Goal: Information Seeking & Learning: Learn about a topic

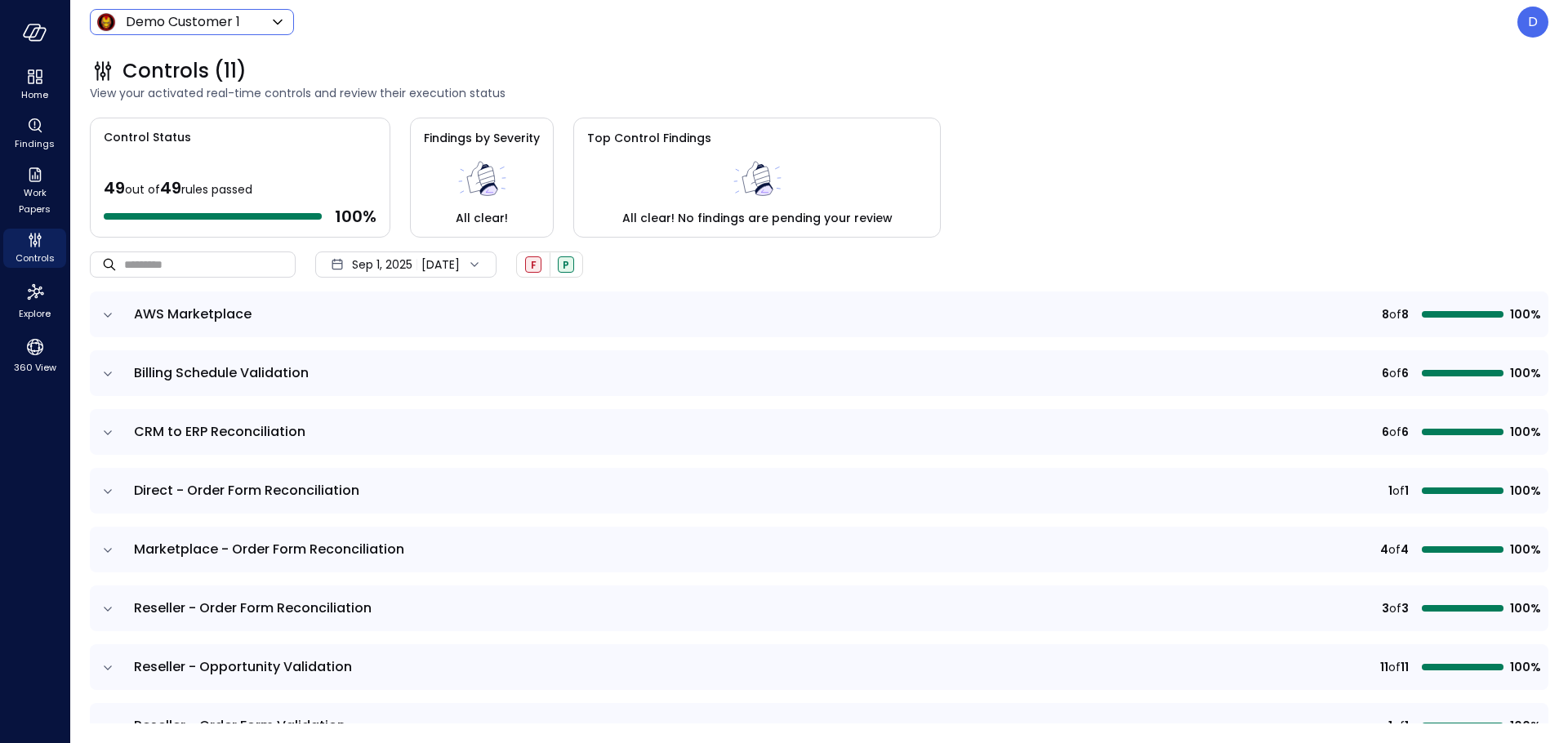
click at [210, 12] on div "Demo Customer 1 ***** ​" at bounding box center [192, 21] width 204 height 26
click at [210, 21] on body "Home Findings Work Papers Controls Explore 360 View Demo Customer 1 ***** ​ D C…" at bounding box center [784, 372] width 1568 height 743
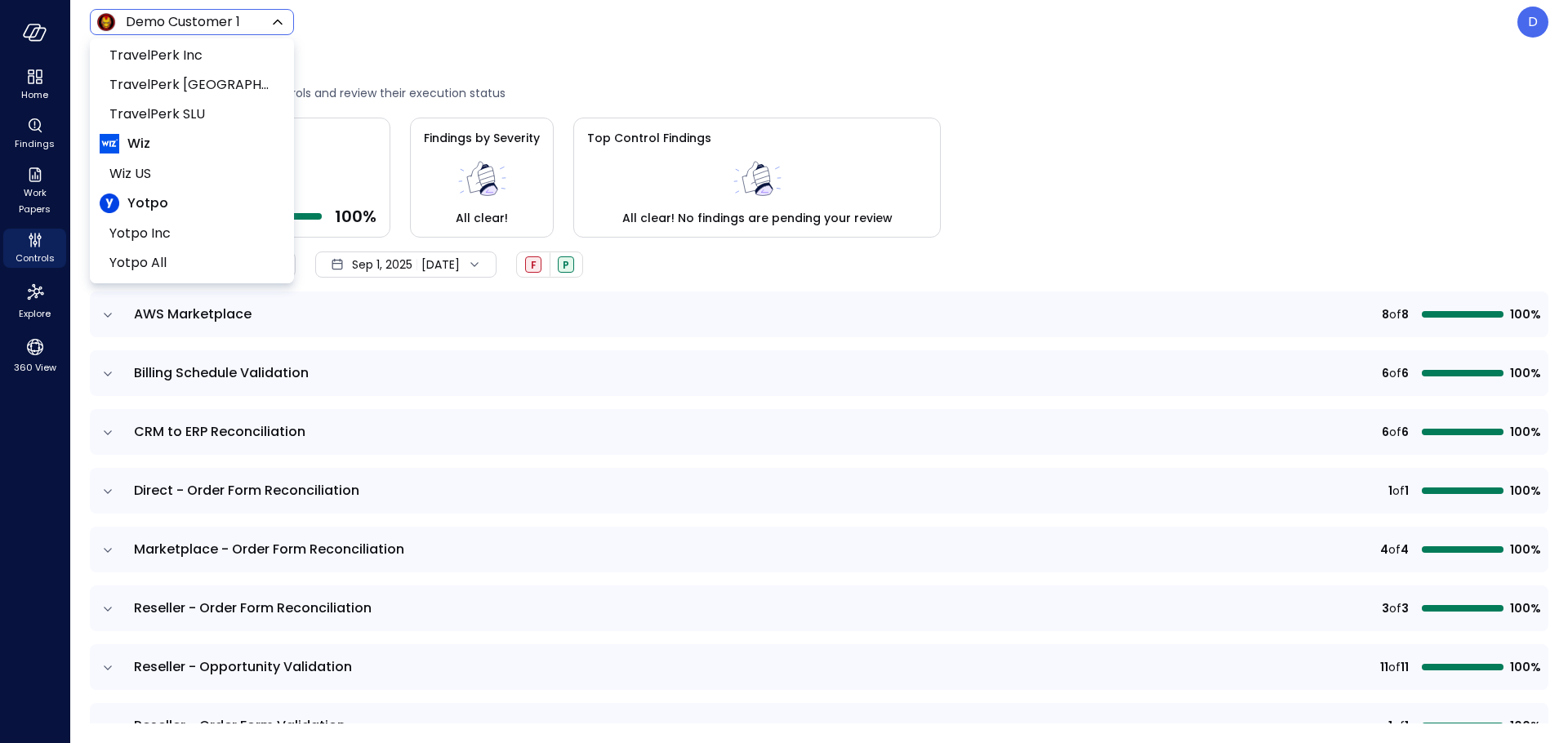
scroll to position [247, 0]
click at [139, 163] on span "Wiz US" at bounding box center [190, 173] width 162 height 20
type input "******"
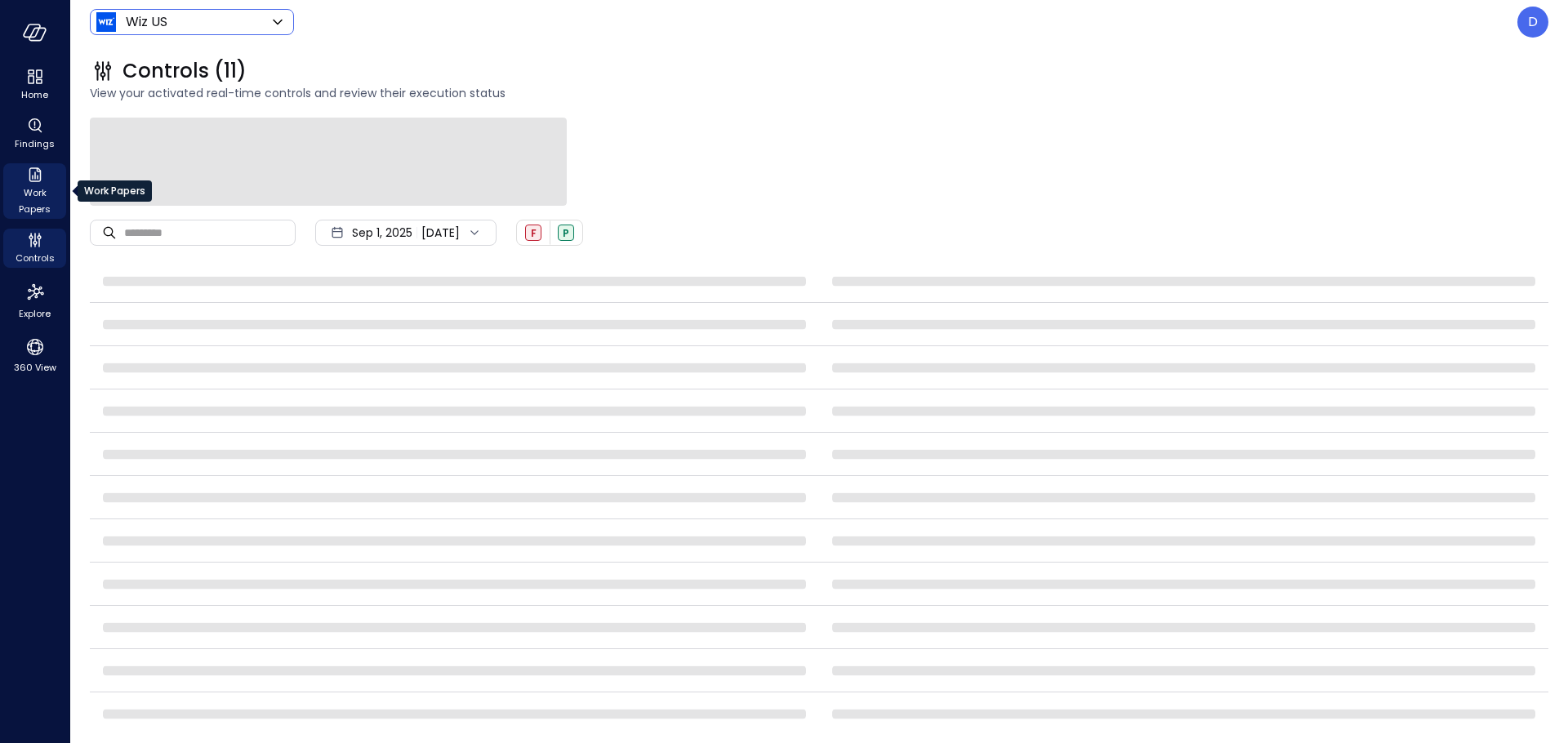
click at [32, 199] on span "Work Papers" at bounding box center [35, 201] width 50 height 32
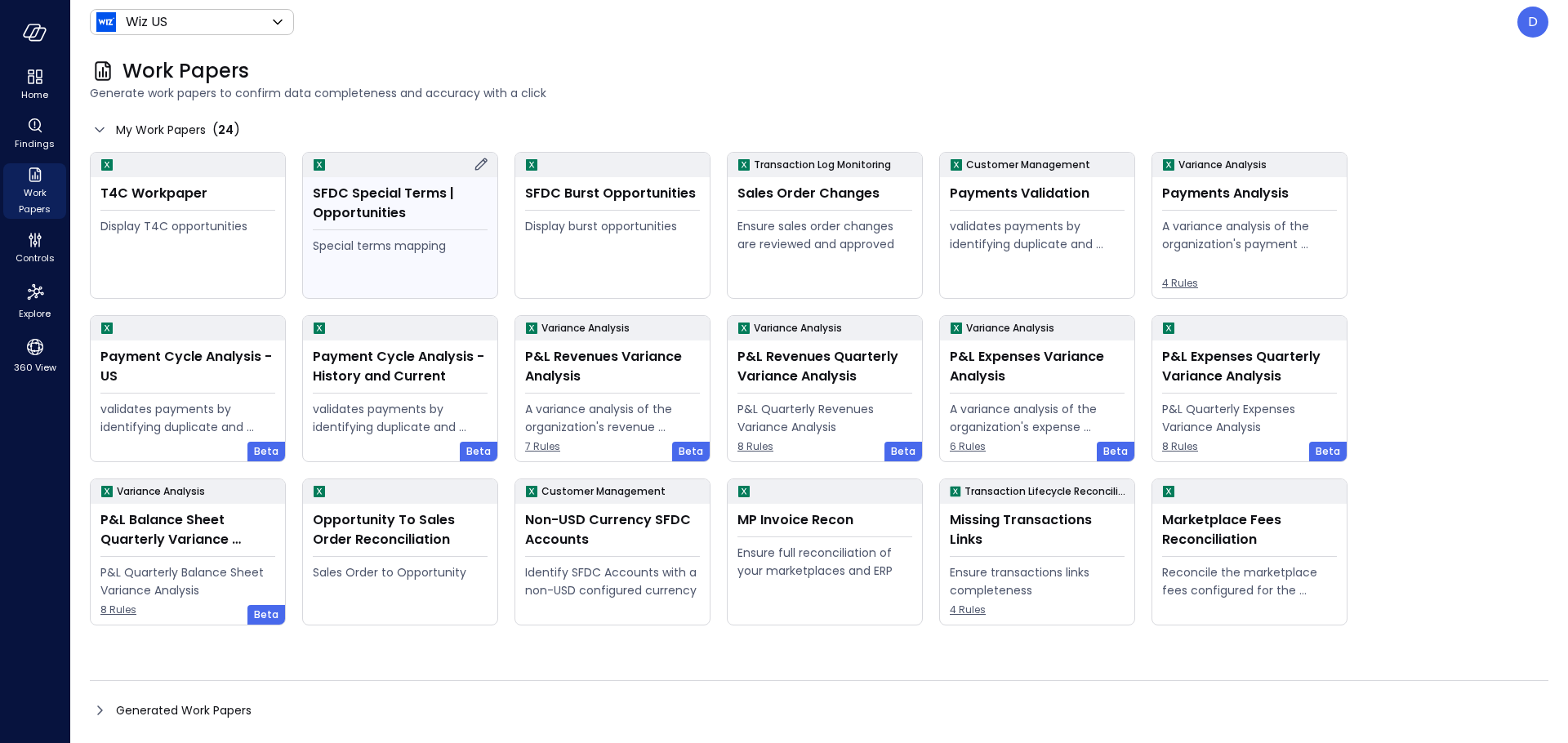
click at [418, 253] on div "Special terms mapping" at bounding box center [399, 246] width 175 height 18
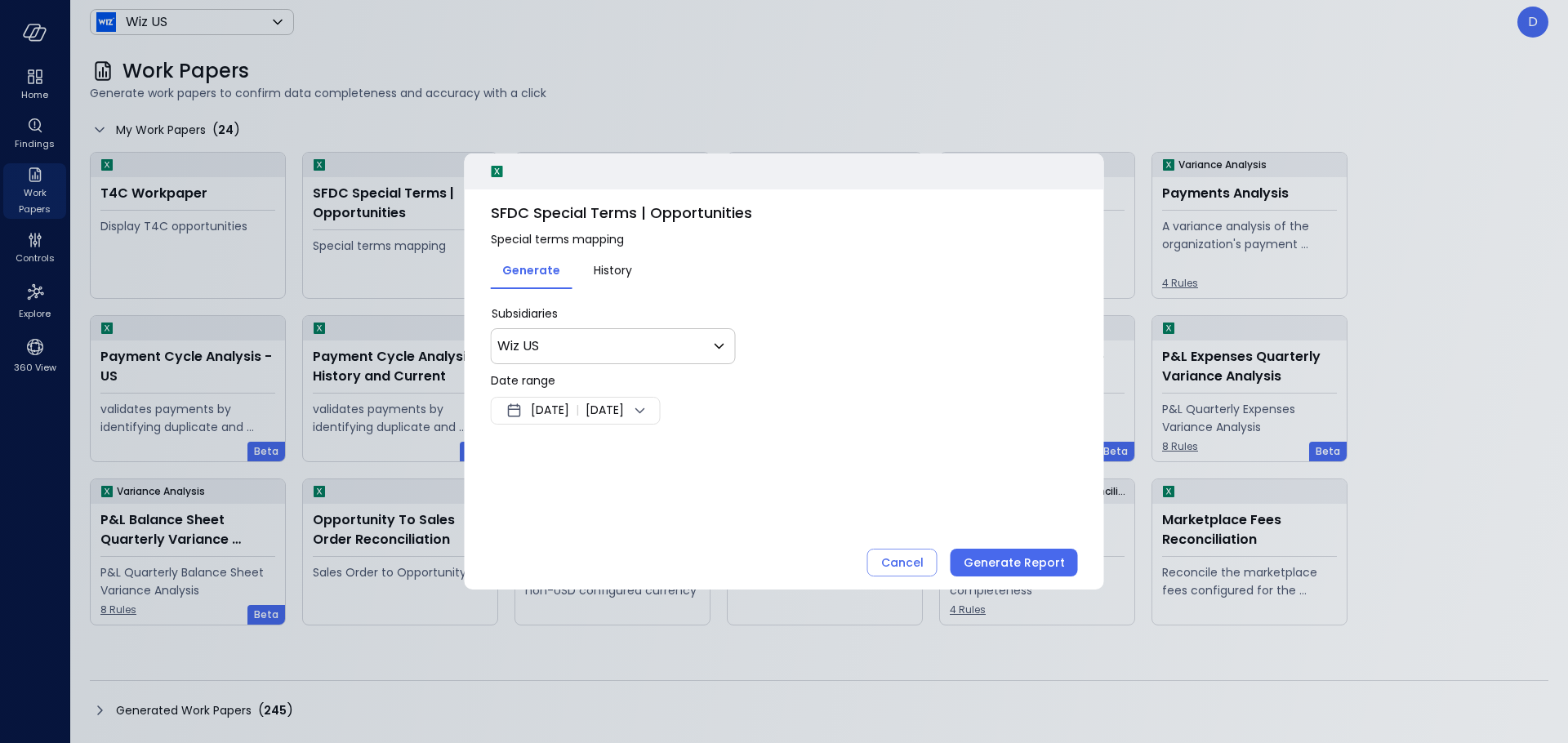
click at [569, 398] on div "Sep 10, 2025 | Sep 17, 2025" at bounding box center [576, 410] width 170 height 28
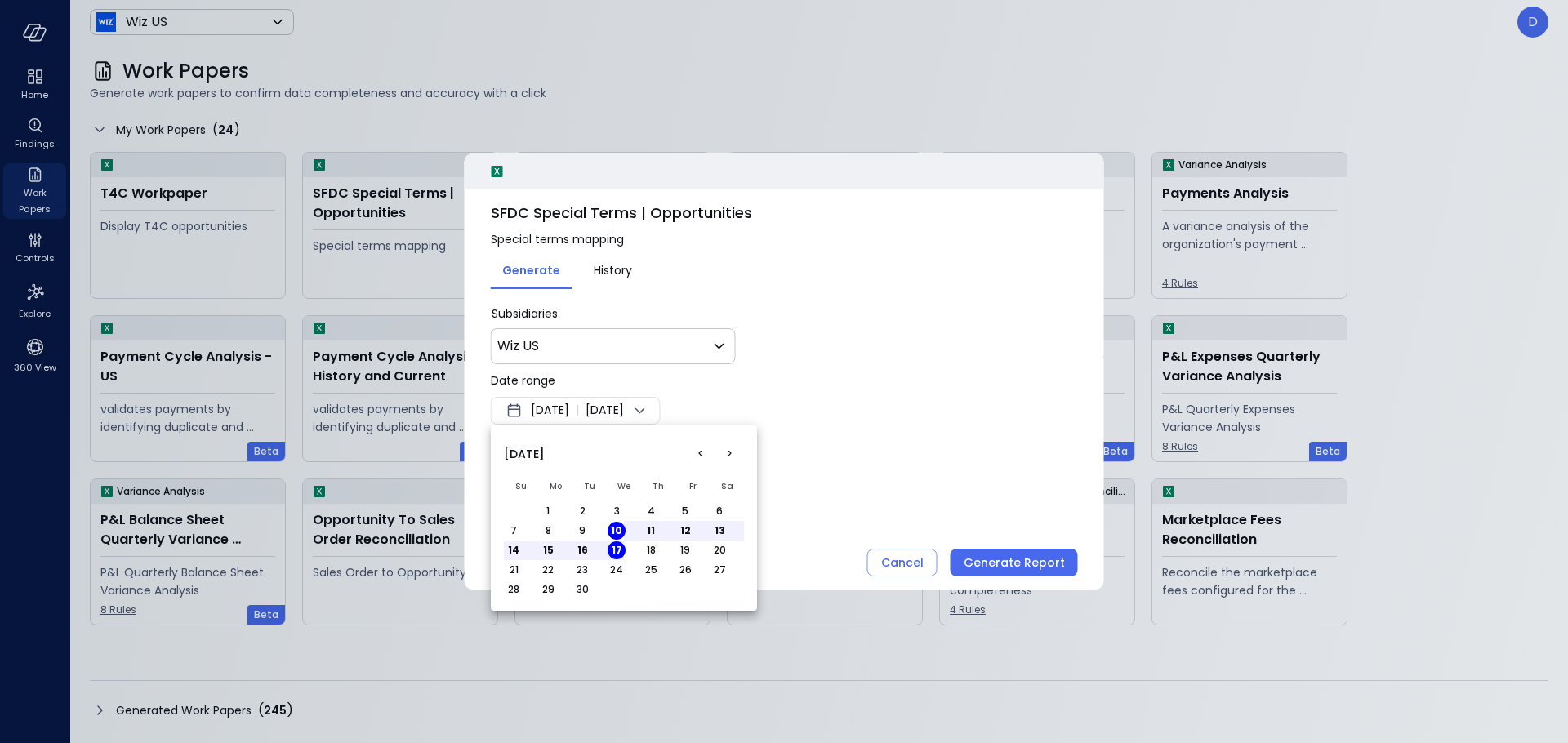
click at [698, 457] on button "<" at bounding box center [699, 454] width 30 height 30
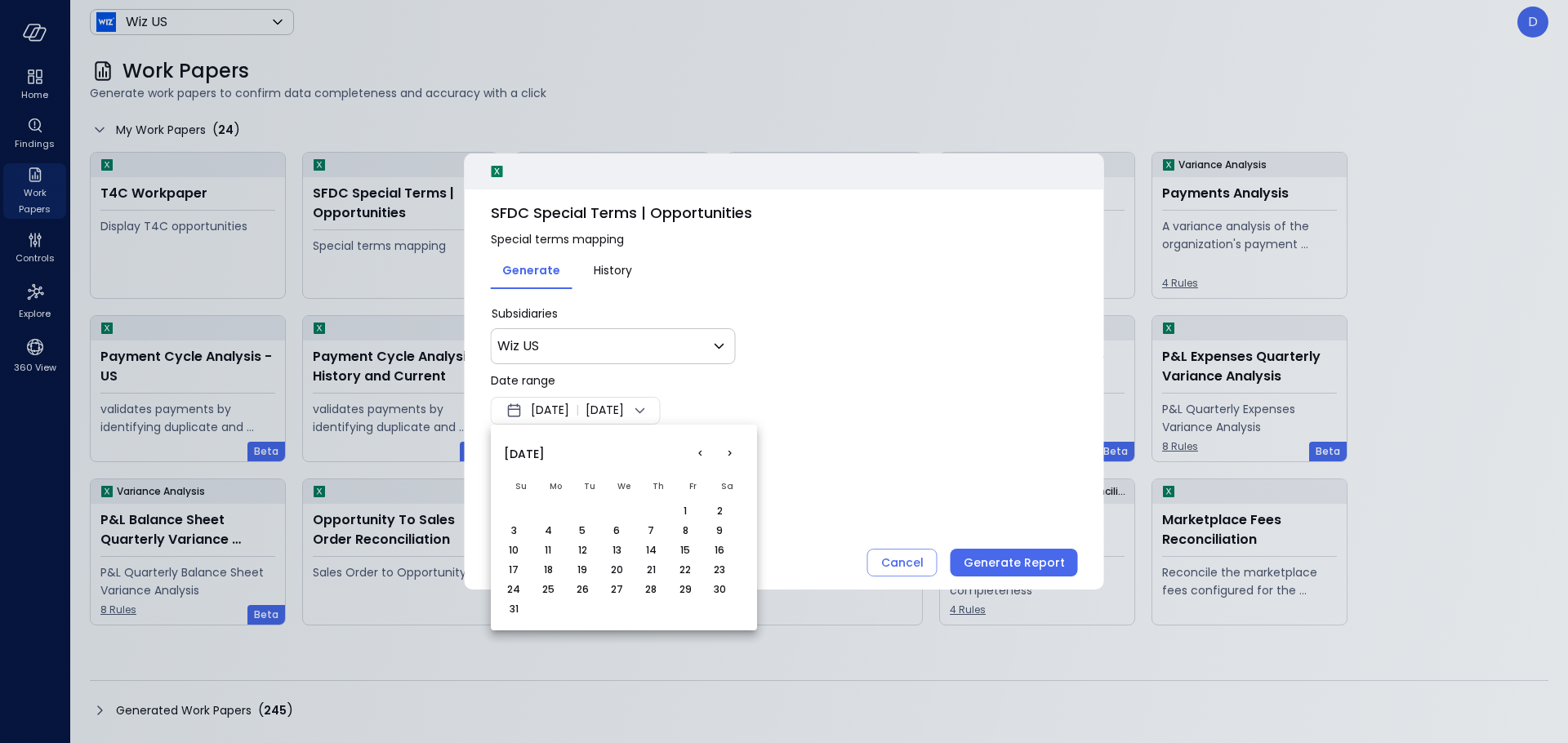
click at [698, 457] on button "<" at bounding box center [699, 454] width 30 height 30
click at [511, 509] on button "1" at bounding box center [514, 511] width 18 height 18
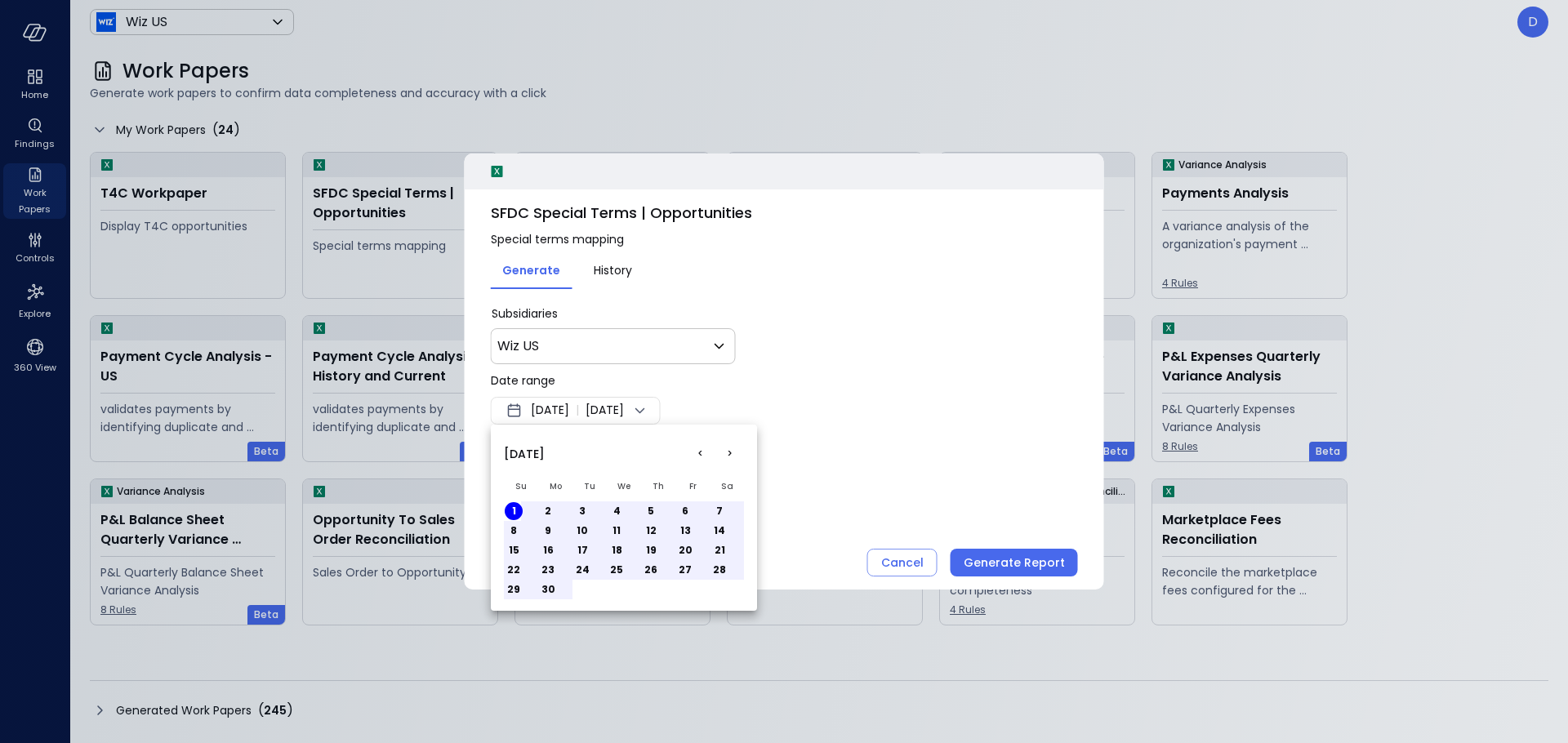
click at [836, 481] on div at bounding box center [784, 372] width 1568 height 743
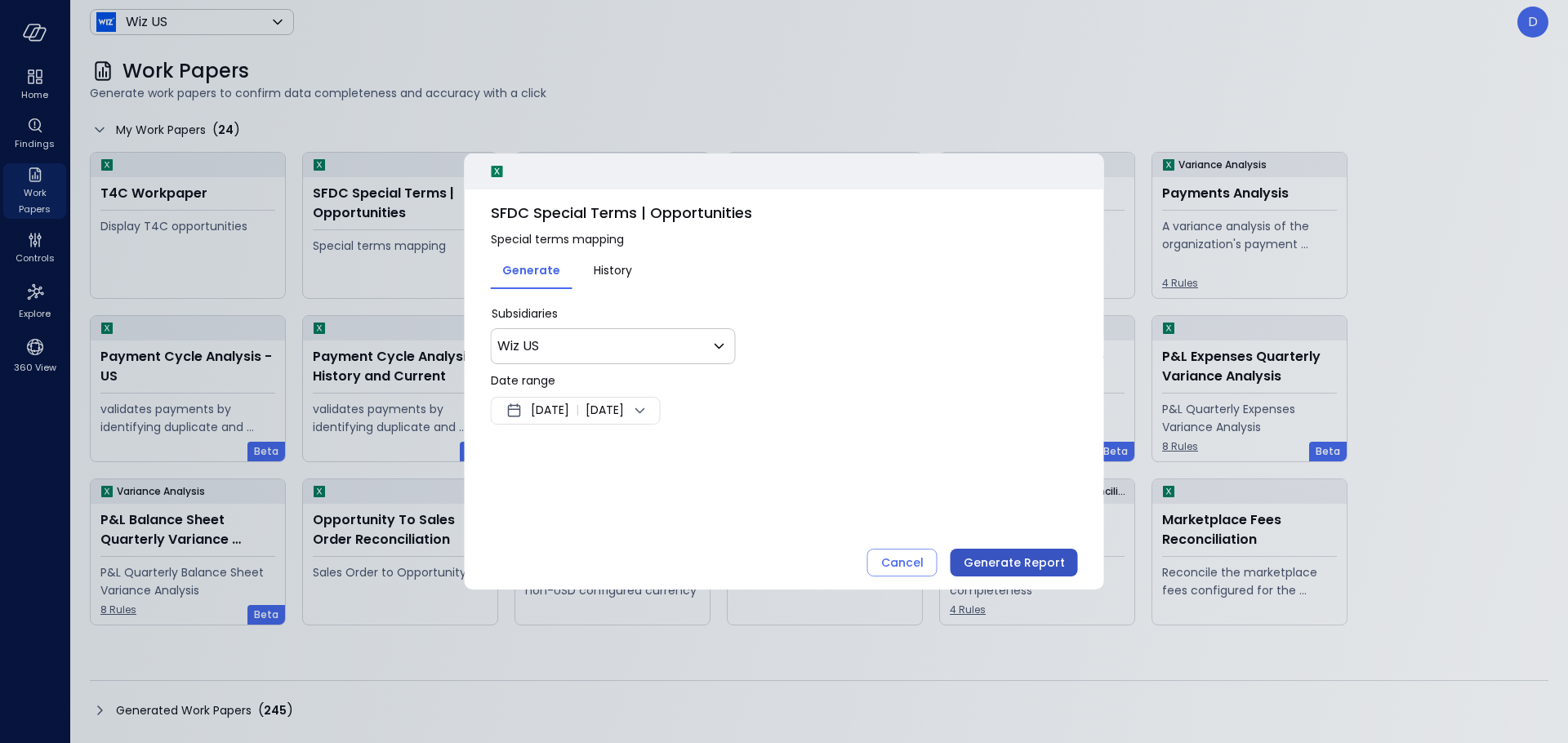
click at [1008, 555] on div "Generate Report" at bounding box center [1014, 563] width 101 height 21
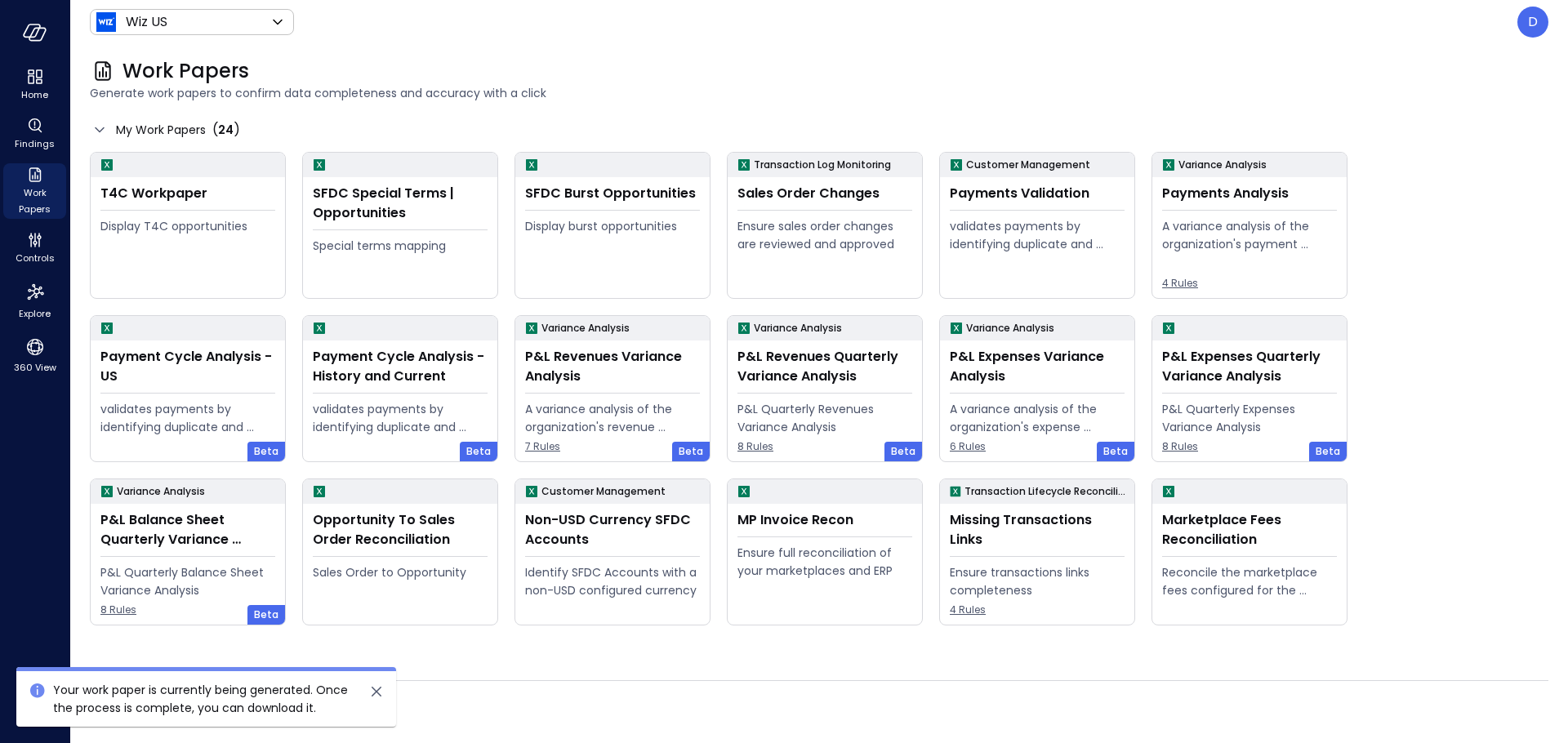
drag, startPoint x: 377, startPoint y: 697, endPoint x: 330, endPoint y: 699, distance: 47.0
click at [377, 697] on icon "close" at bounding box center [377, 692] width 20 height 20
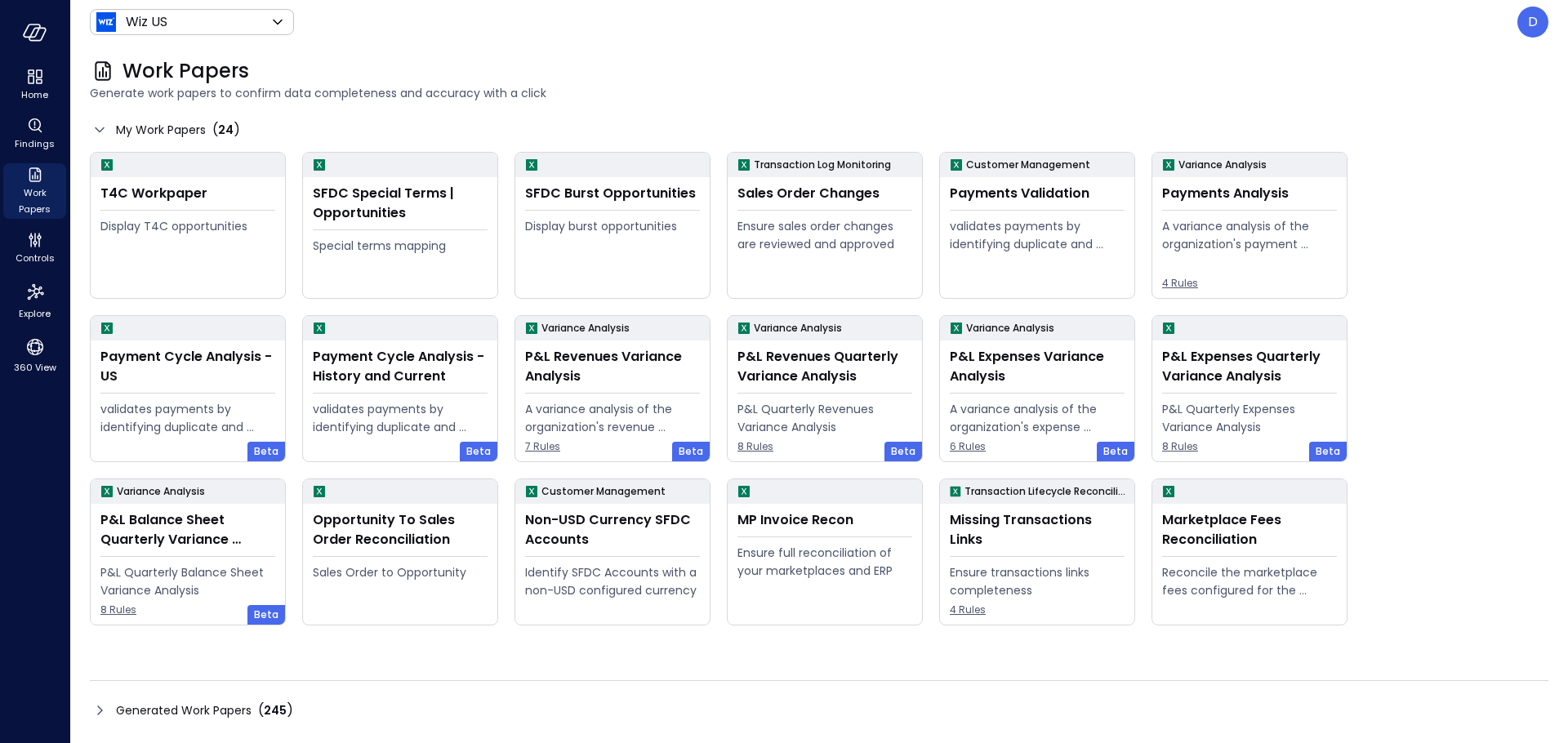
click at [92, 706] on icon at bounding box center [99, 711] width 20 height 20
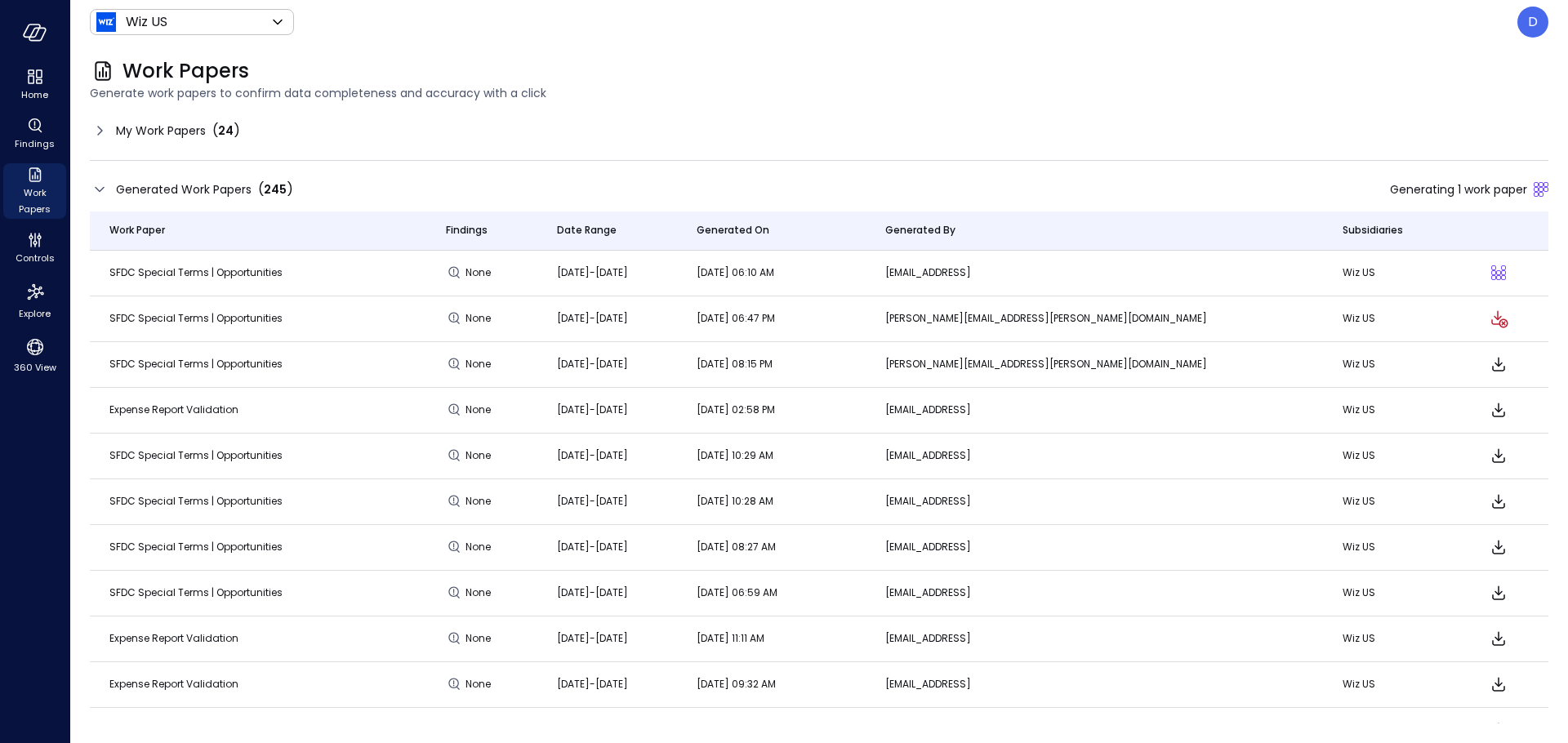
drag, startPoint x: 598, startPoint y: 315, endPoint x: 766, endPoint y: 330, distance: 168.7
click at [677, 330] on td "Sep 16 2025-Sep 16 2025" at bounding box center [607, 319] width 140 height 46
click at [1202, 307] on td "leah.collins@wiz.io" at bounding box center [1094, 319] width 458 height 46
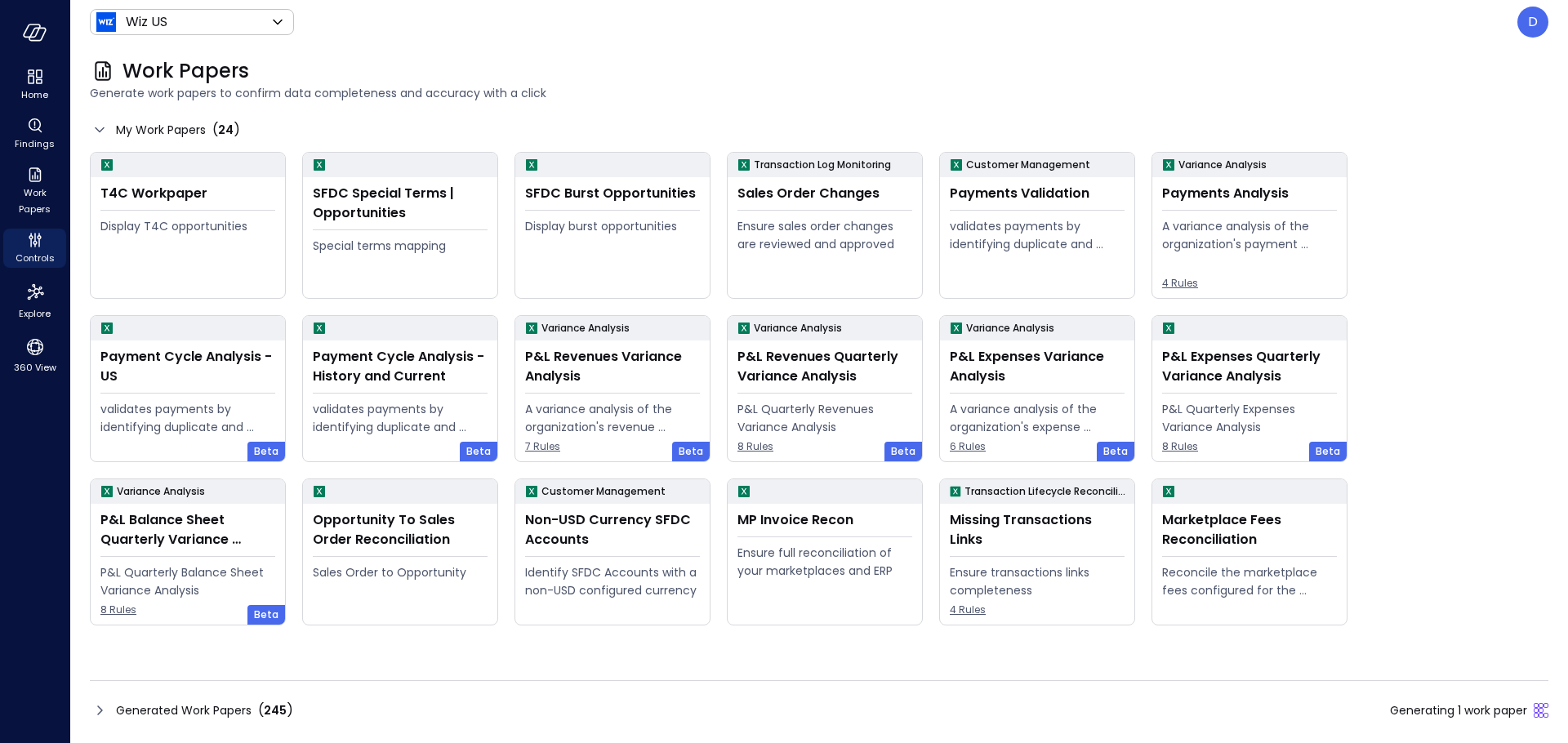
click at [103, 702] on icon at bounding box center [99, 711] width 20 height 20
click at [105, 708] on icon at bounding box center [99, 711] width 20 height 20
click at [105, 705] on icon at bounding box center [99, 711] width 20 height 20
click at [98, 706] on icon at bounding box center [99, 711] width 20 height 20
click at [99, 709] on icon at bounding box center [99, 710] width 4 height 10
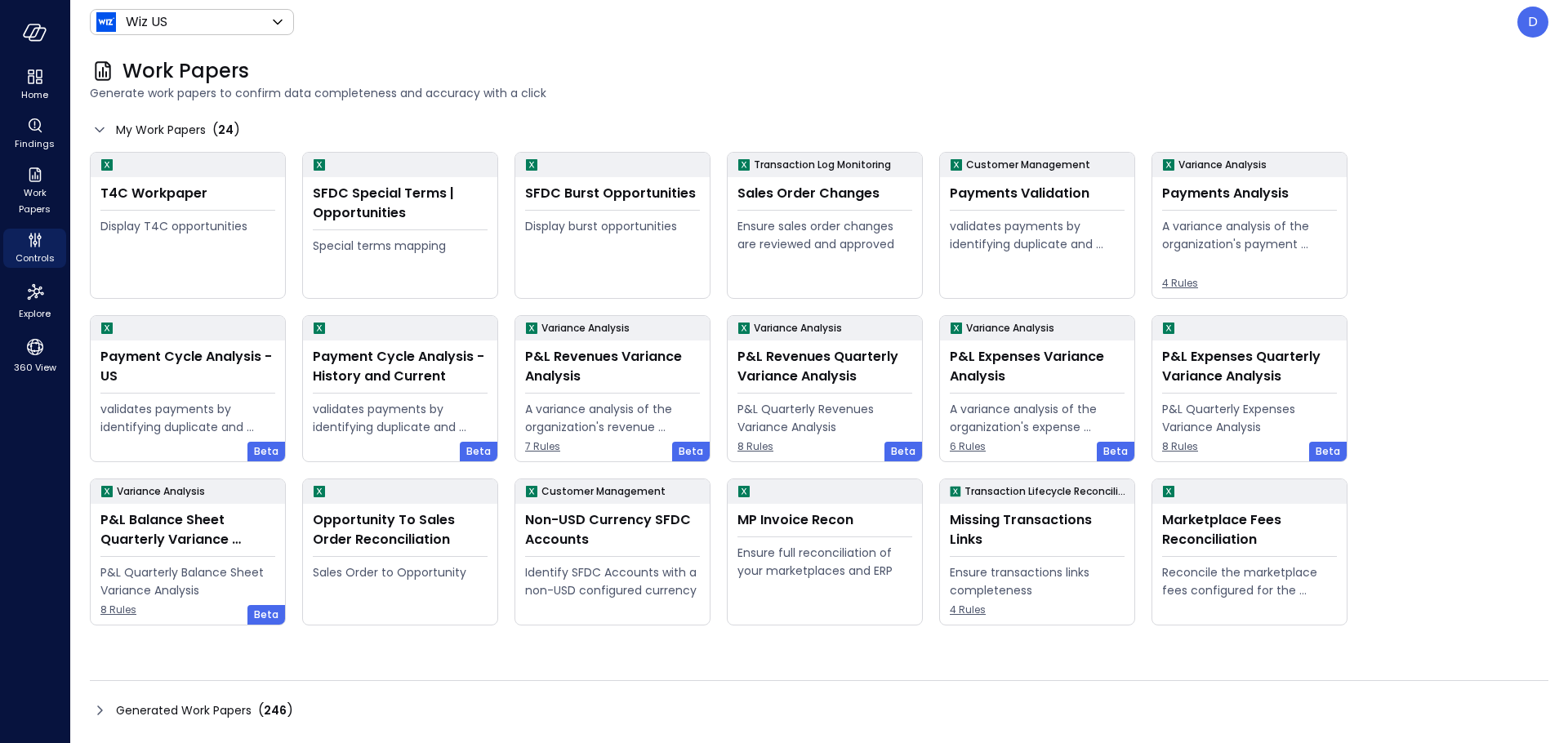
click at [102, 709] on icon at bounding box center [99, 711] width 20 height 20
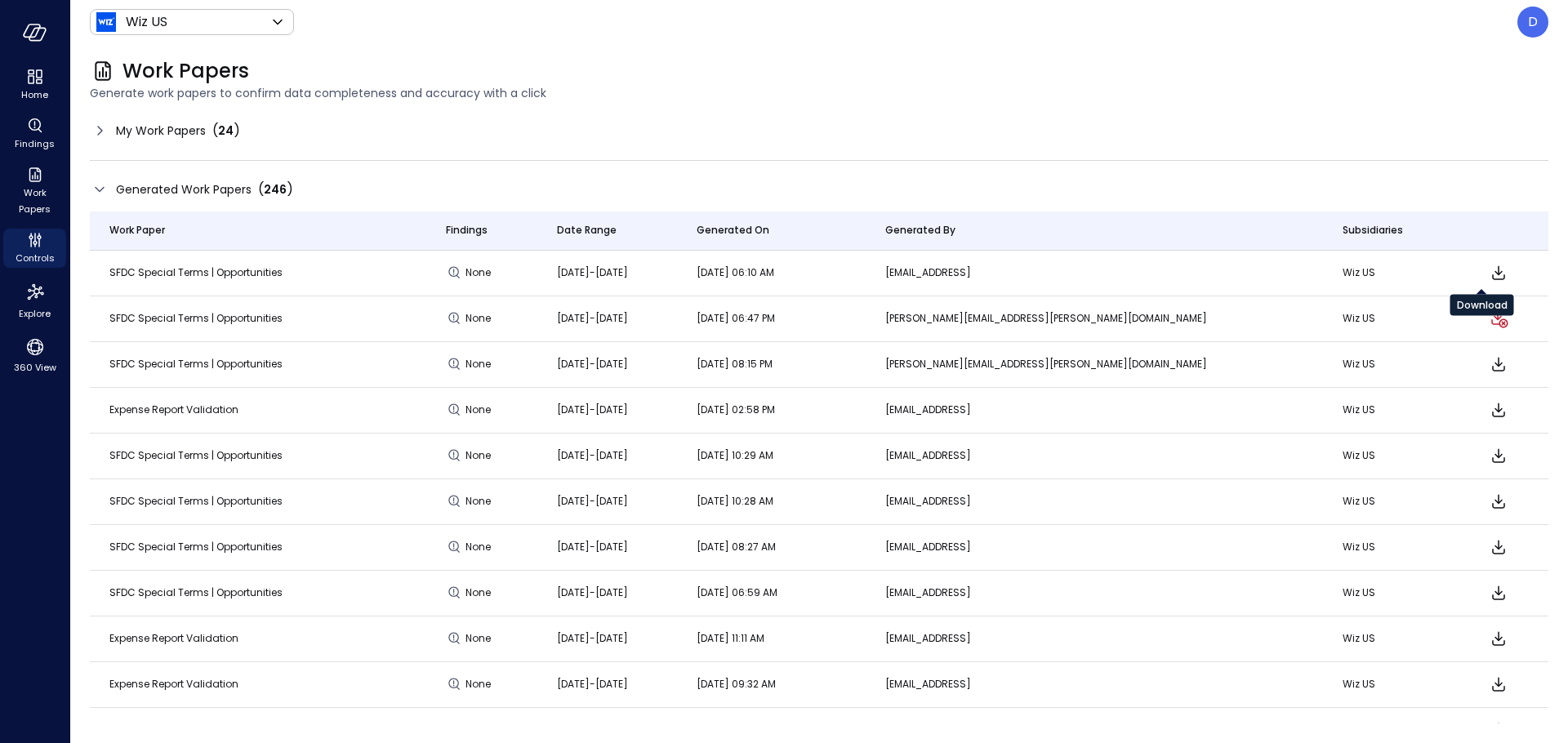
click at [1489, 273] on icon "Download" at bounding box center [1499, 273] width 20 height 20
click at [36, 288] on icon "Explore" at bounding box center [35, 292] width 16 height 16
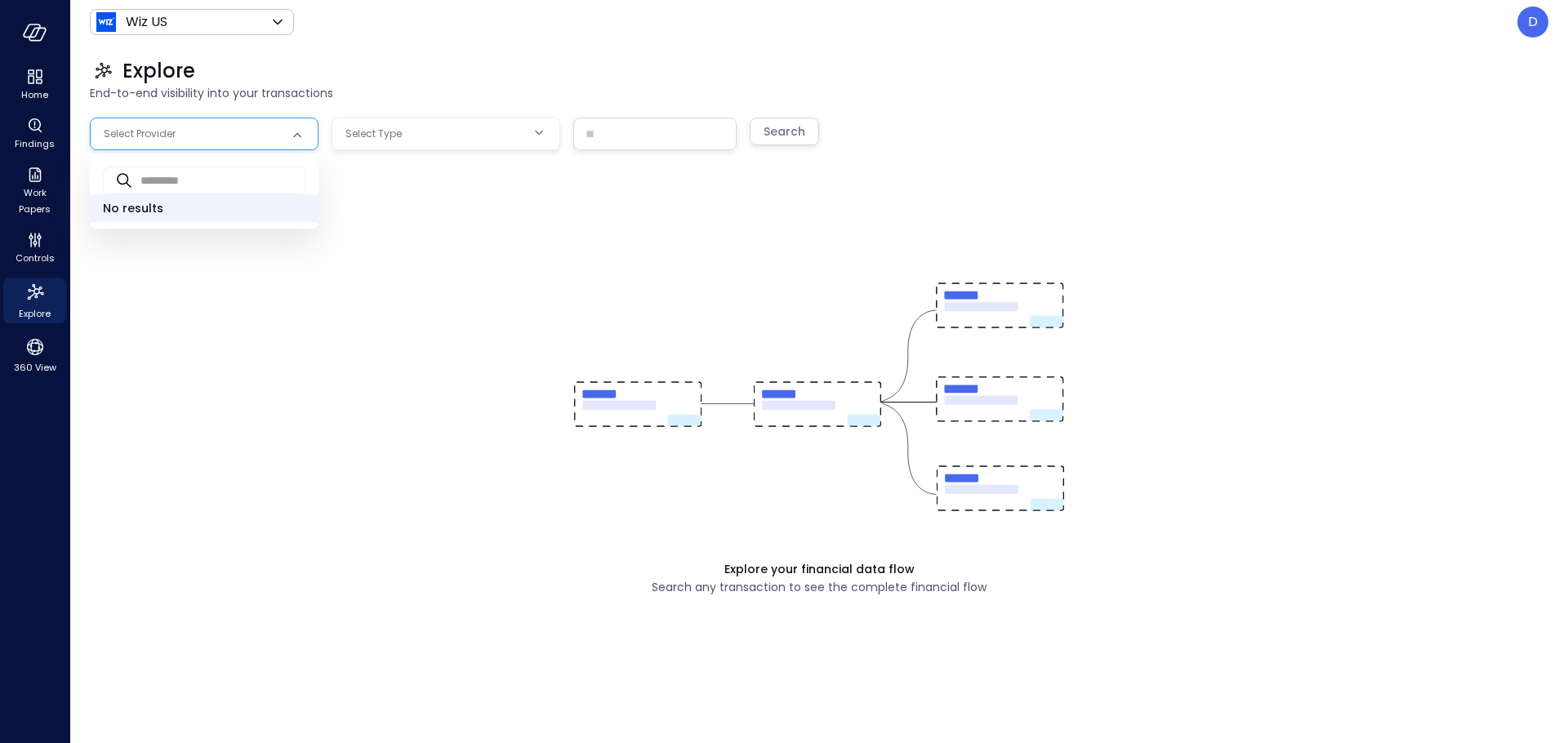
click at [200, 137] on body "Home Findings Work Papers Controls Explore 360 View Wiz US ****** ​ D Explore E…" at bounding box center [784, 372] width 1568 height 743
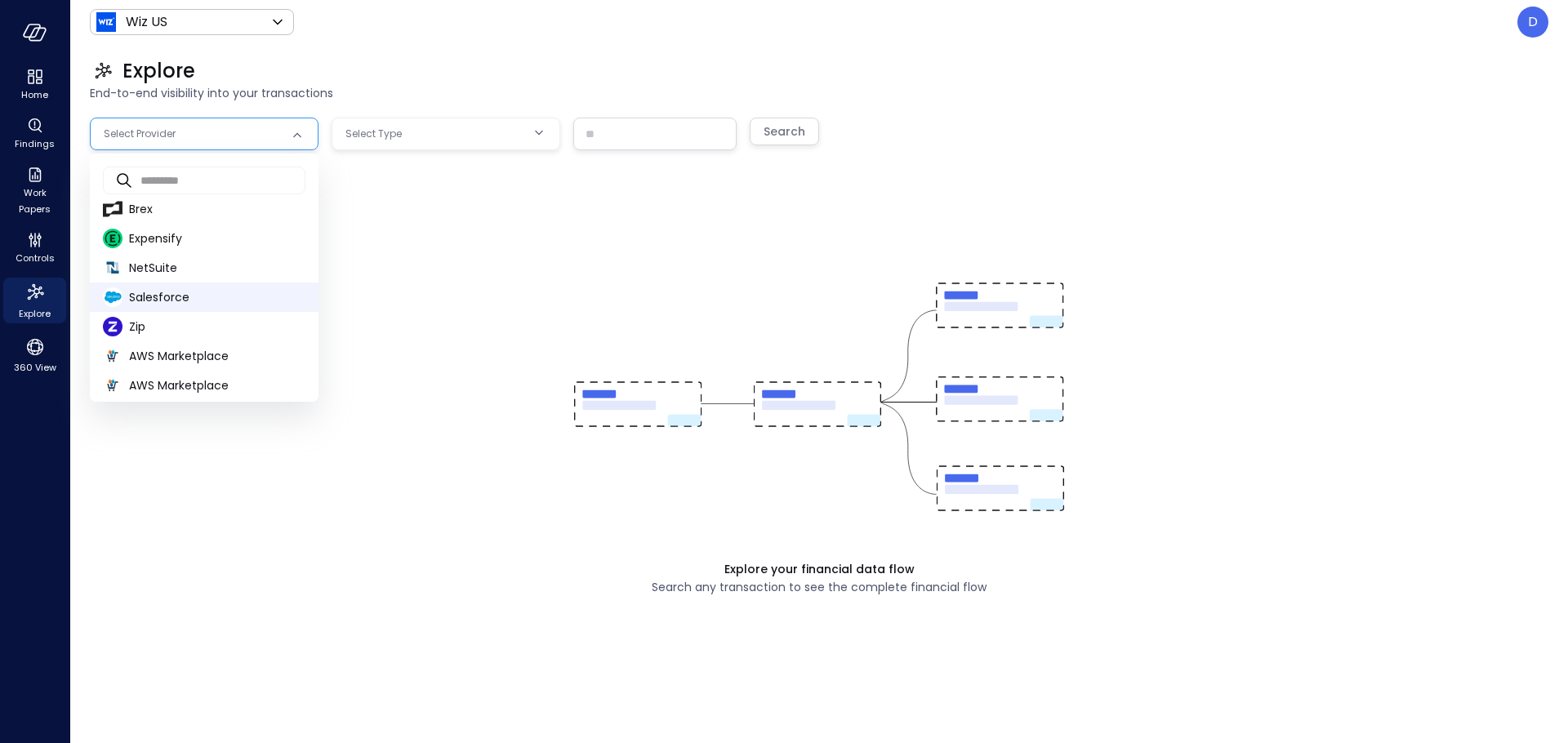
click at [181, 292] on span "Salesforce" at bounding box center [217, 297] width 176 height 17
type input "**********"
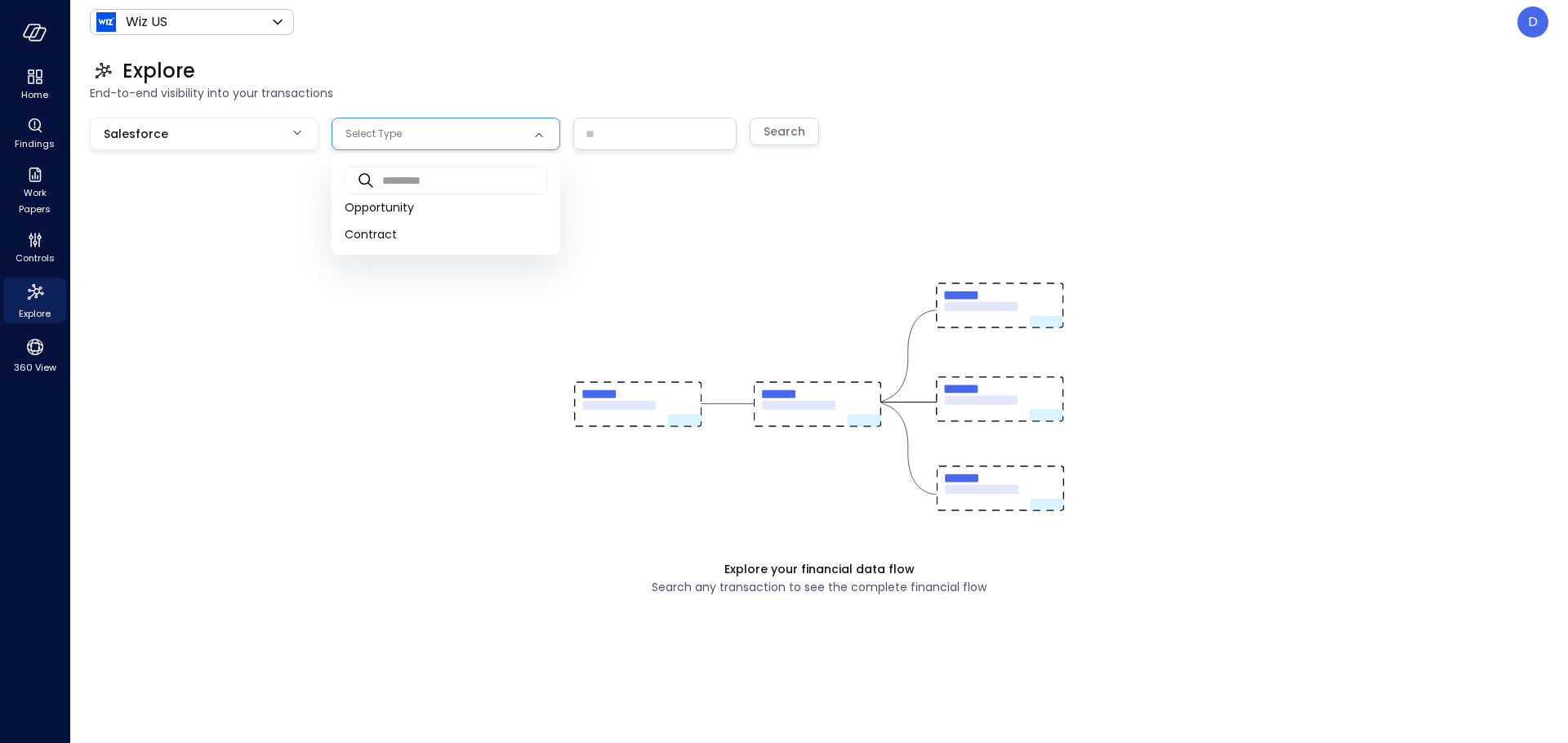
click at [423, 143] on body "**********" at bounding box center [784, 372] width 1568 height 743
click at [405, 201] on input "text" at bounding box center [465, 180] width 165 height 43
click at [402, 209] on span "Opportunity" at bounding box center [446, 208] width 202 height 17
type input "***"
click at [632, 132] on input "text" at bounding box center [655, 133] width 162 height 30
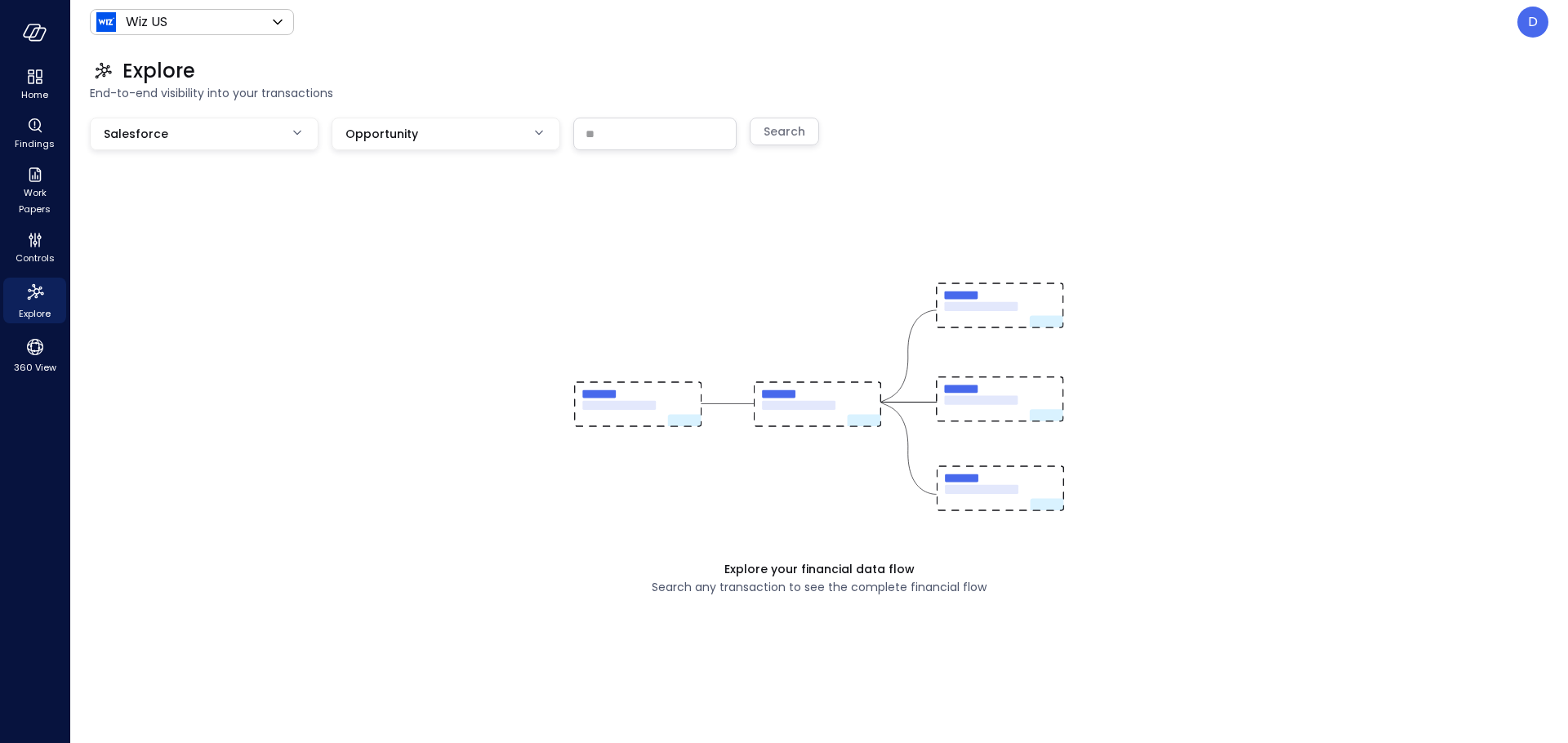
paste input "**********"
type input "**********"
click at [817, 132] on div "**********" at bounding box center [818, 414] width 1459 height 594
click at [803, 129] on div "Search" at bounding box center [784, 132] width 42 height 21
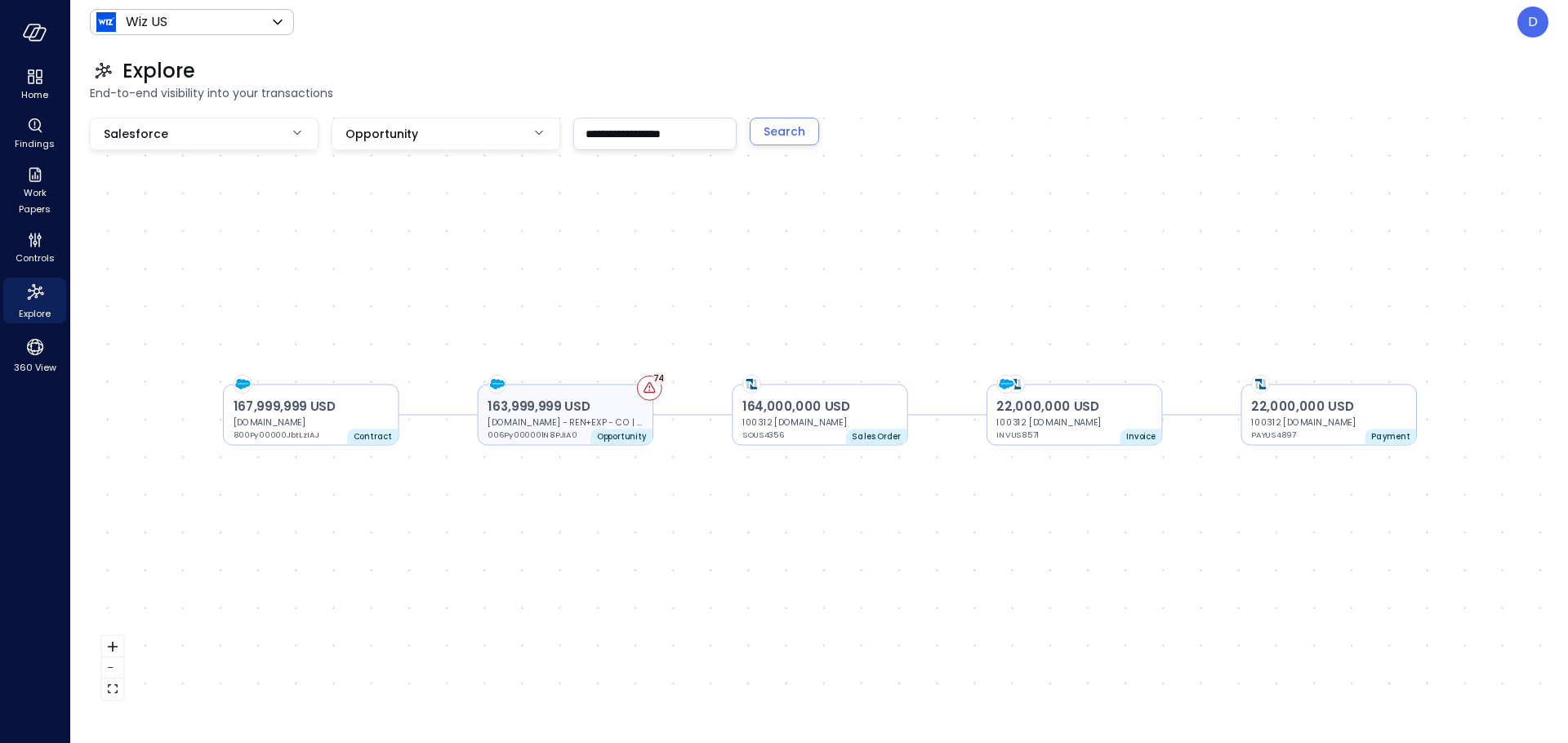
click at [557, 428] on p "Amazon.com - REN+EXP - CO | PS" at bounding box center [565, 423] width 155 height 13
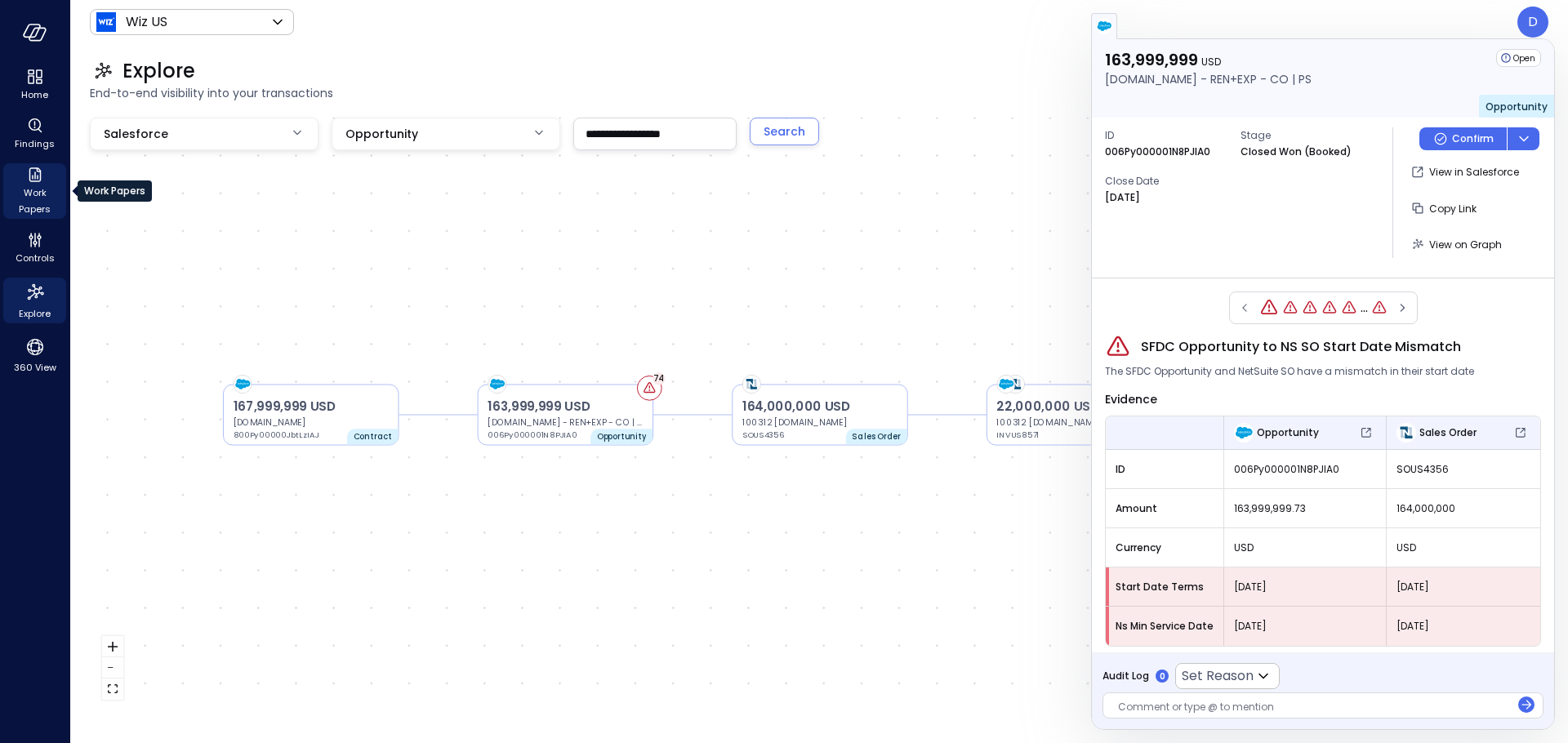
click at [39, 191] on span "Work Papers" at bounding box center [35, 201] width 50 height 32
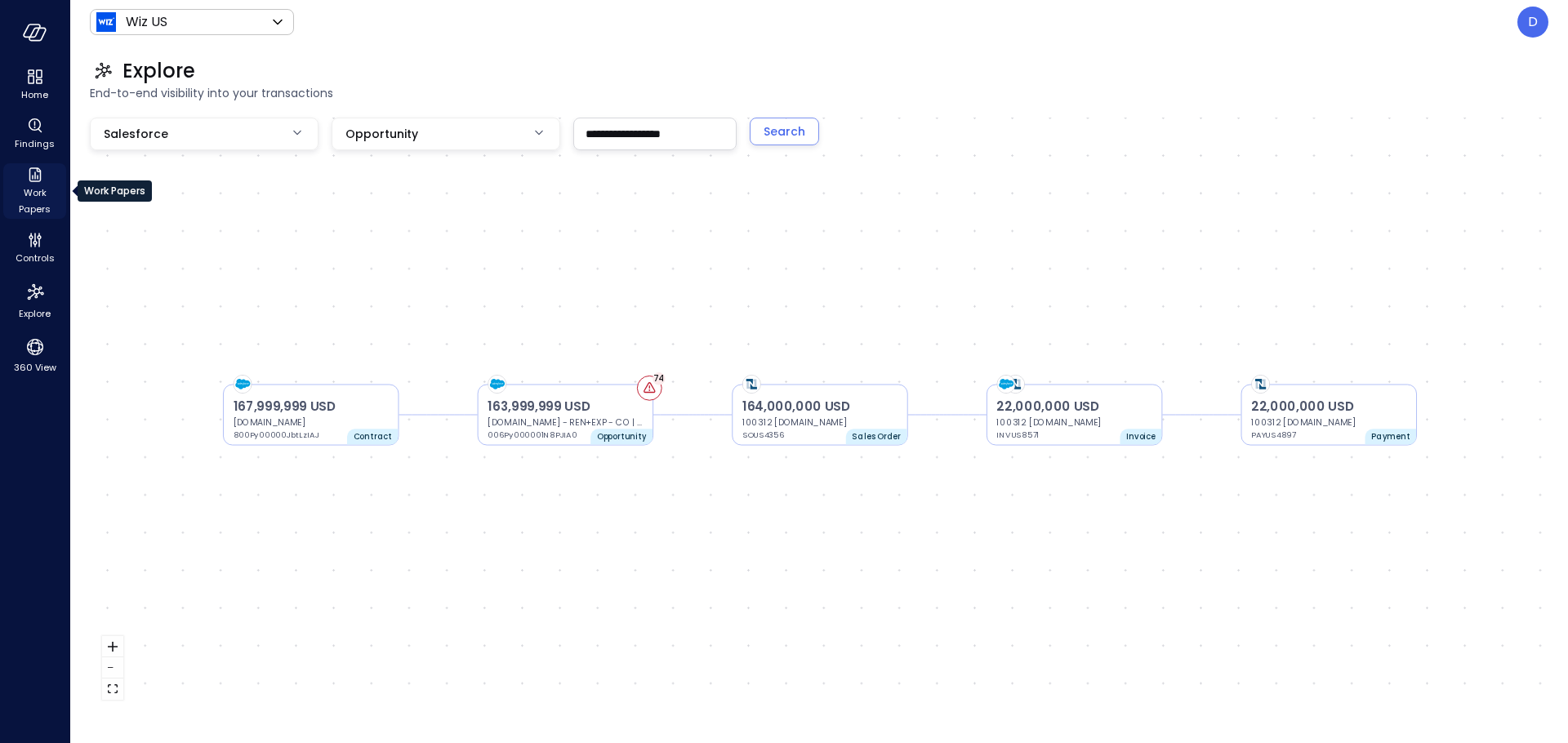
click at [27, 189] on span "Work Papers" at bounding box center [35, 201] width 50 height 32
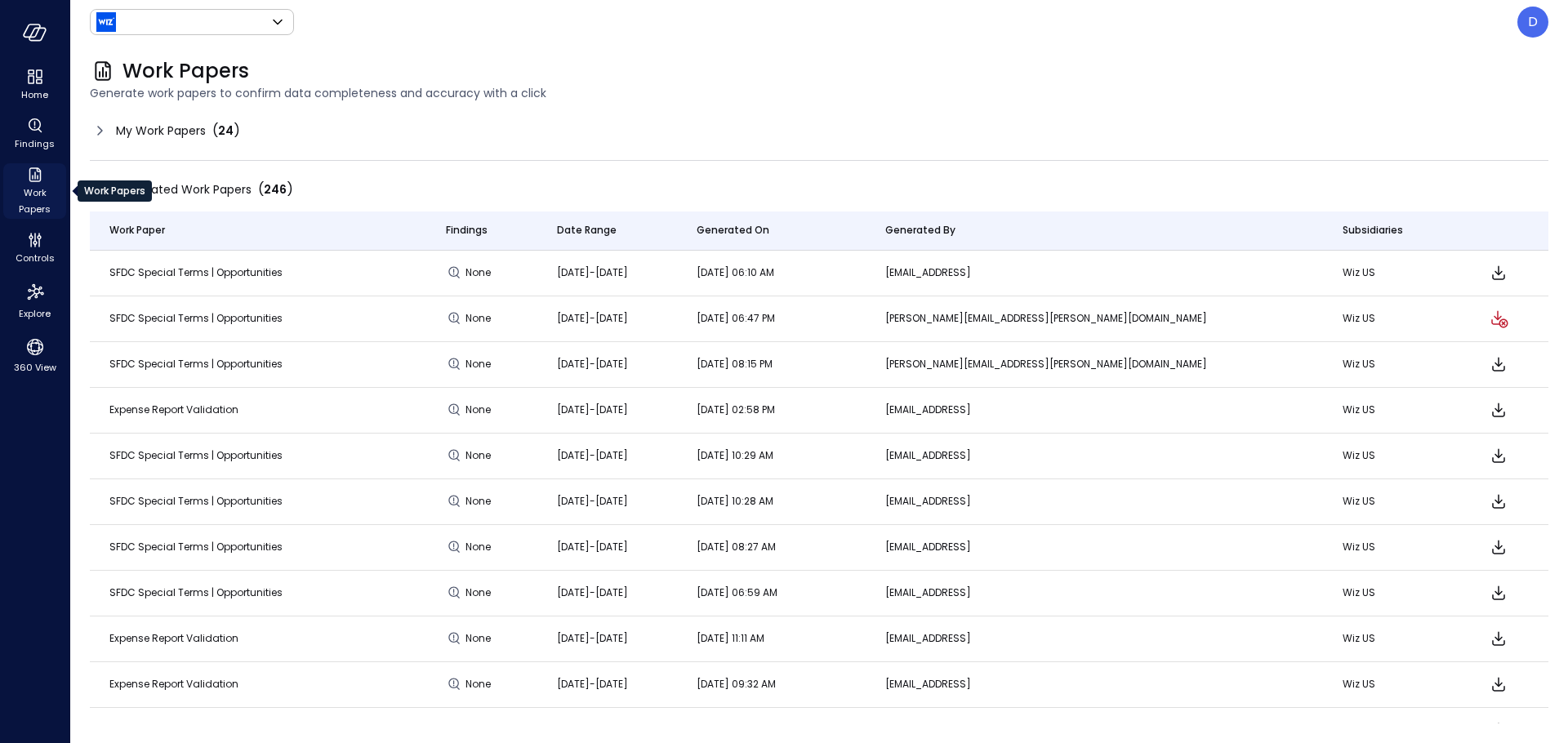
type input "******"
click at [99, 129] on icon at bounding box center [99, 131] width 20 height 20
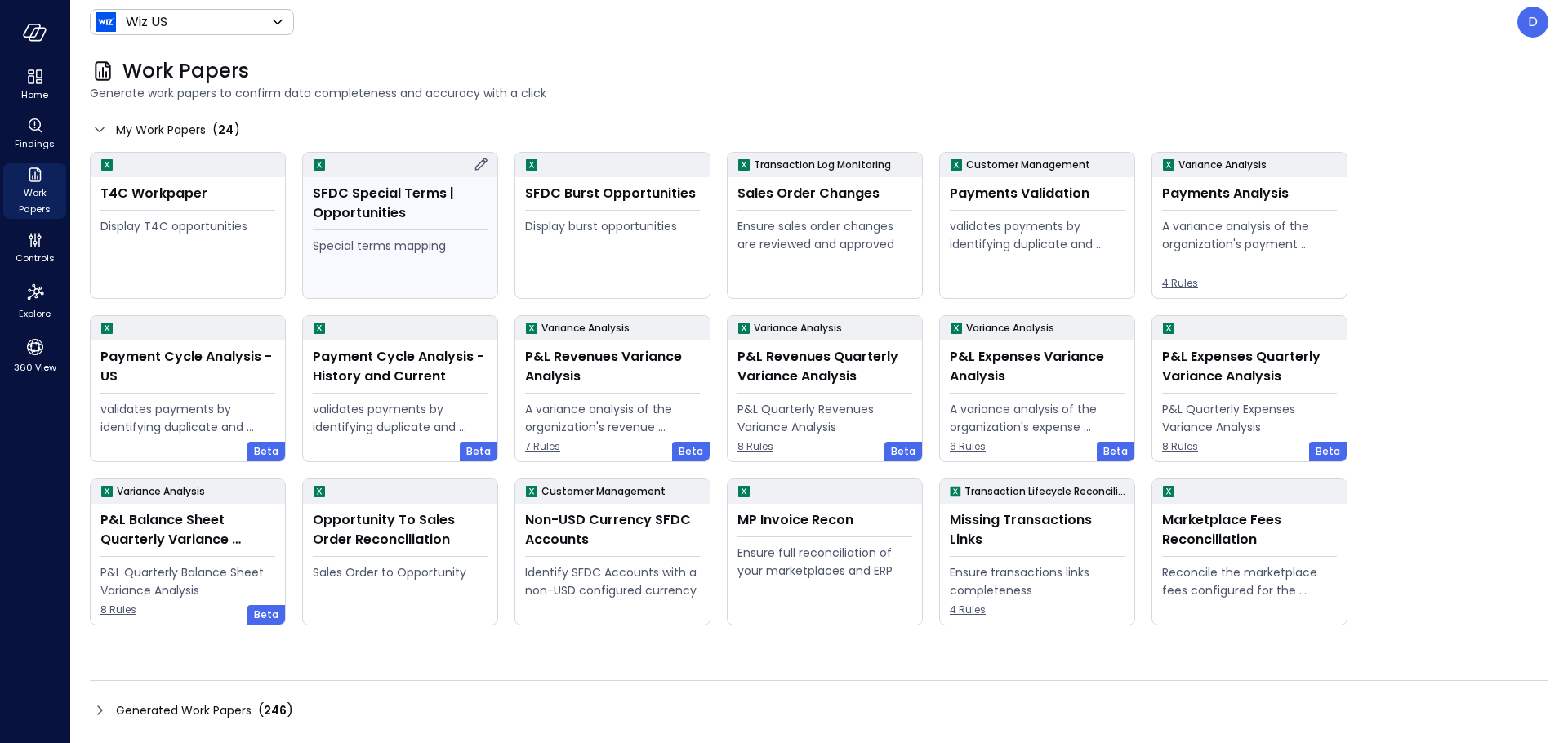
click at [337, 200] on div "SFDC Special Terms | Opportunities" at bounding box center [399, 203] width 175 height 39
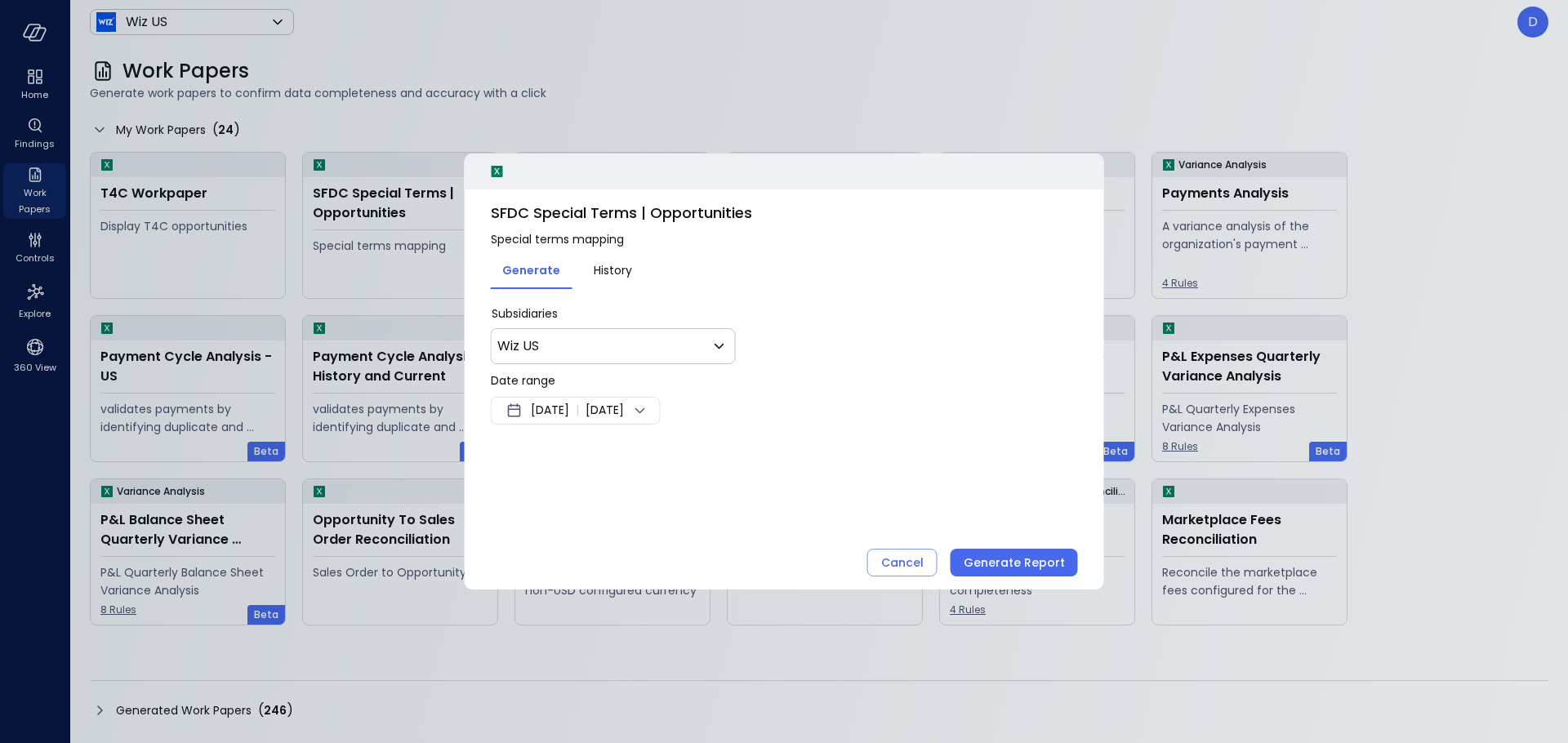
click at [570, 407] on span "Sep 10, 2025" at bounding box center [550, 411] width 39 height 20
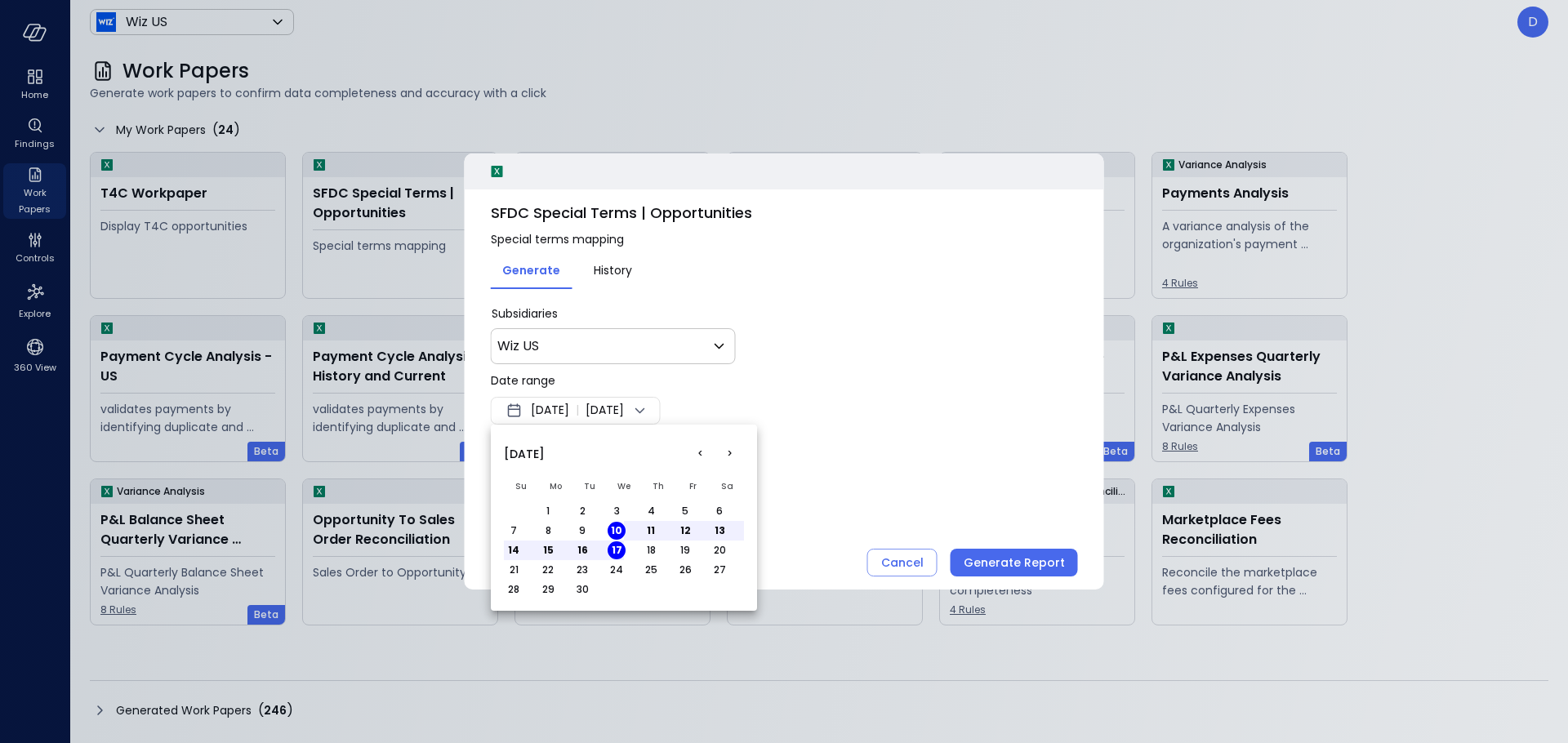
click at [698, 451] on button "<" at bounding box center [699, 454] width 30 height 30
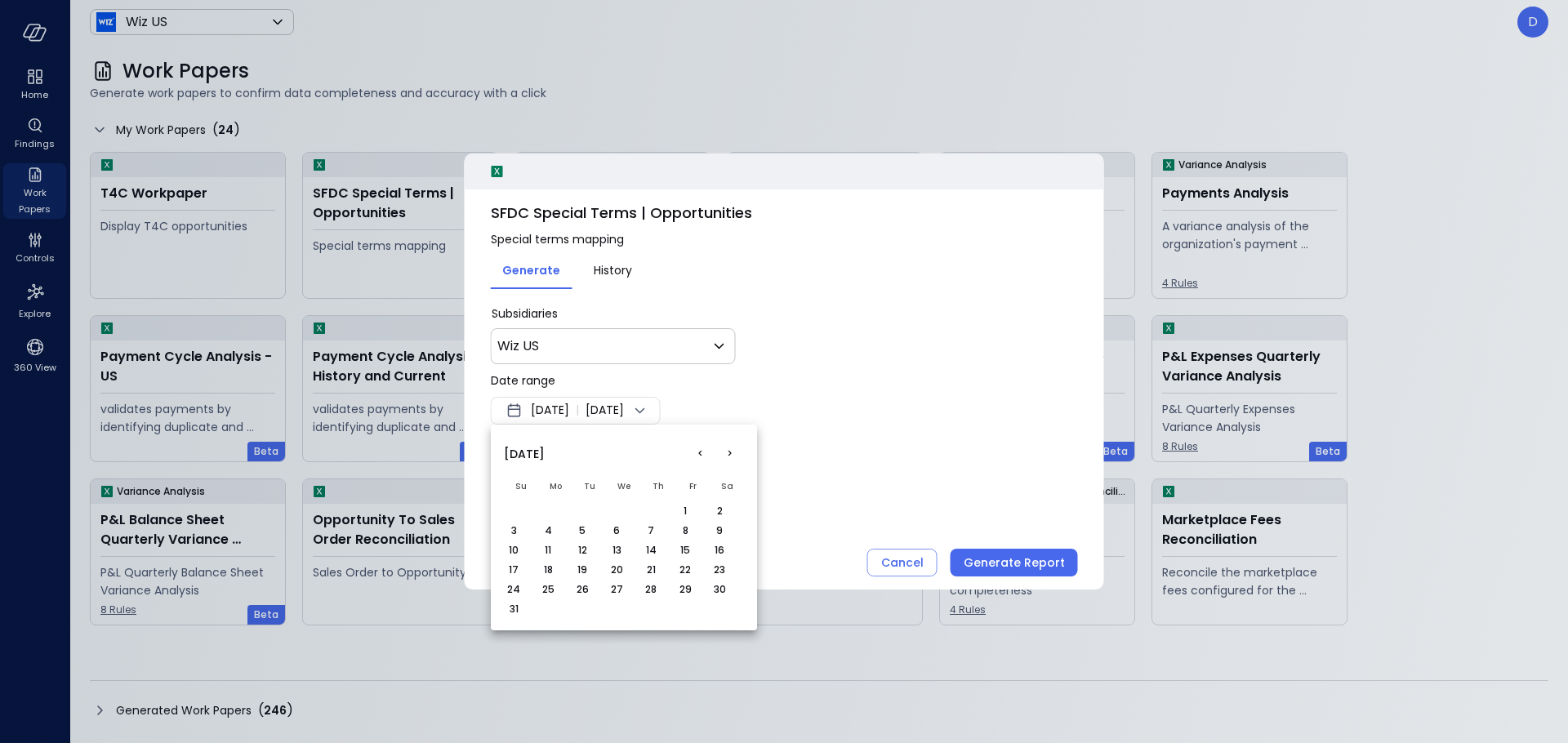
click at [698, 451] on button "<" at bounding box center [699, 454] width 30 height 30
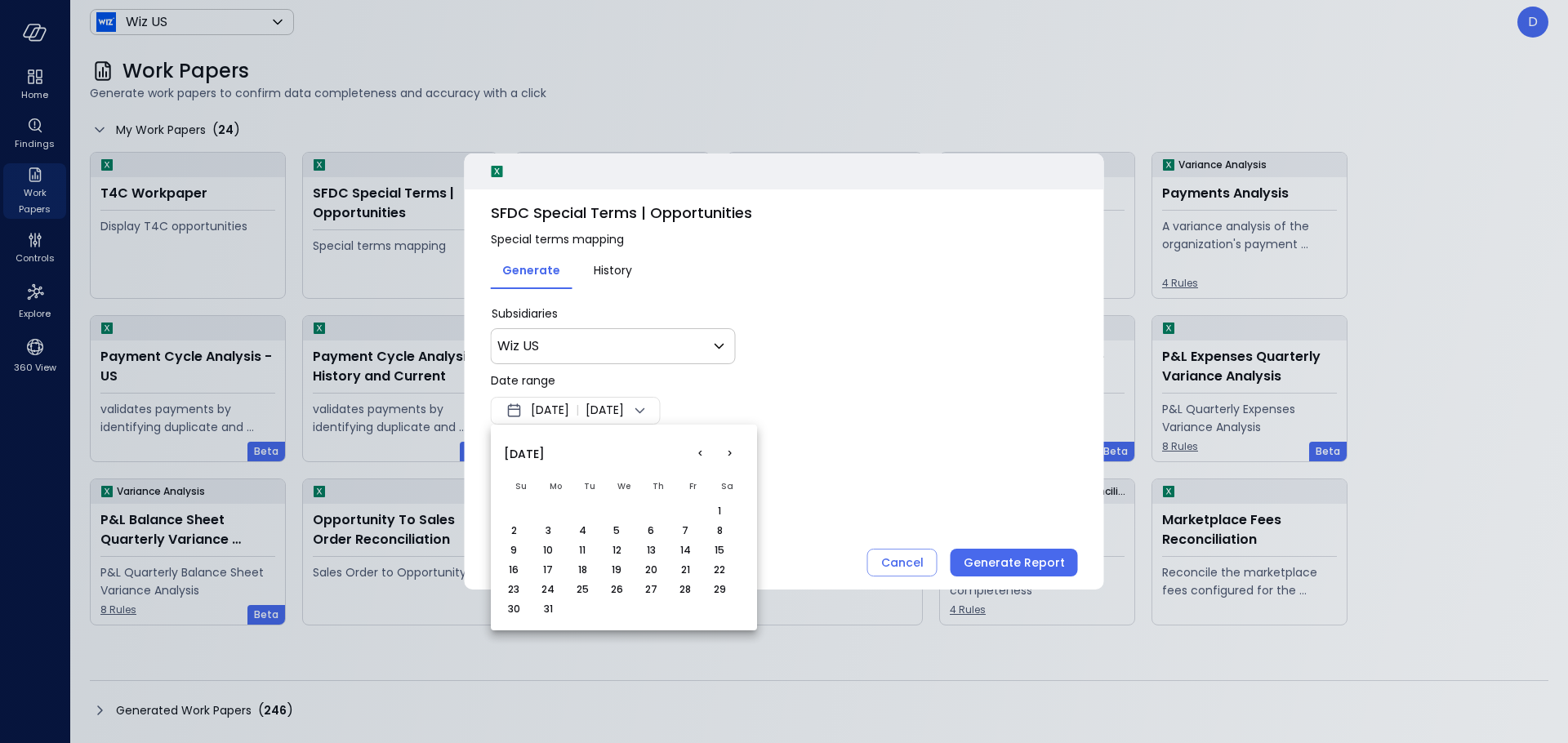
click at [698, 451] on button "<" at bounding box center [699, 454] width 30 height 30
click at [613, 506] on button "1" at bounding box center [617, 511] width 18 height 18
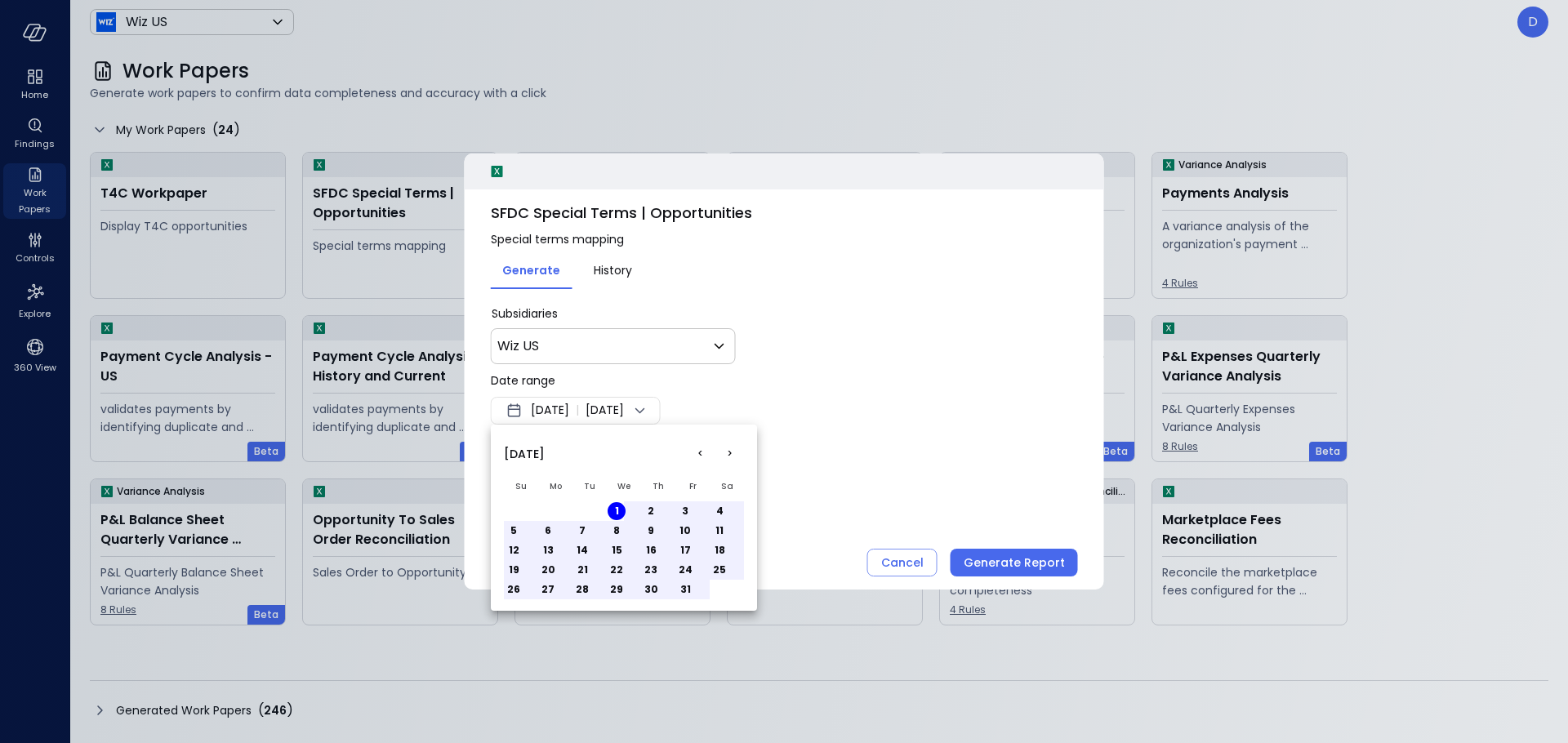
click at [685, 591] on button "31" at bounding box center [685, 590] width 18 height 18
click at [853, 482] on div at bounding box center [784, 372] width 1568 height 743
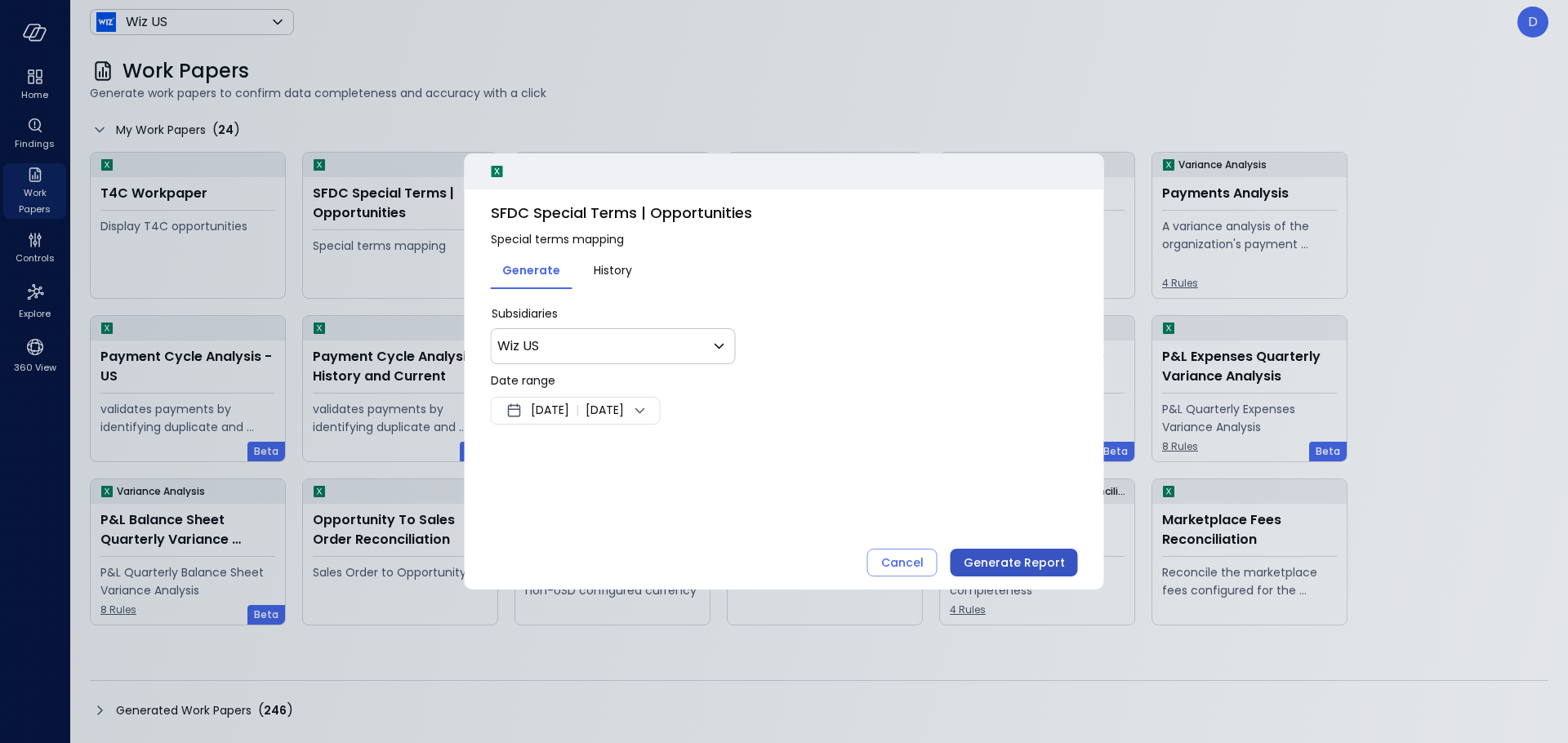
click at [1049, 559] on div "Generate Report" at bounding box center [1014, 563] width 101 height 21
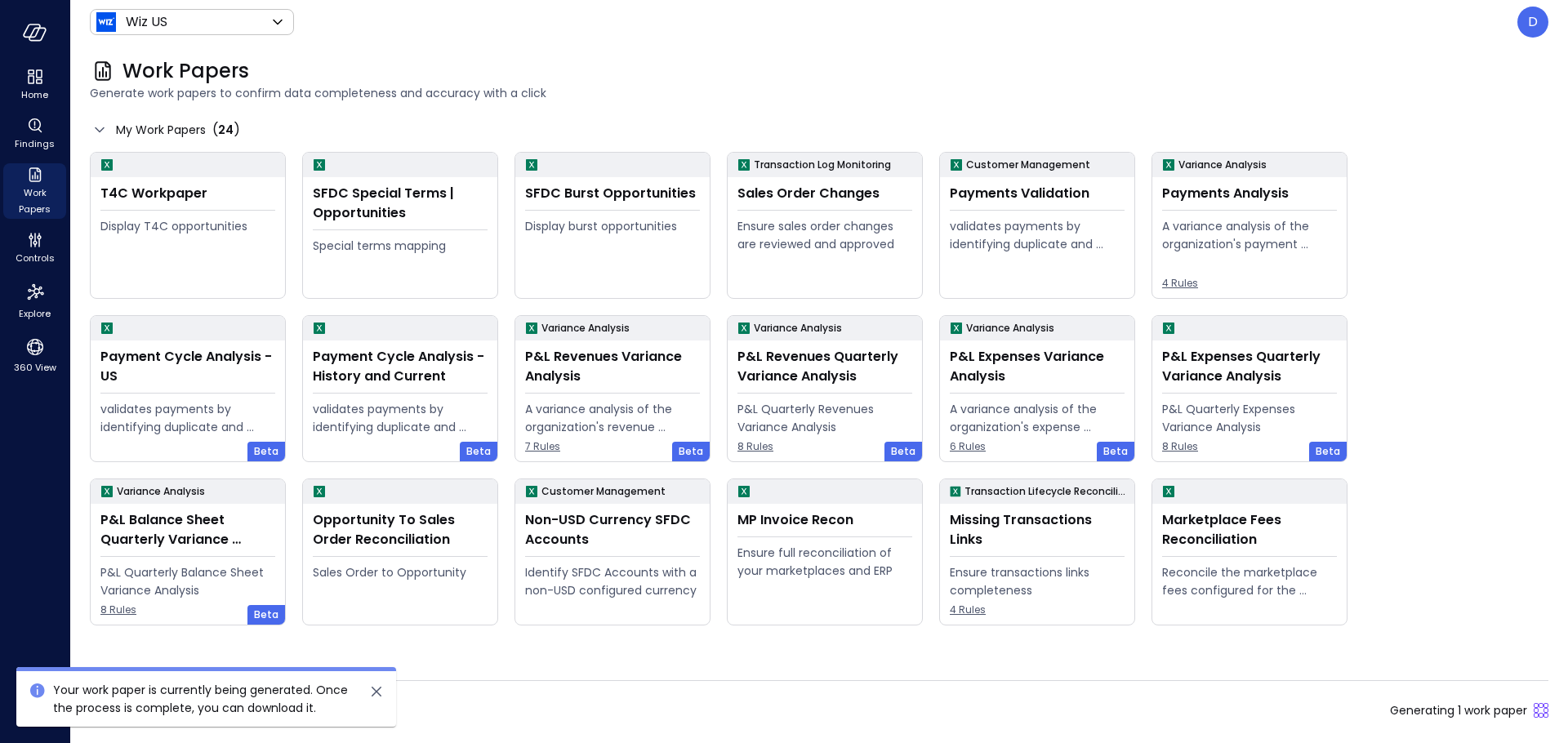
click at [375, 691] on icon "close" at bounding box center [376, 691] width 10 height 10
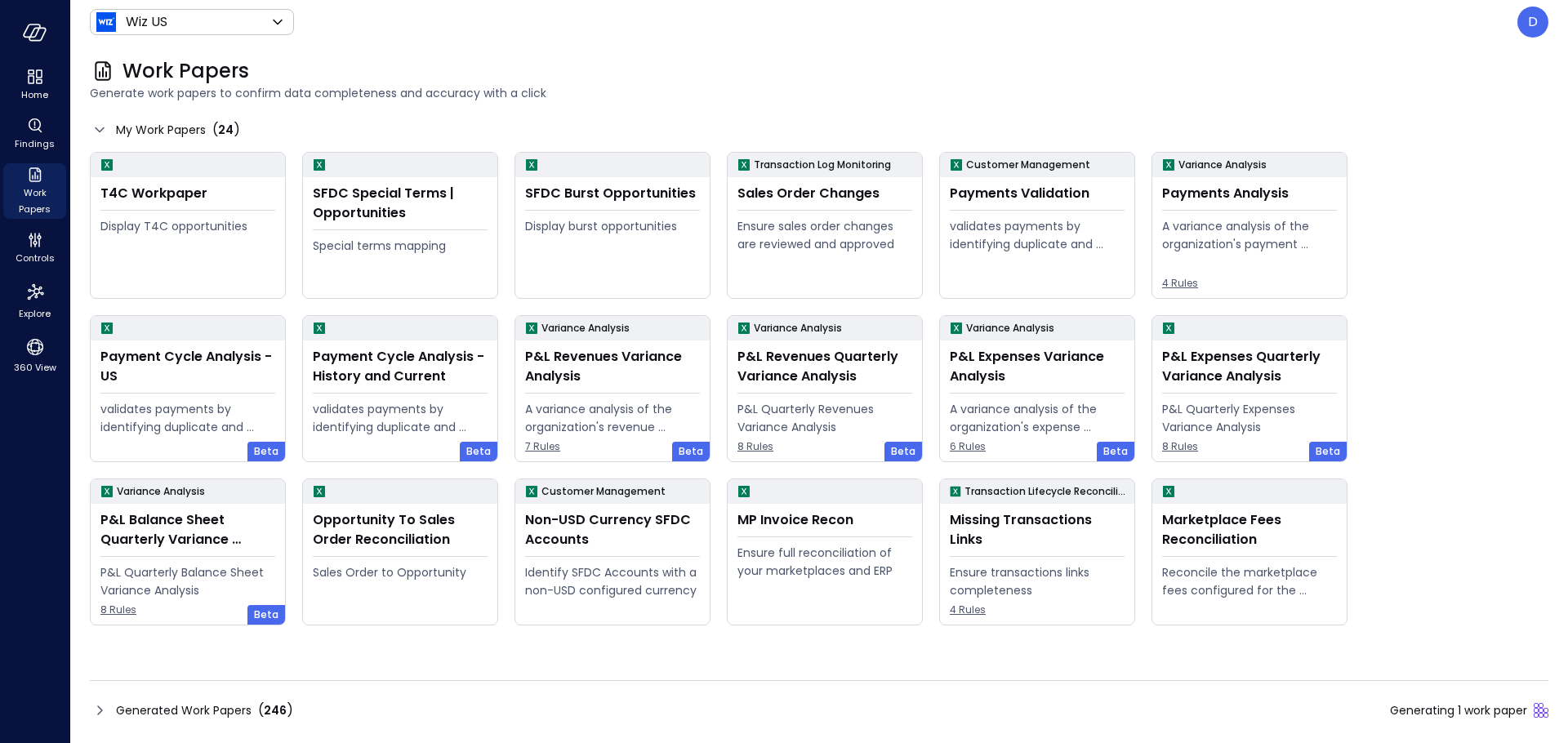
click at [96, 705] on icon at bounding box center [99, 711] width 20 height 20
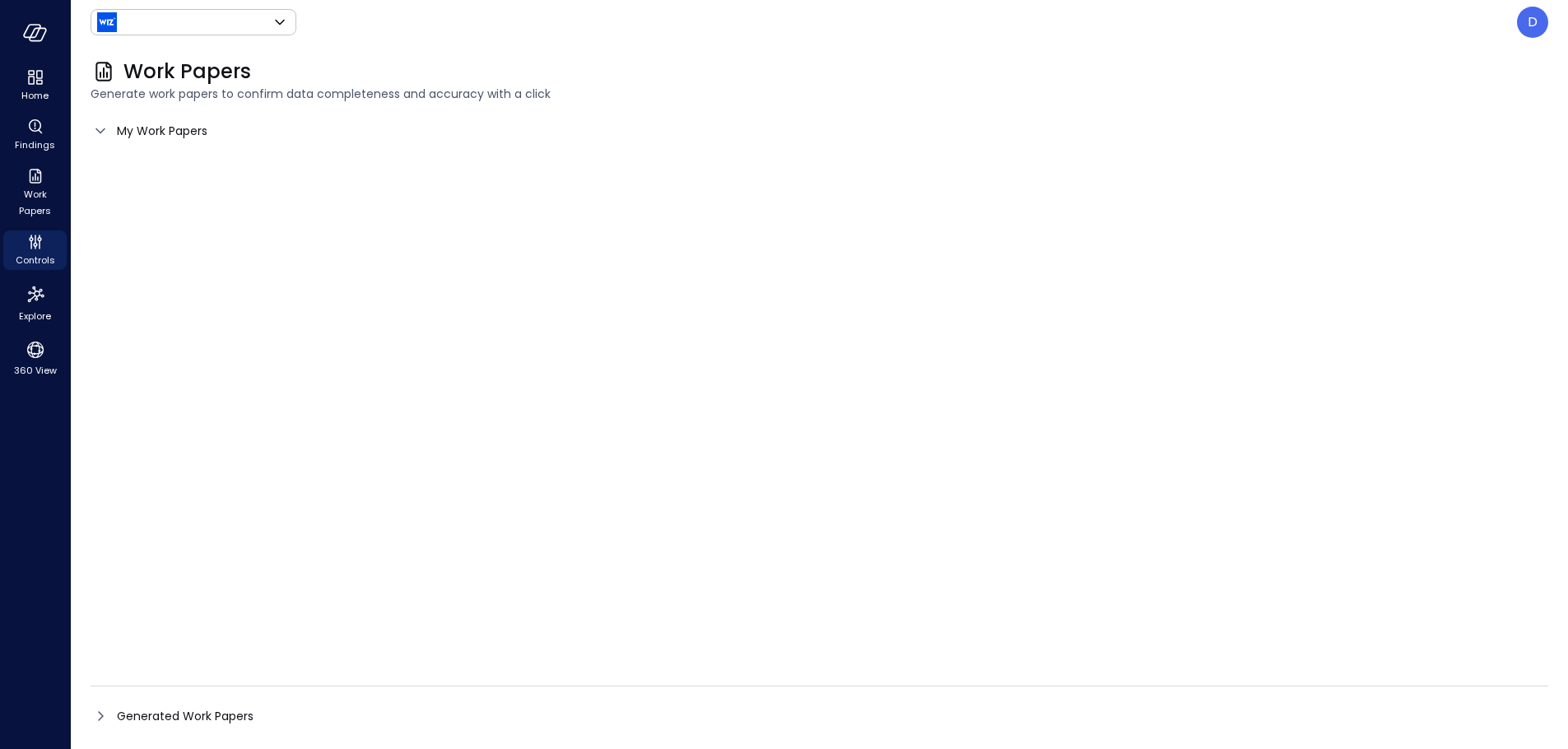
type input "******"
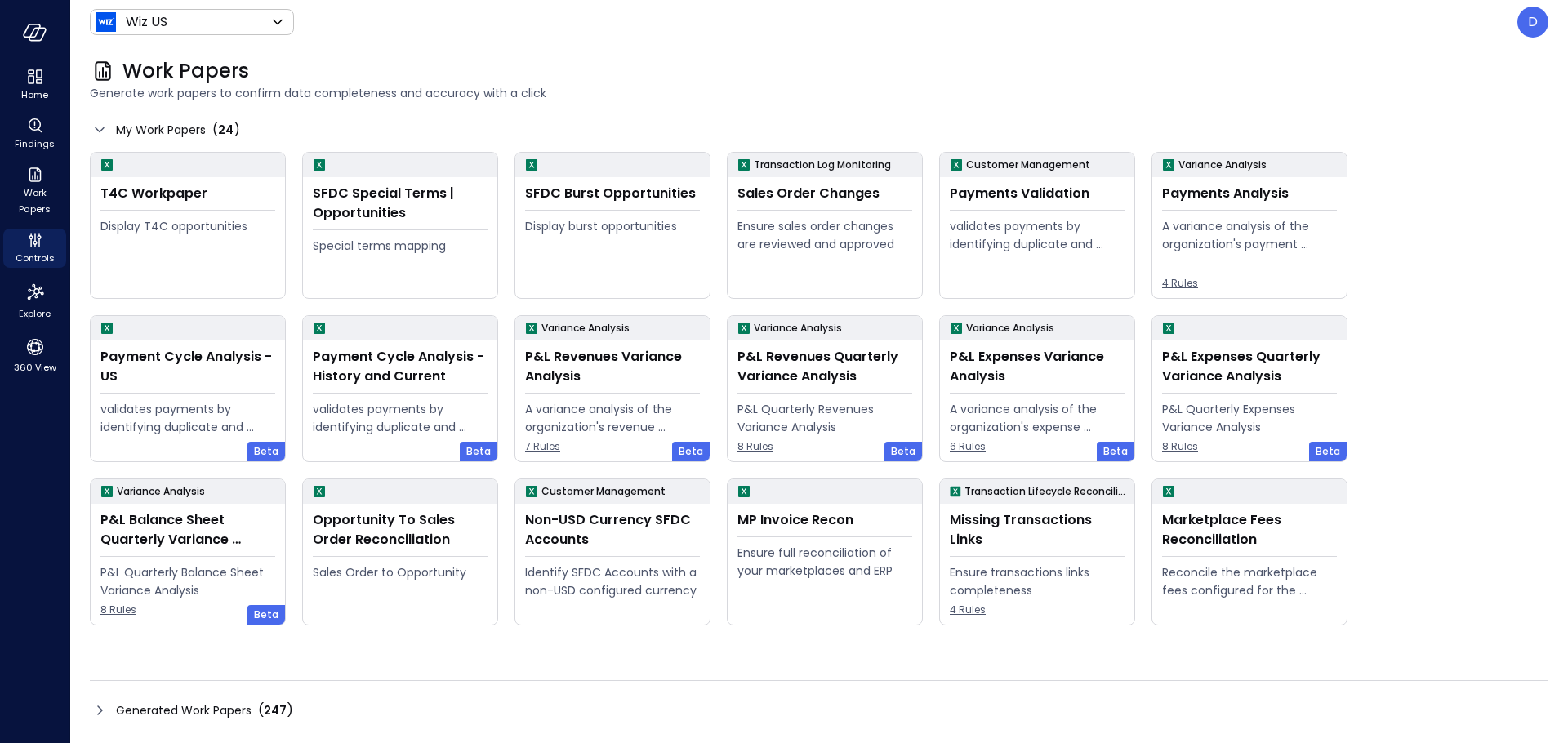
click at [98, 713] on icon at bounding box center [99, 710] width 4 height 10
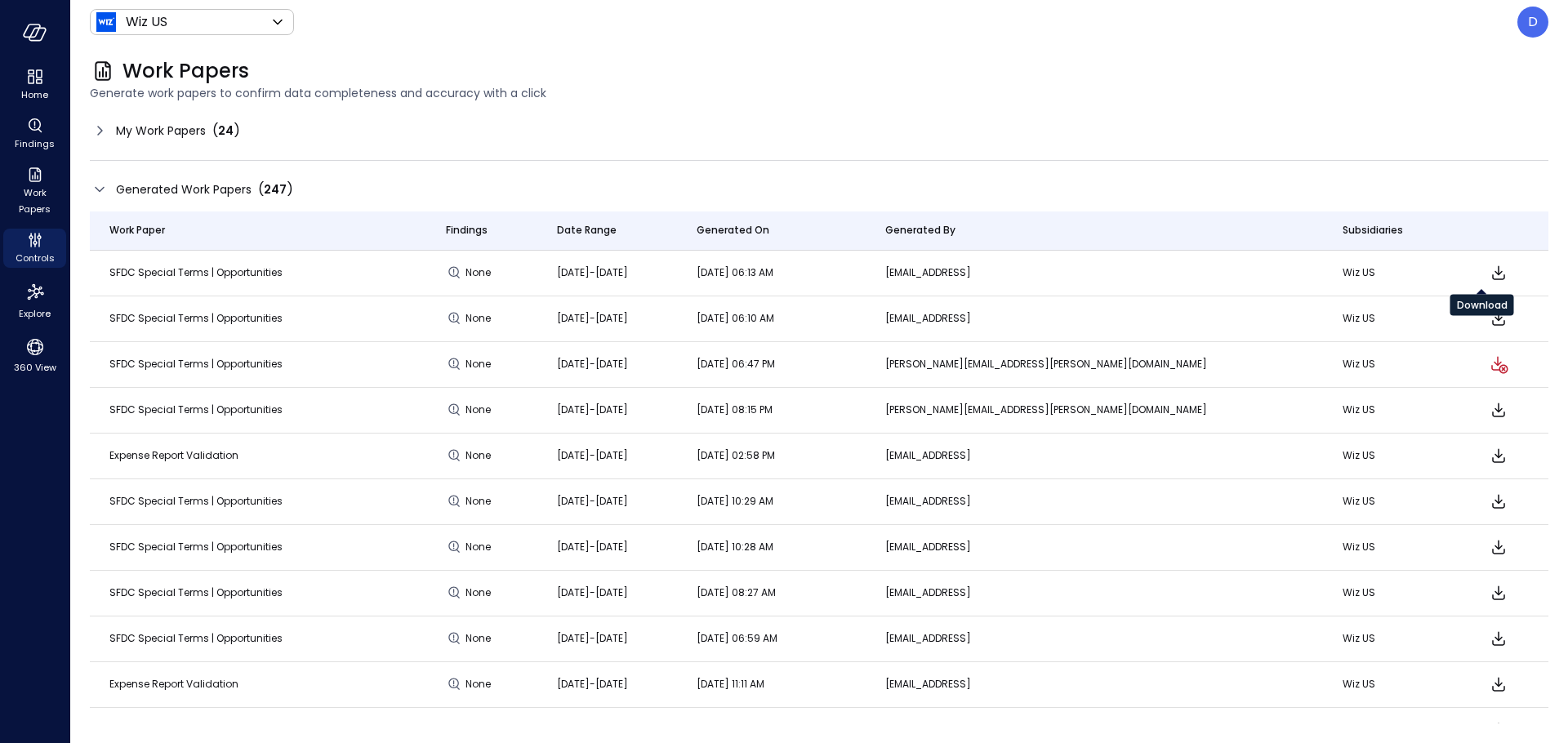
click at [1493, 273] on icon "Download" at bounding box center [1499, 273] width 13 height 14
click at [34, 304] on icon "Explore" at bounding box center [35, 292] width 26 height 26
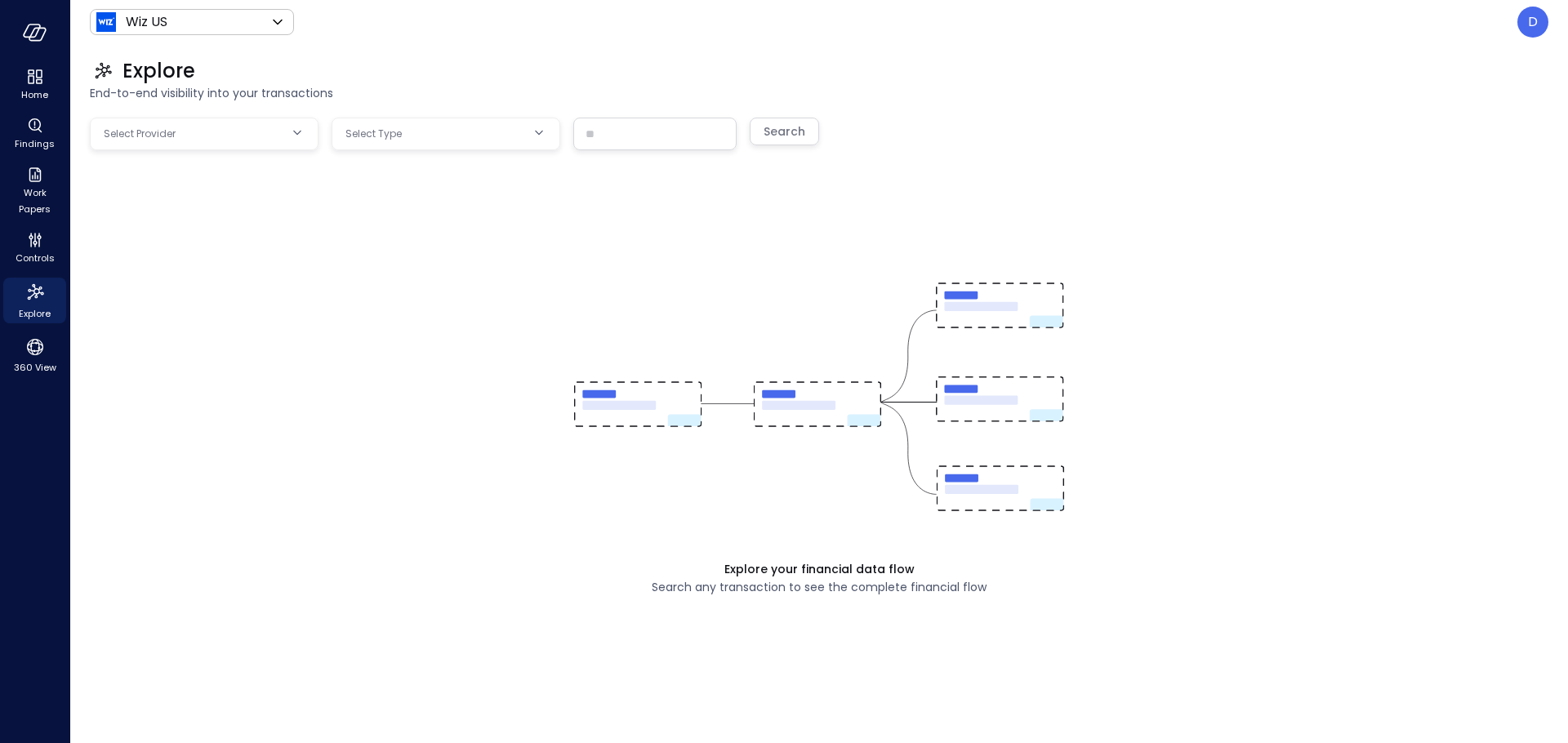
click at [215, 135] on body "Home Findings Work Papers Controls Explore 360 View Wiz US ****** ​ D Explore E…" at bounding box center [784, 372] width 1568 height 743
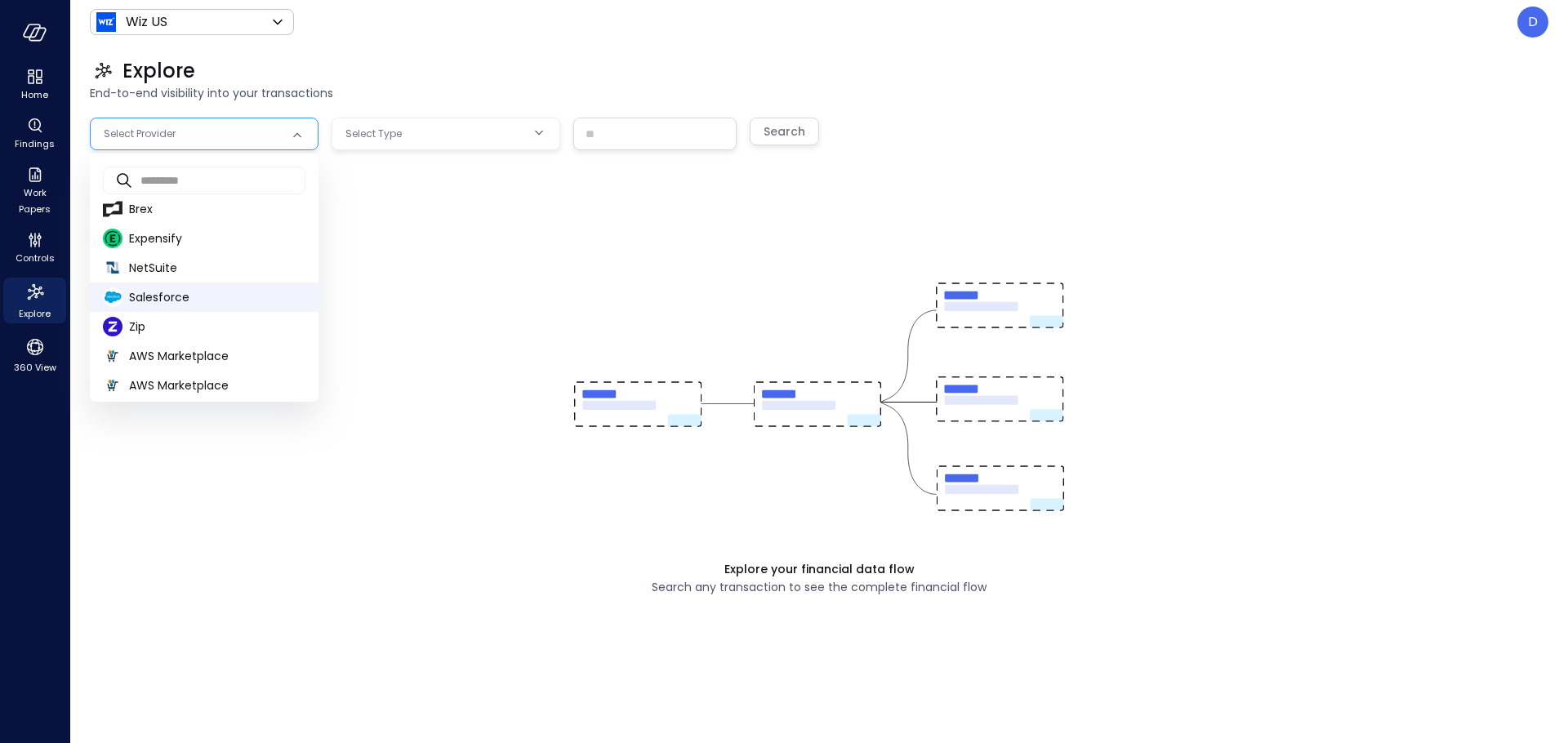
click at [146, 296] on span "Salesforce" at bounding box center [217, 297] width 176 height 17
type input "**********"
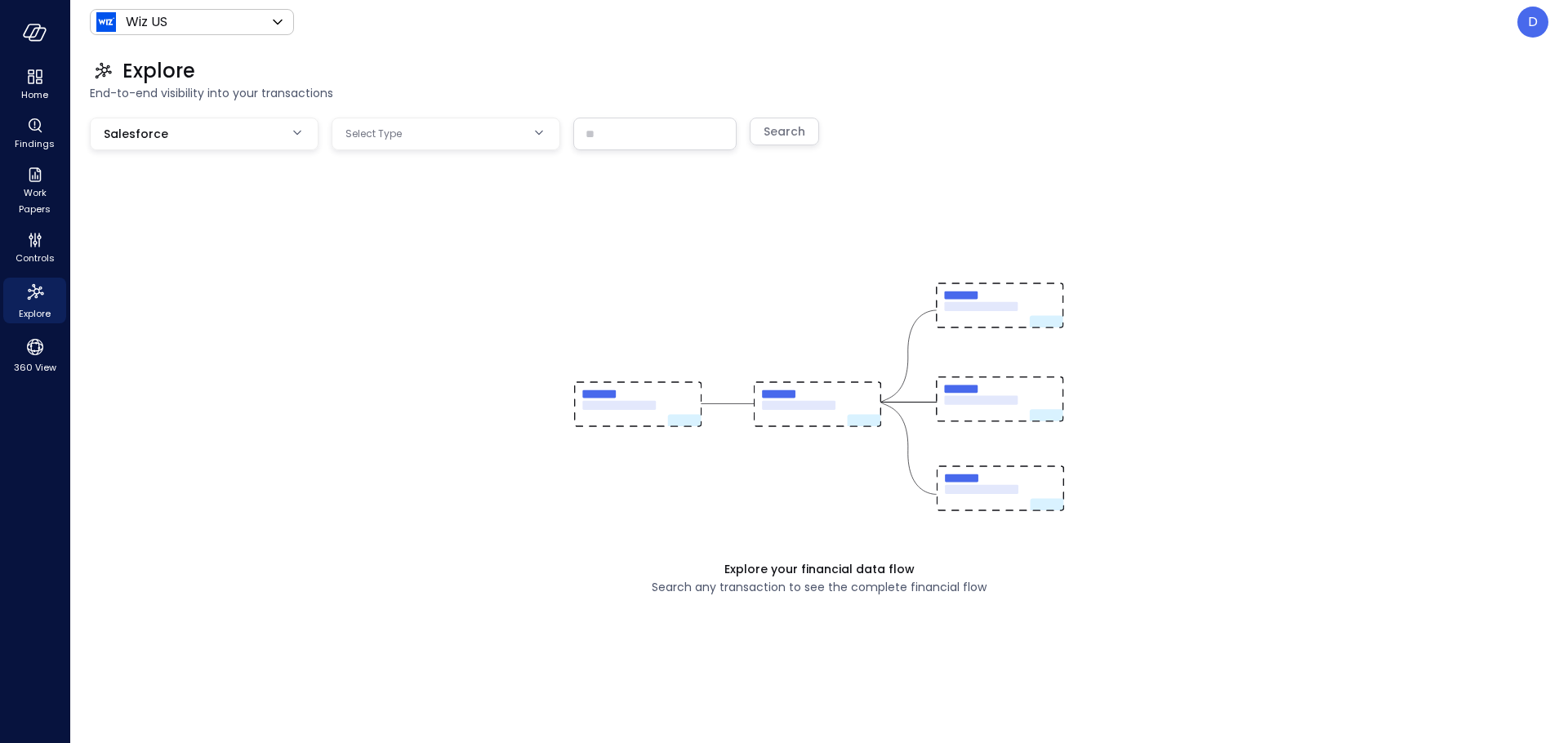
click at [418, 132] on body "**********" at bounding box center [784, 372] width 1568 height 743
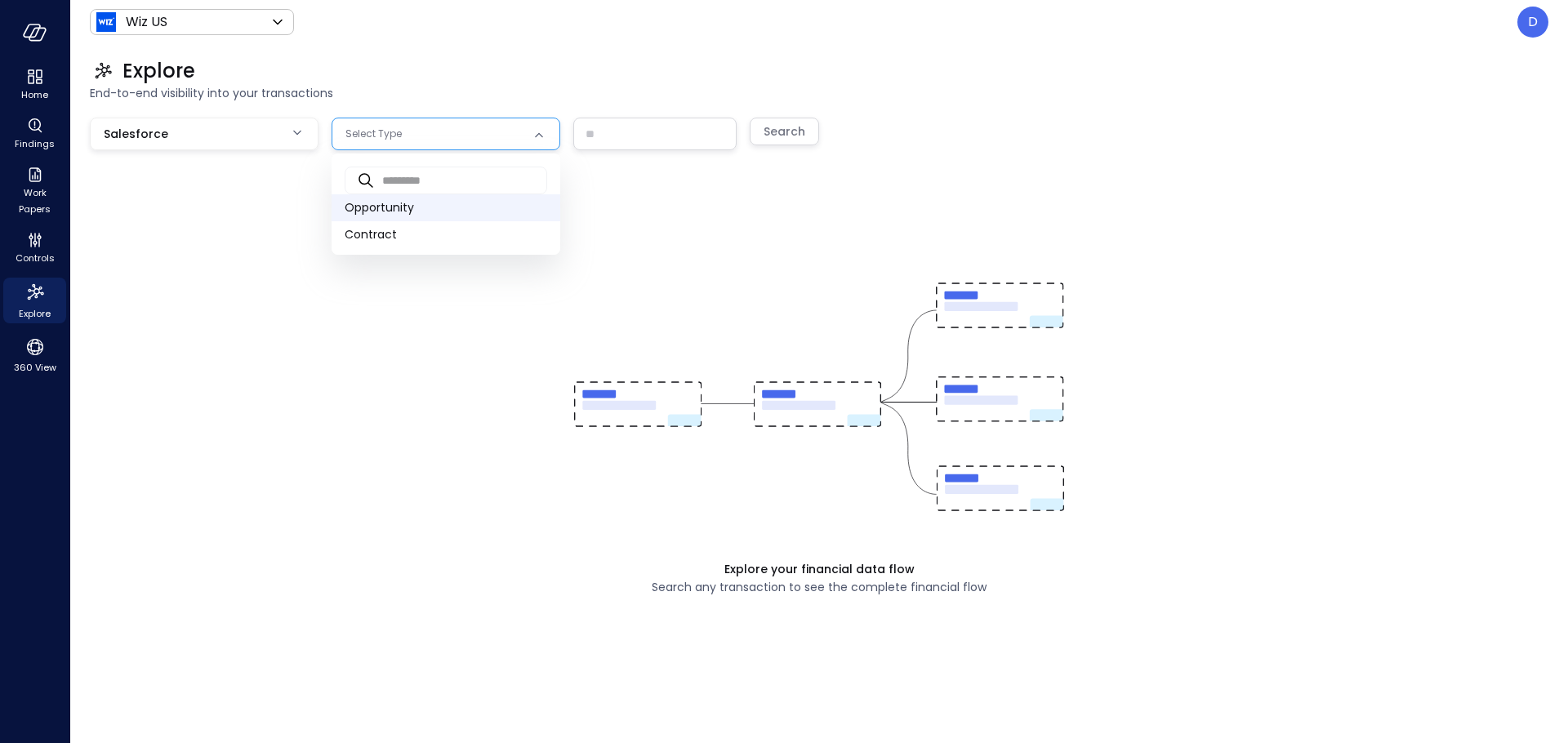
click at [383, 203] on span "Opportunity" at bounding box center [446, 208] width 202 height 17
type input "***"
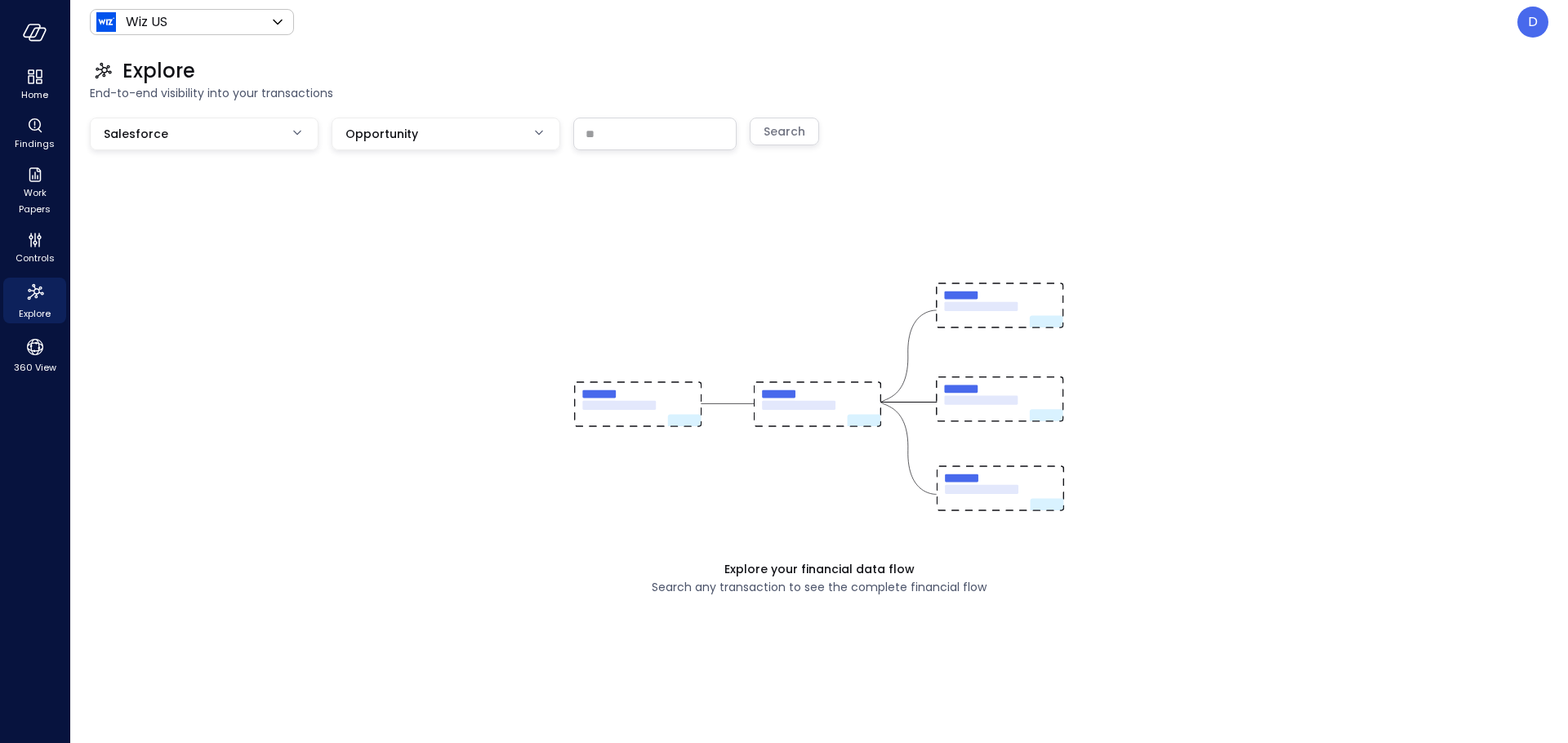
click at [604, 133] on input "text" at bounding box center [655, 133] width 162 height 30
paste input "**********"
type input "**********"
click at [784, 125] on div "Search" at bounding box center [784, 132] width 42 height 21
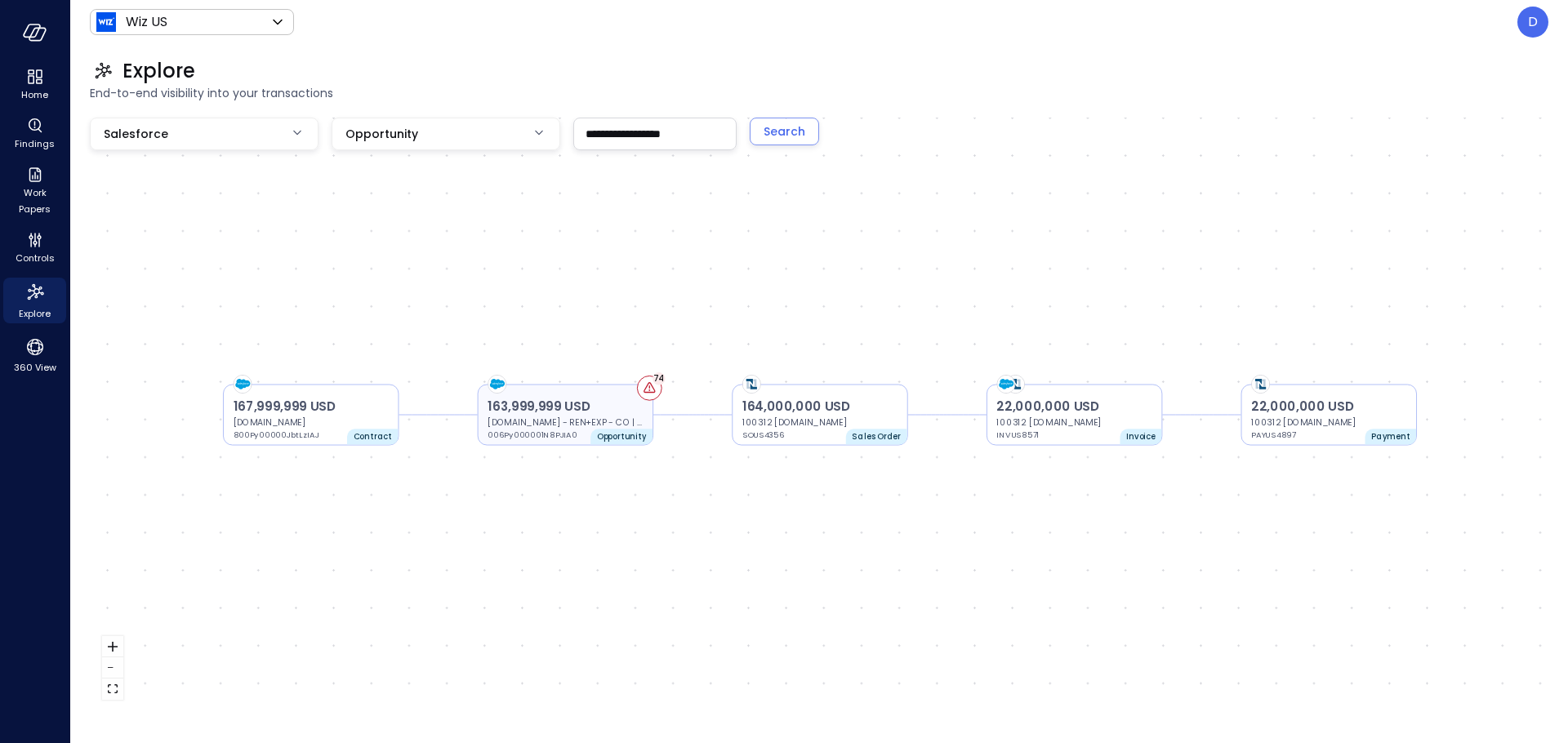
click at [540, 411] on p "163,999,999 USD" at bounding box center [565, 406] width 155 height 19
click at [559, 406] on p "163,999,999 USD" at bounding box center [563, 406] width 155 height 19
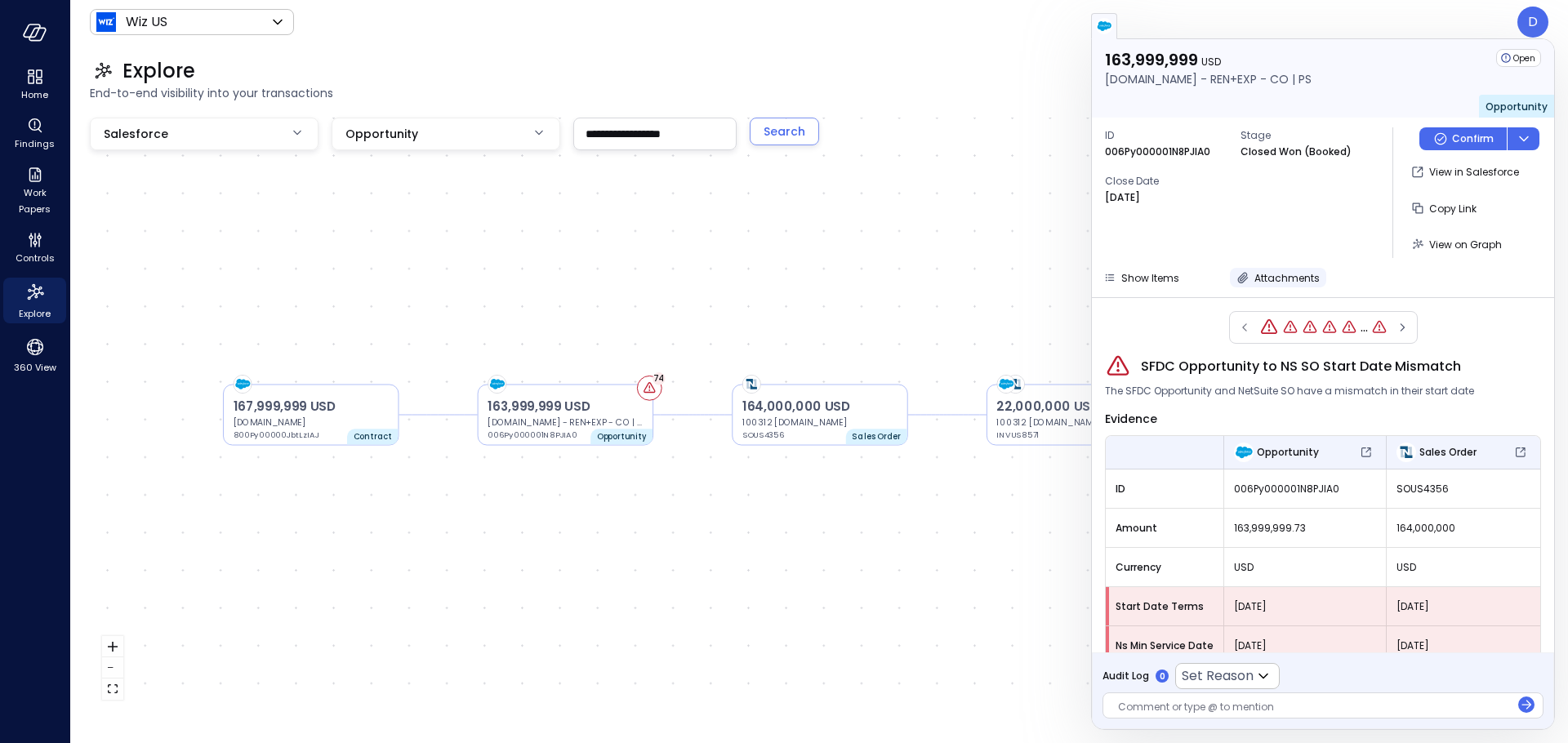
click at [1260, 278] on span "Attachments" at bounding box center [1287, 278] width 65 height 14
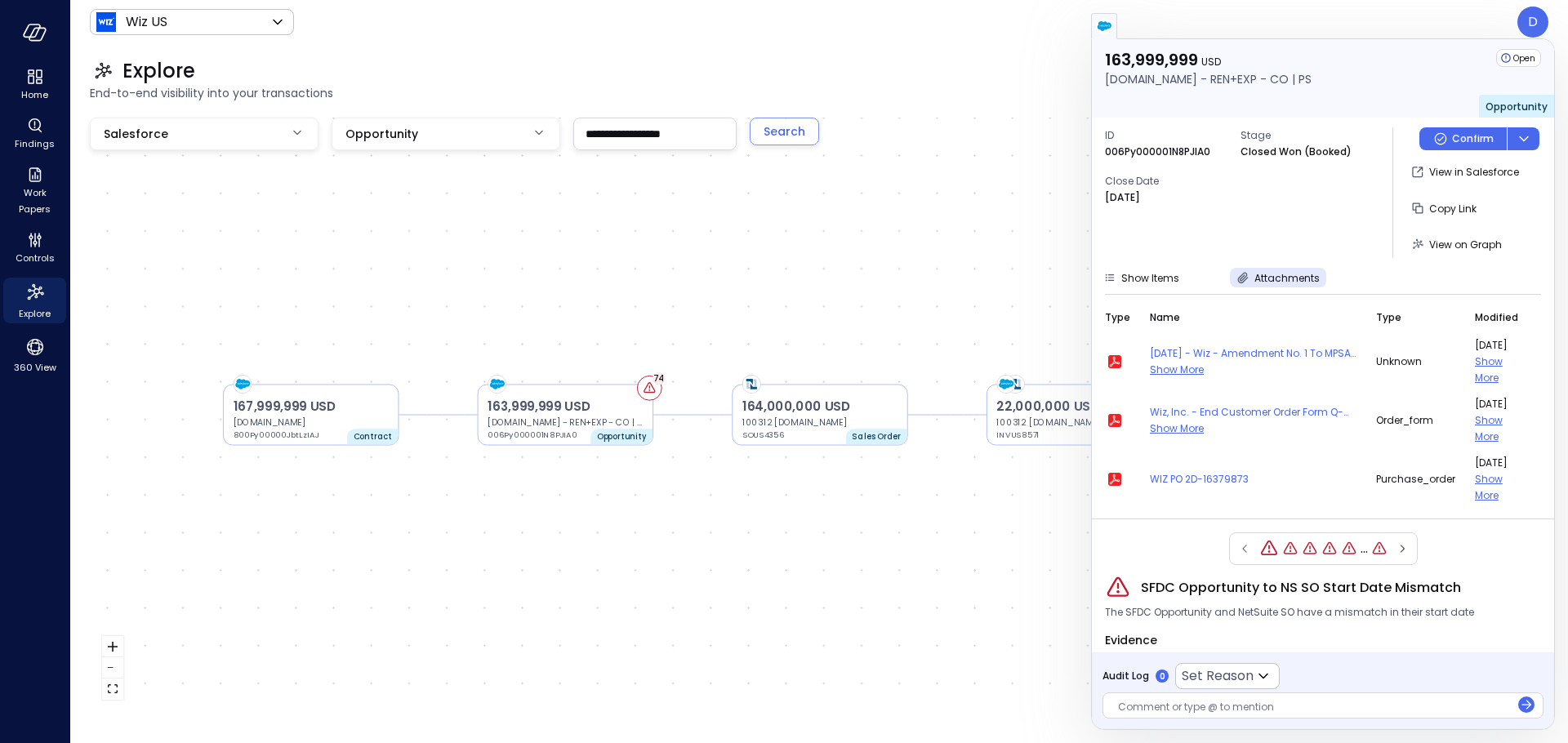
click at [1041, 225] on div "163,999,999 USD Amazon.com - REN+EXP - CO | PS 006Py000001N8PJIA0 Opportunity 7…" at bounding box center [818, 414] width 1459 height 594
click at [1170, 425] on span "Show More" at bounding box center [1177, 429] width 54 height 14
click at [1031, 280] on div "163,999,999 USD Amazon.com - REN+EXP - CO | PS 006Py000001N8PJIA0 Opportunity 7…" at bounding box center [818, 414] width 1459 height 594
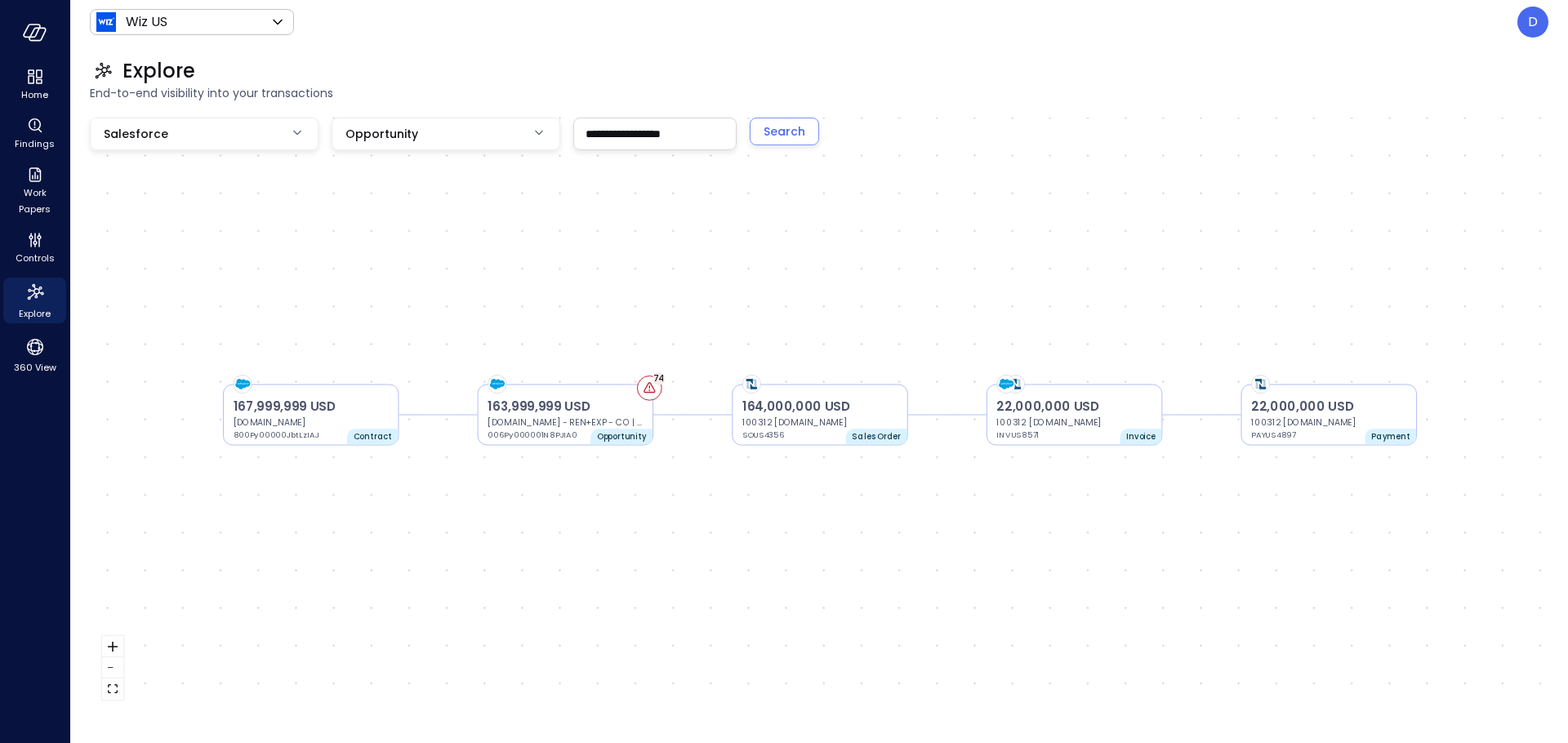
click at [1267, 47] on div "Explore End-to-end visibility into your transactions" at bounding box center [809, 80] width 1478 height 72
click at [27, 367] on span "360 View" at bounding box center [35, 367] width 42 height 16
click at [29, 360] on span "360 View" at bounding box center [35, 367] width 42 height 16
click at [30, 346] on icon "360 View" at bounding box center [35, 347] width 16 height 16
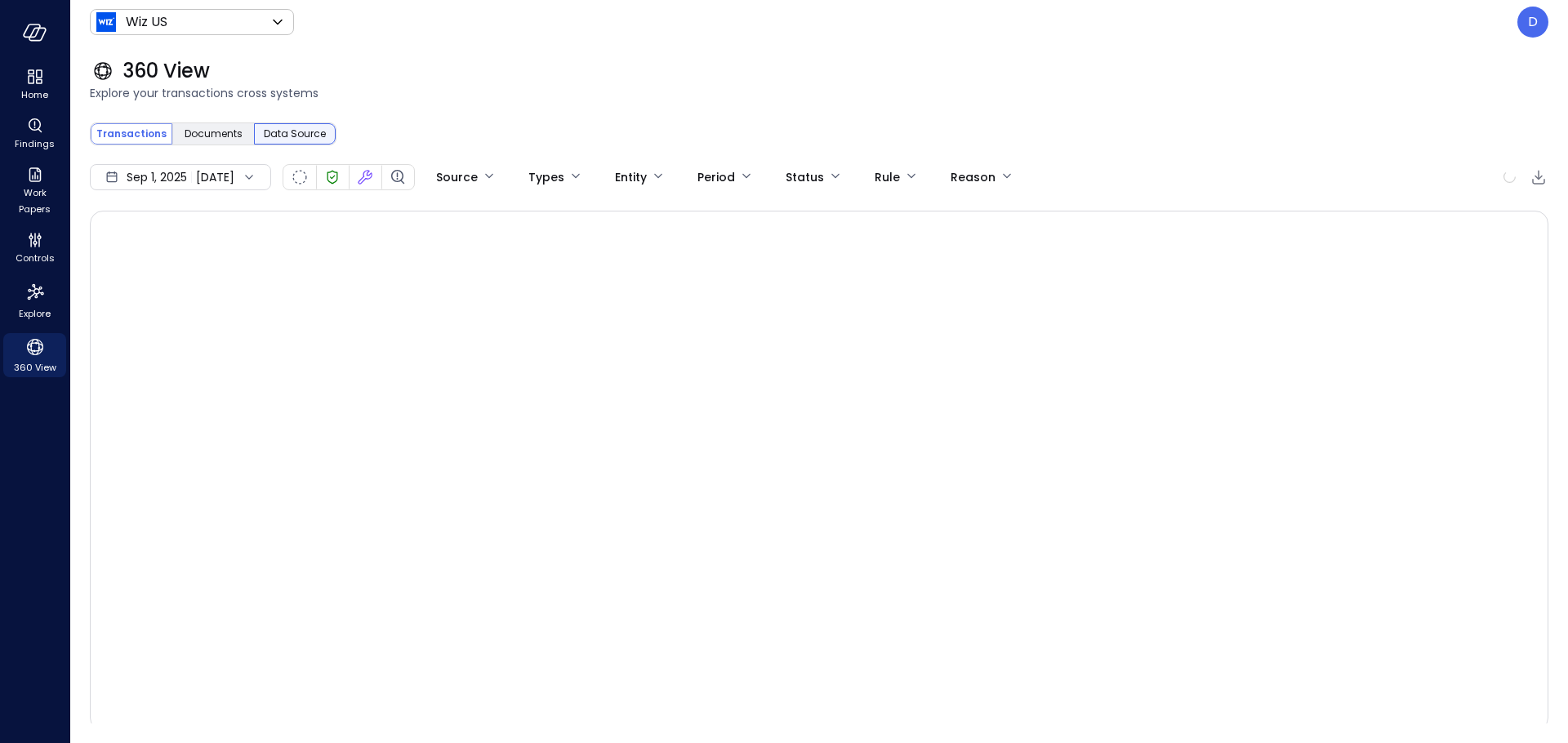
click at [291, 136] on span "Data Source" at bounding box center [295, 133] width 62 height 16
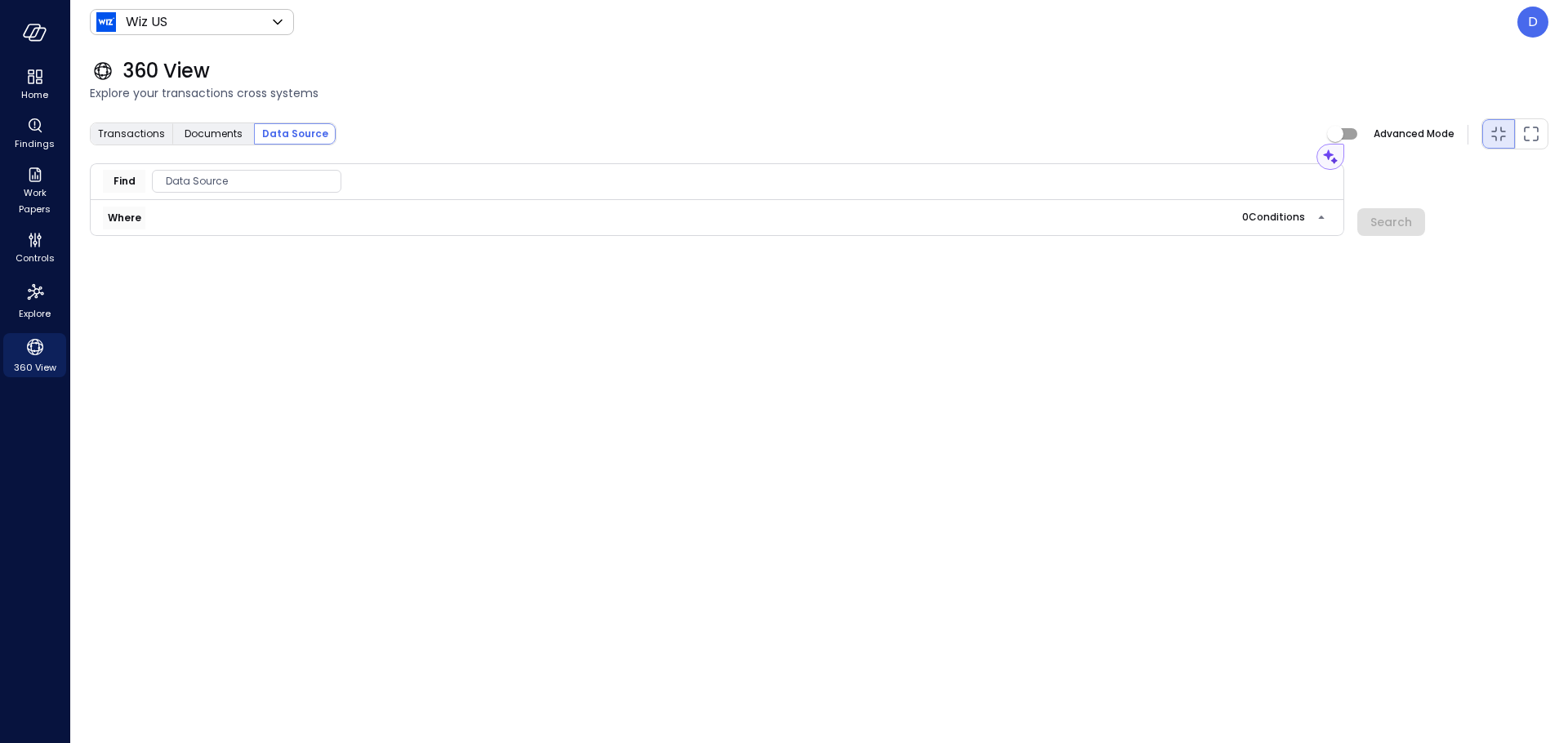
click at [218, 181] on span "Data Source" at bounding box center [247, 181] width 188 height 16
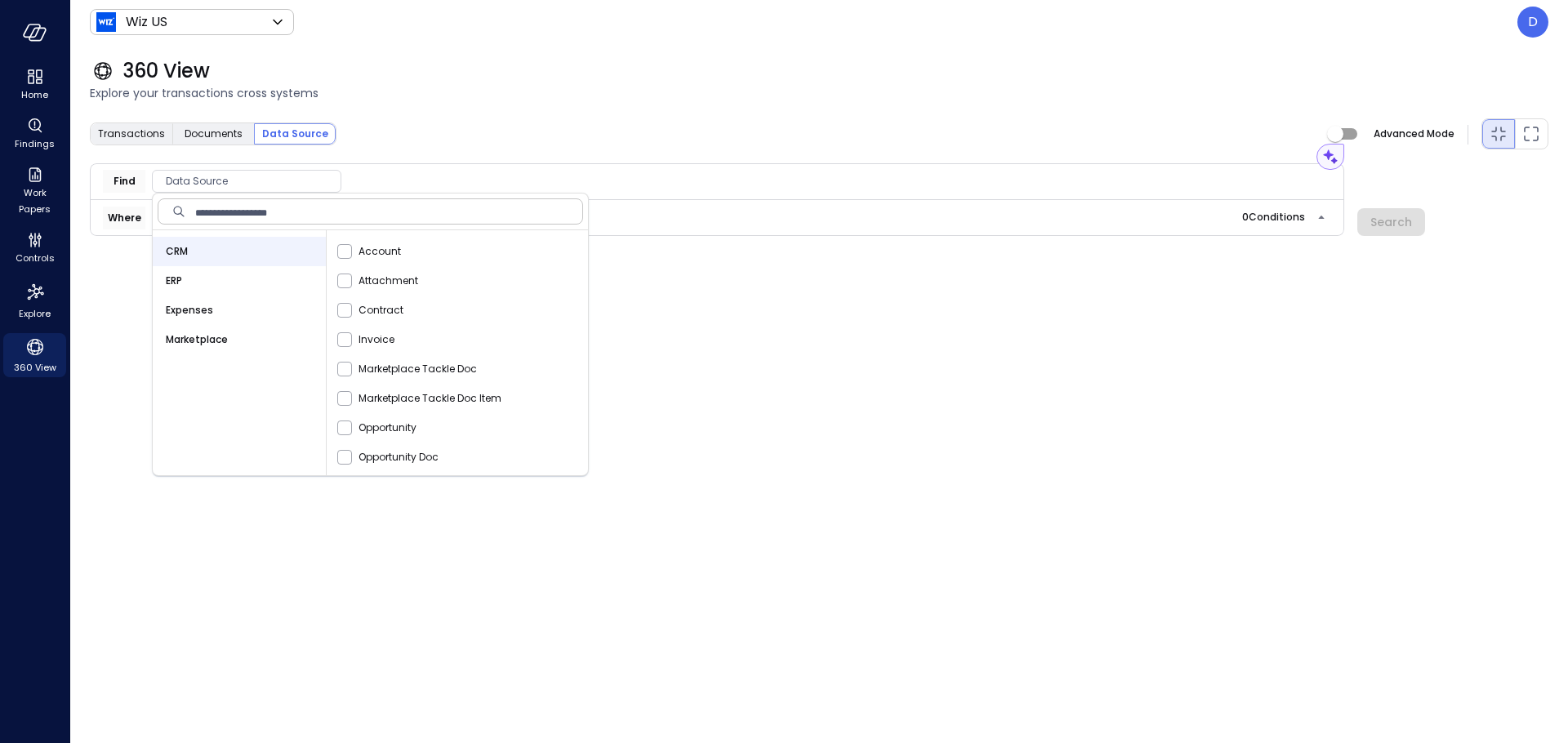
click at [184, 284] on div "ERP" at bounding box center [239, 280] width 173 height 30
click at [259, 240] on div "CRM" at bounding box center [239, 252] width 173 height 30
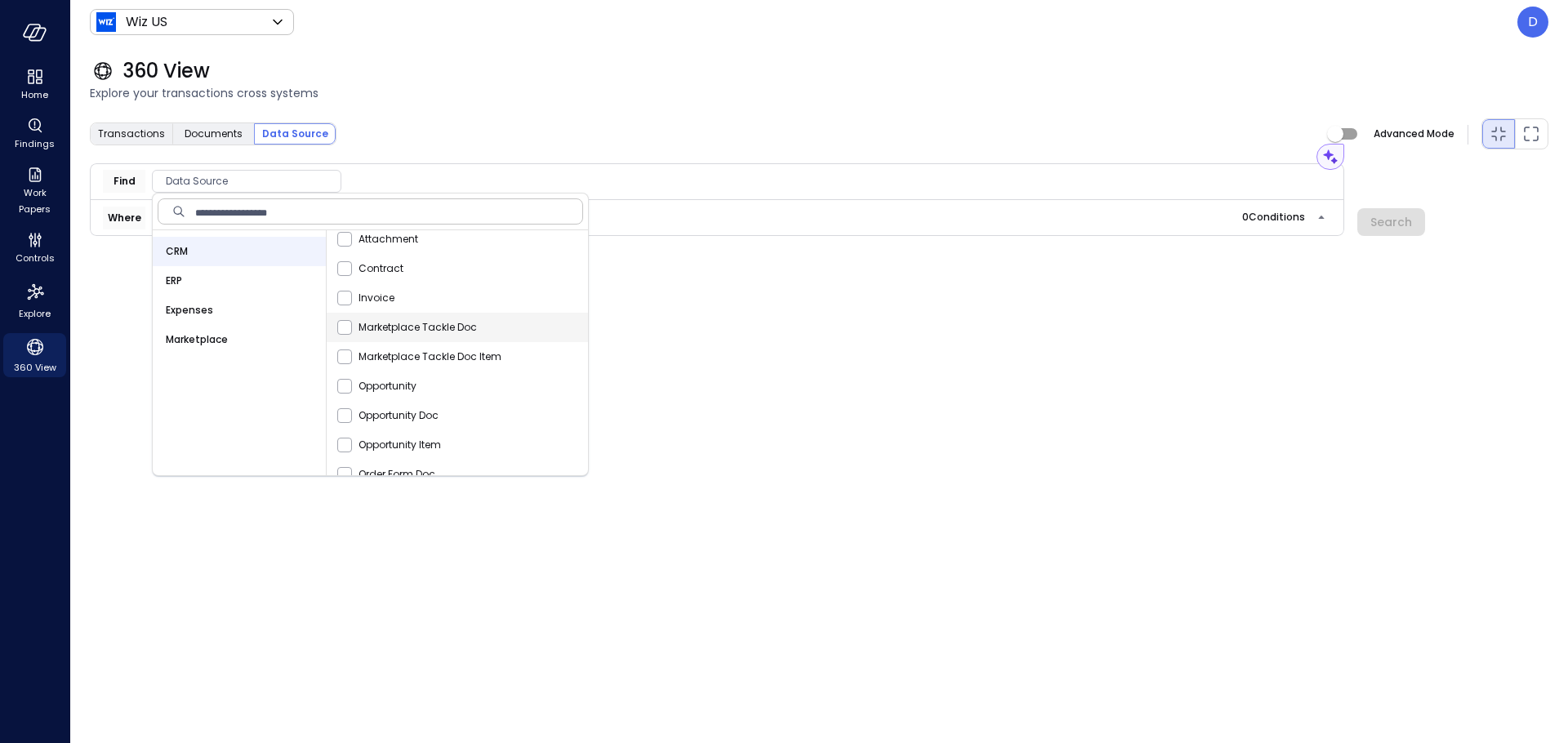
scroll to position [42, 0]
click at [392, 386] on span "Opportunity" at bounding box center [387, 386] width 58 height 16
click at [479, 144] on div "Transactions Documents Data Source Advanced Mode" at bounding box center [818, 133] width 1459 height 32
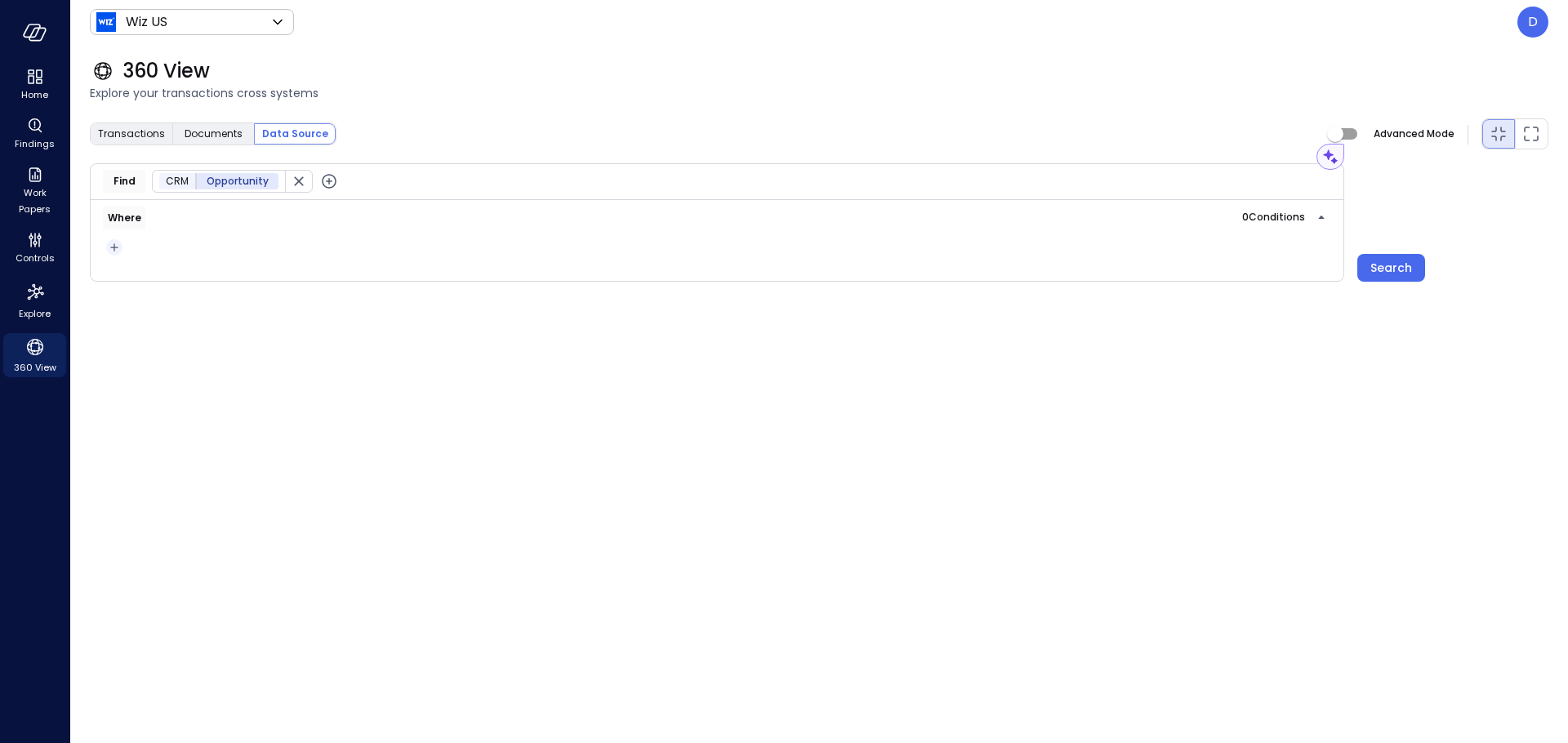
click at [107, 252] on icon "button" at bounding box center [115, 247] width 16 height 20
click at [152, 279] on li "Condition" at bounding box center [147, 277] width 81 height 20
click at [188, 272] on div "Data Source Conditions" at bounding box center [211, 282] width 190 height 23
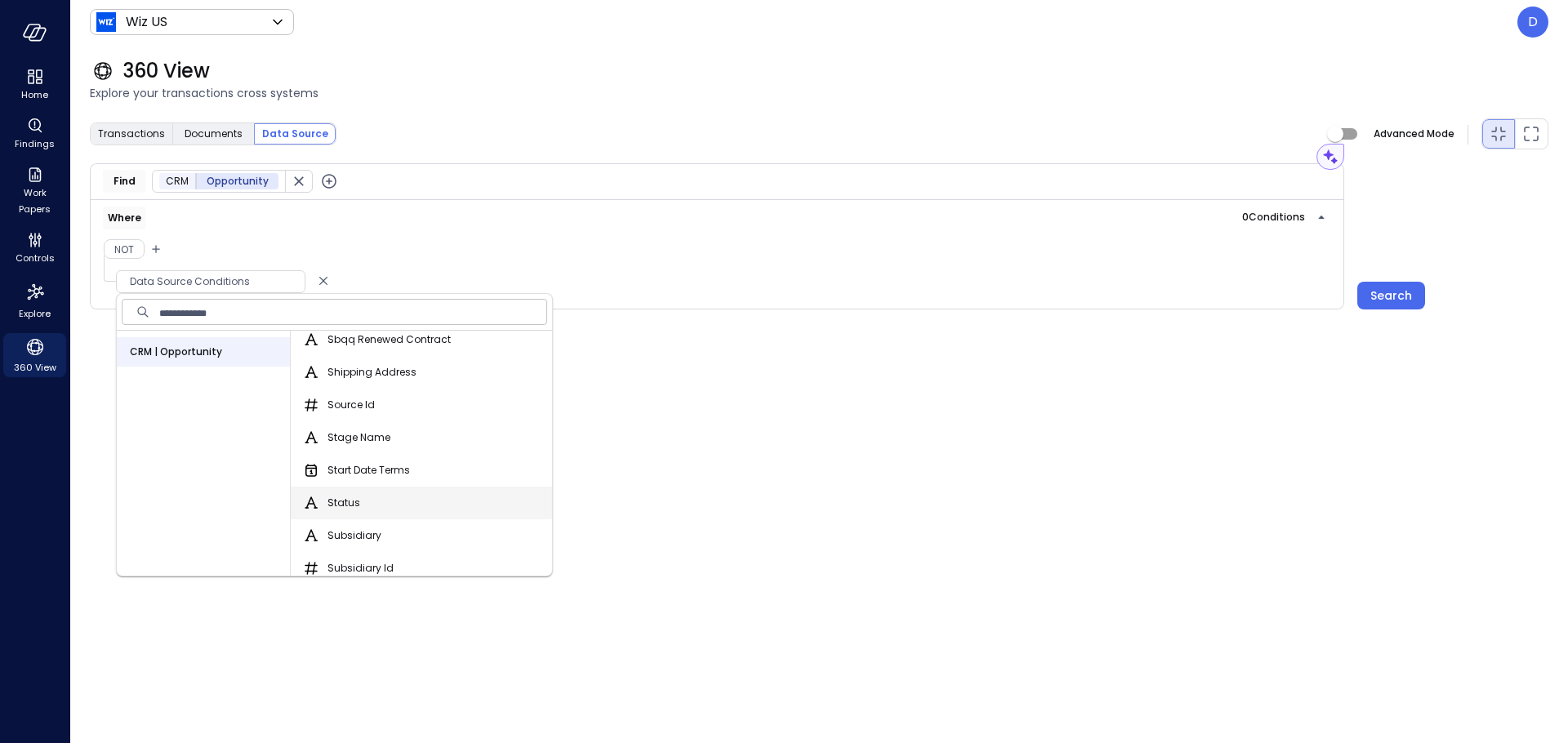
scroll to position [2831, 0]
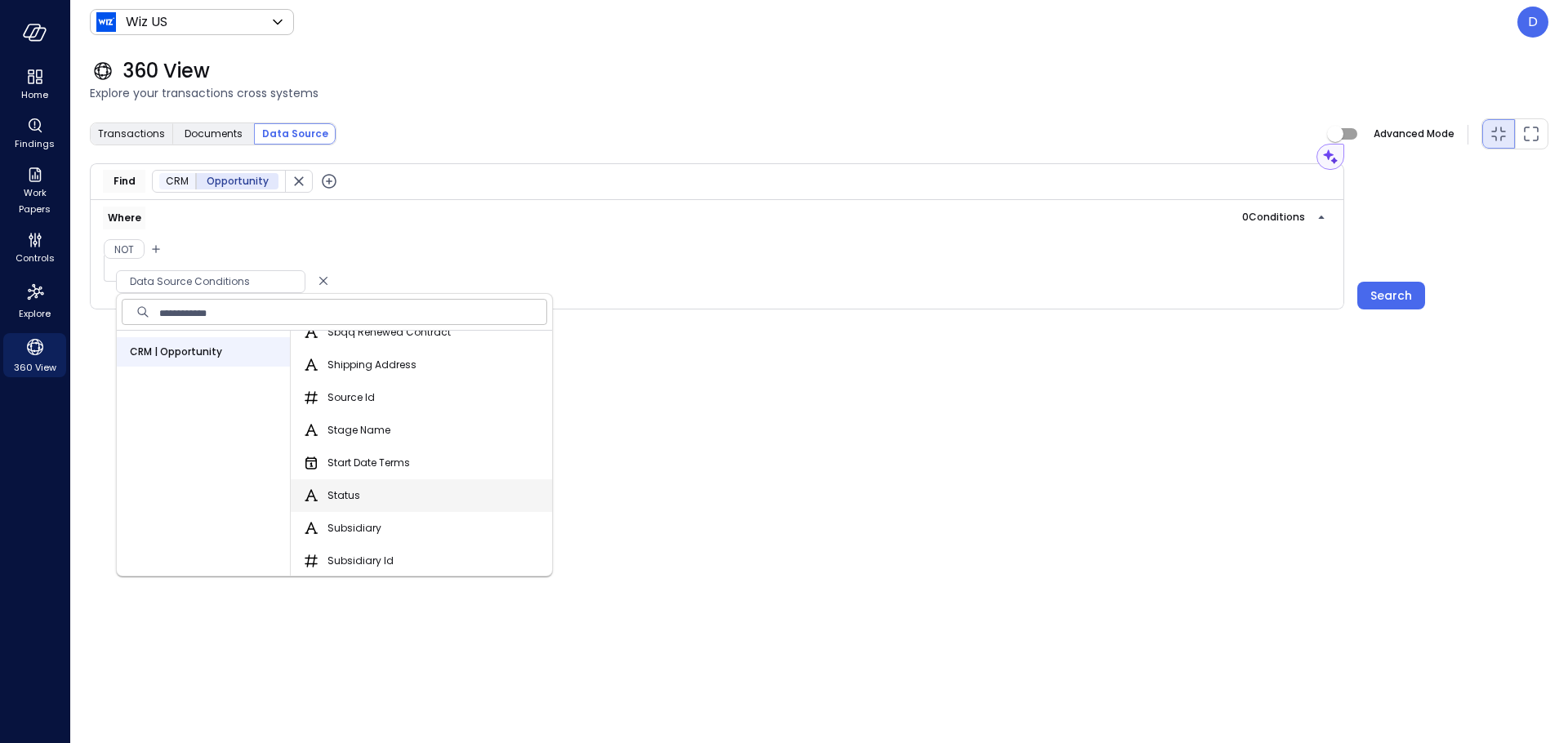
click at [352, 497] on span "Status" at bounding box center [344, 496] width 32 height 16
click at [321, 497] on button "Status" at bounding box center [312, 496] width 20 height 20
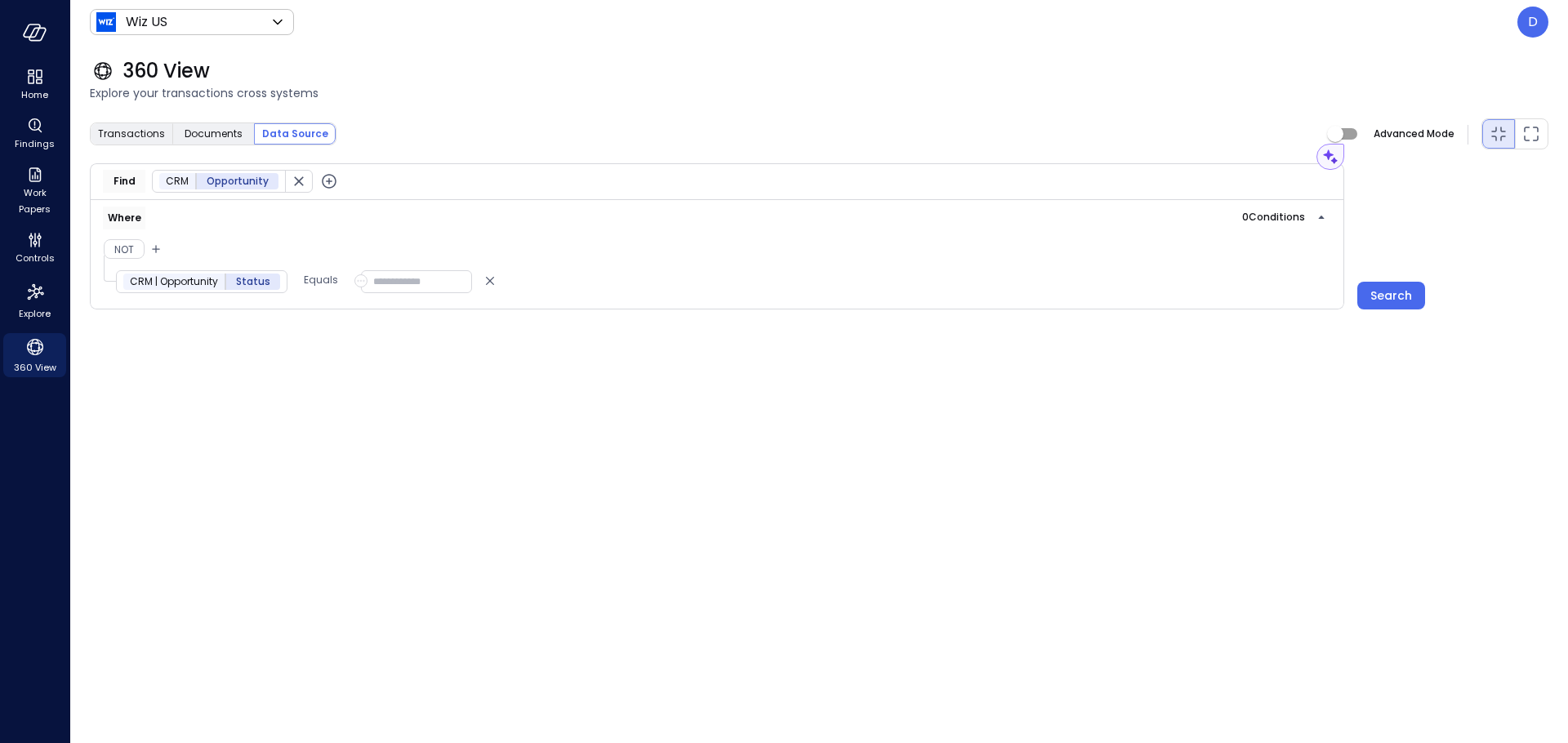
click at [415, 274] on input "text" at bounding box center [416, 282] width 111 height 23
click at [23, 148] on span "Findings" at bounding box center [34, 143] width 40 height 16
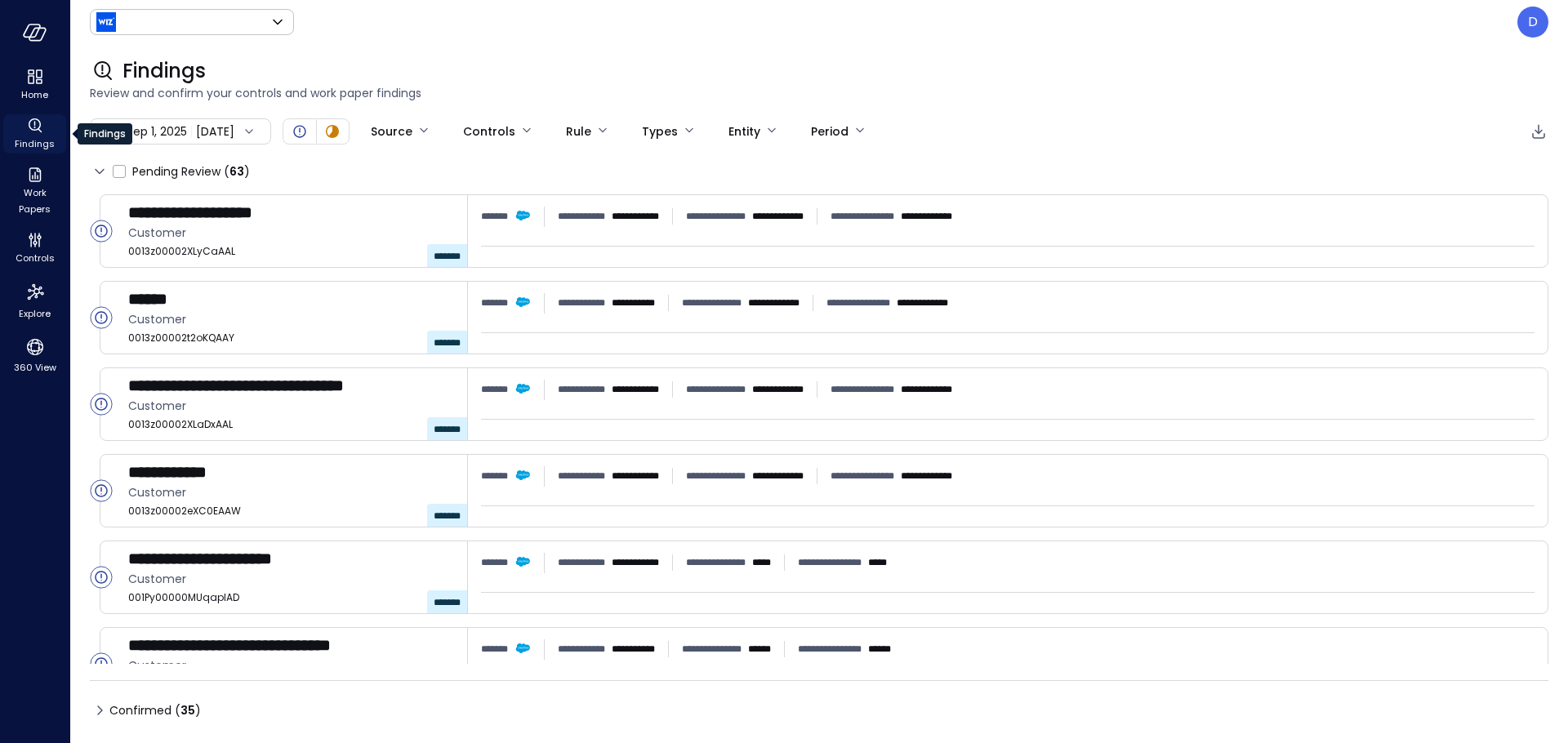
click at [29, 139] on span "Findings" at bounding box center [34, 143] width 40 height 16
type input "******"
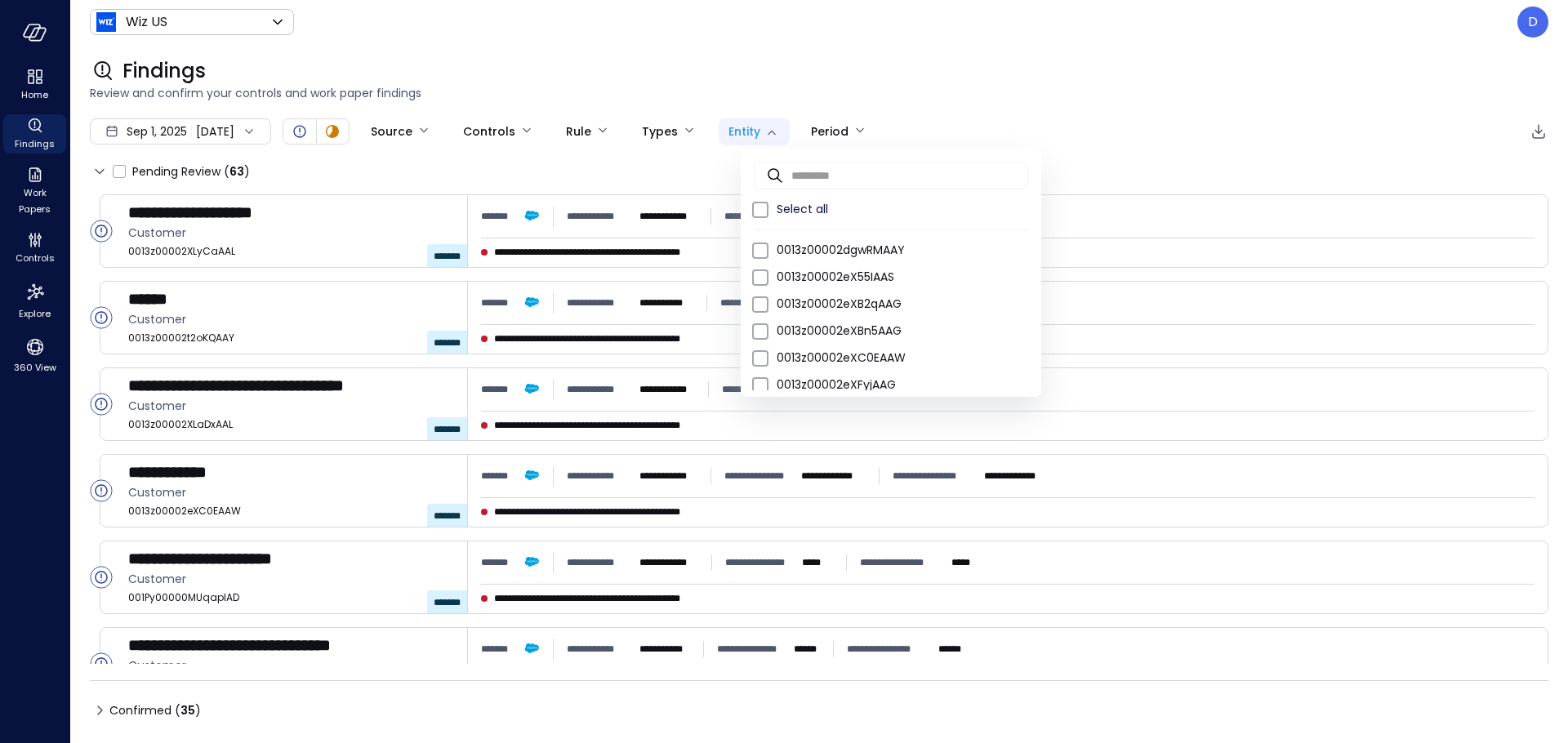
click at [761, 134] on body "**********" at bounding box center [784, 372] width 1568 height 743
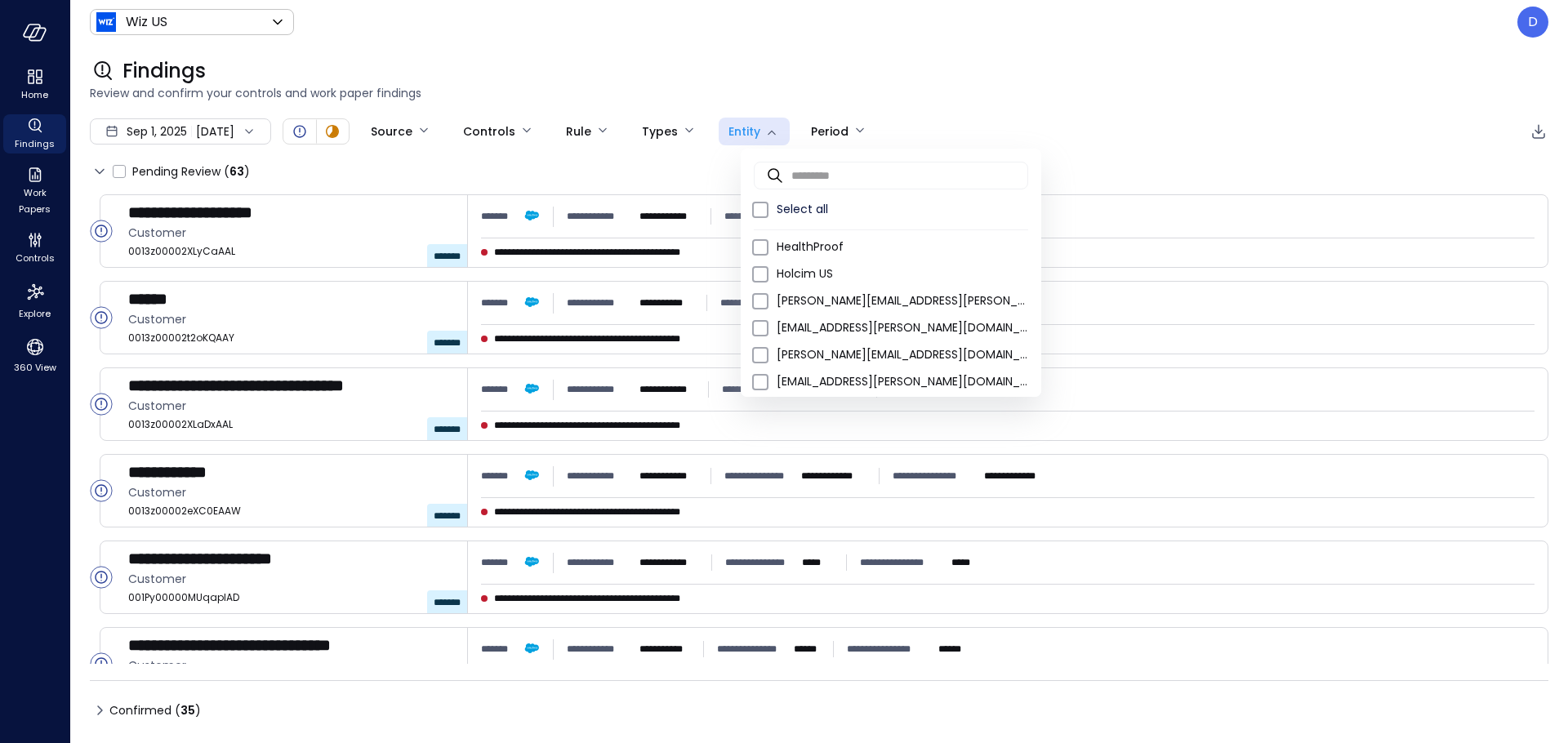
scroll to position [1706, 0]
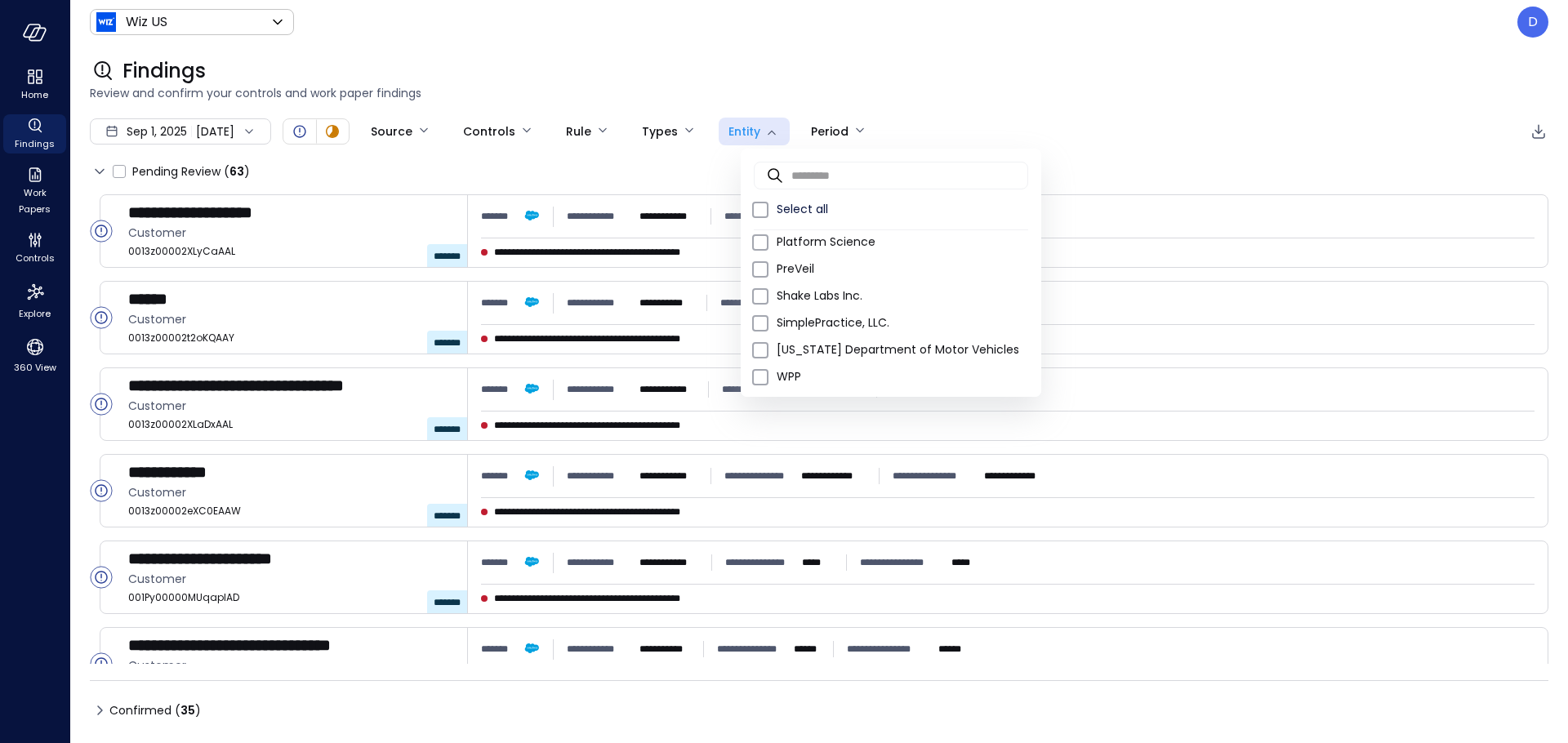
click at [947, 64] on div at bounding box center [784, 372] width 1568 height 743
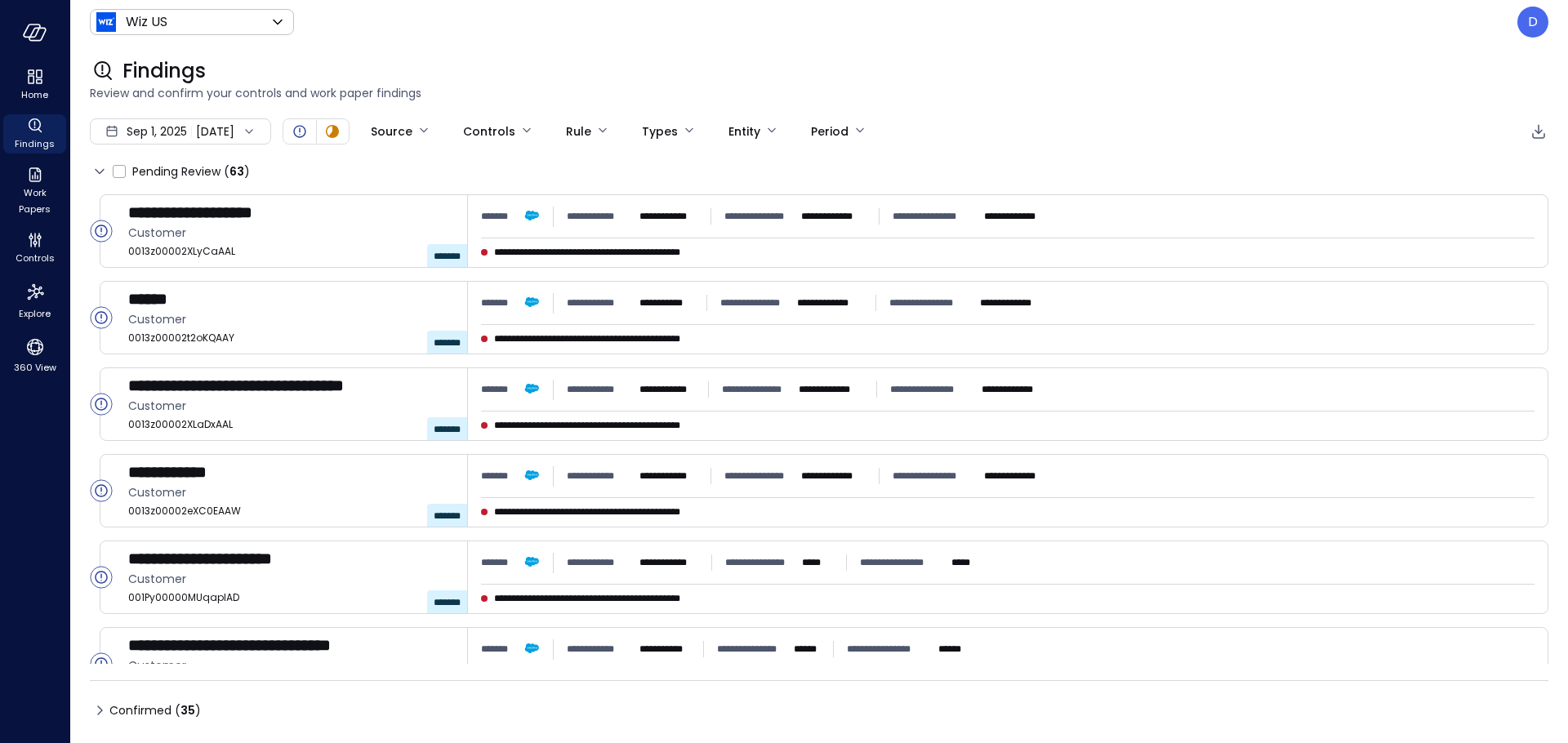
click at [918, 66] on div "Findings" at bounding box center [818, 71] width 1459 height 26
click at [545, 125] on body "**********" at bounding box center [784, 372] width 1568 height 743
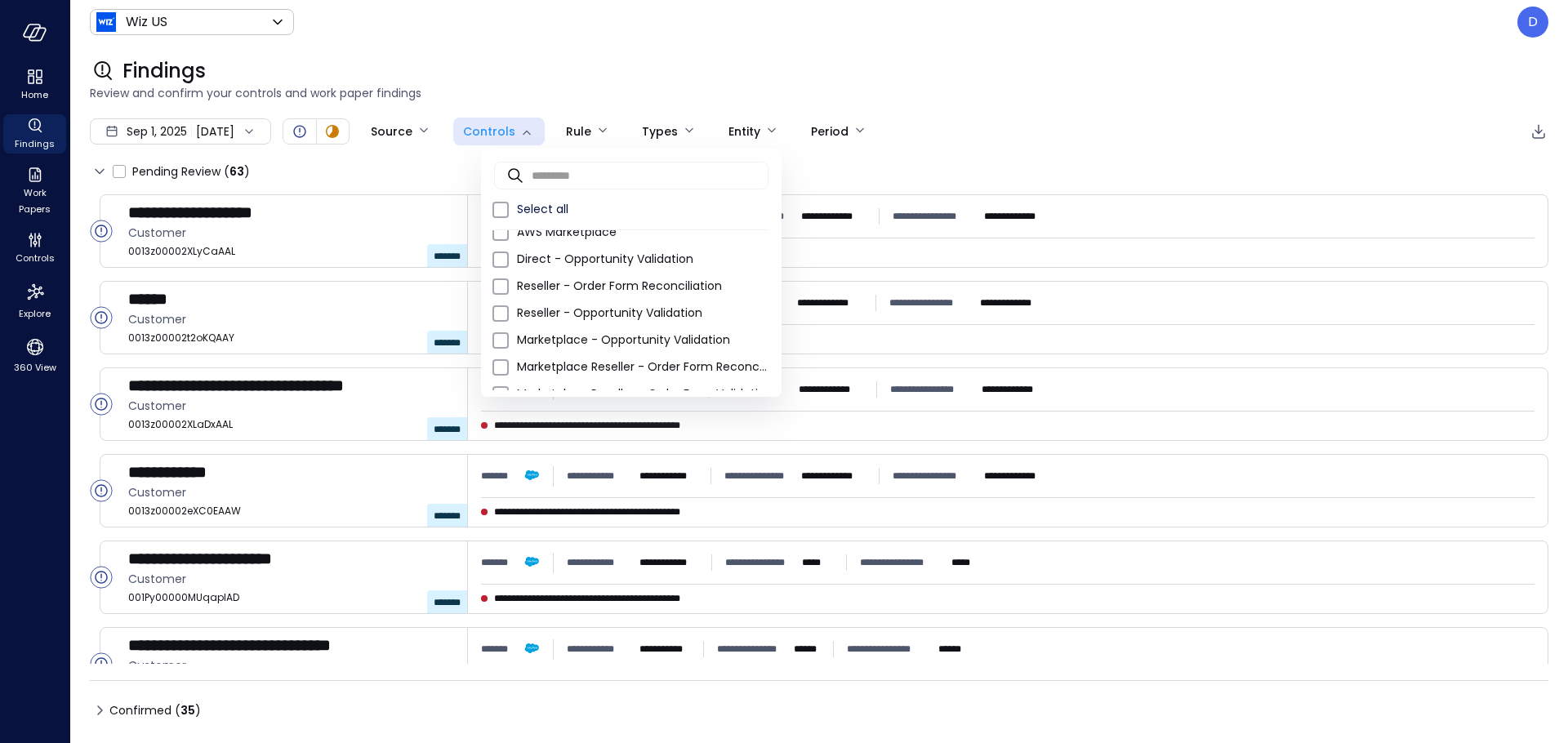
scroll to position [304, 0]
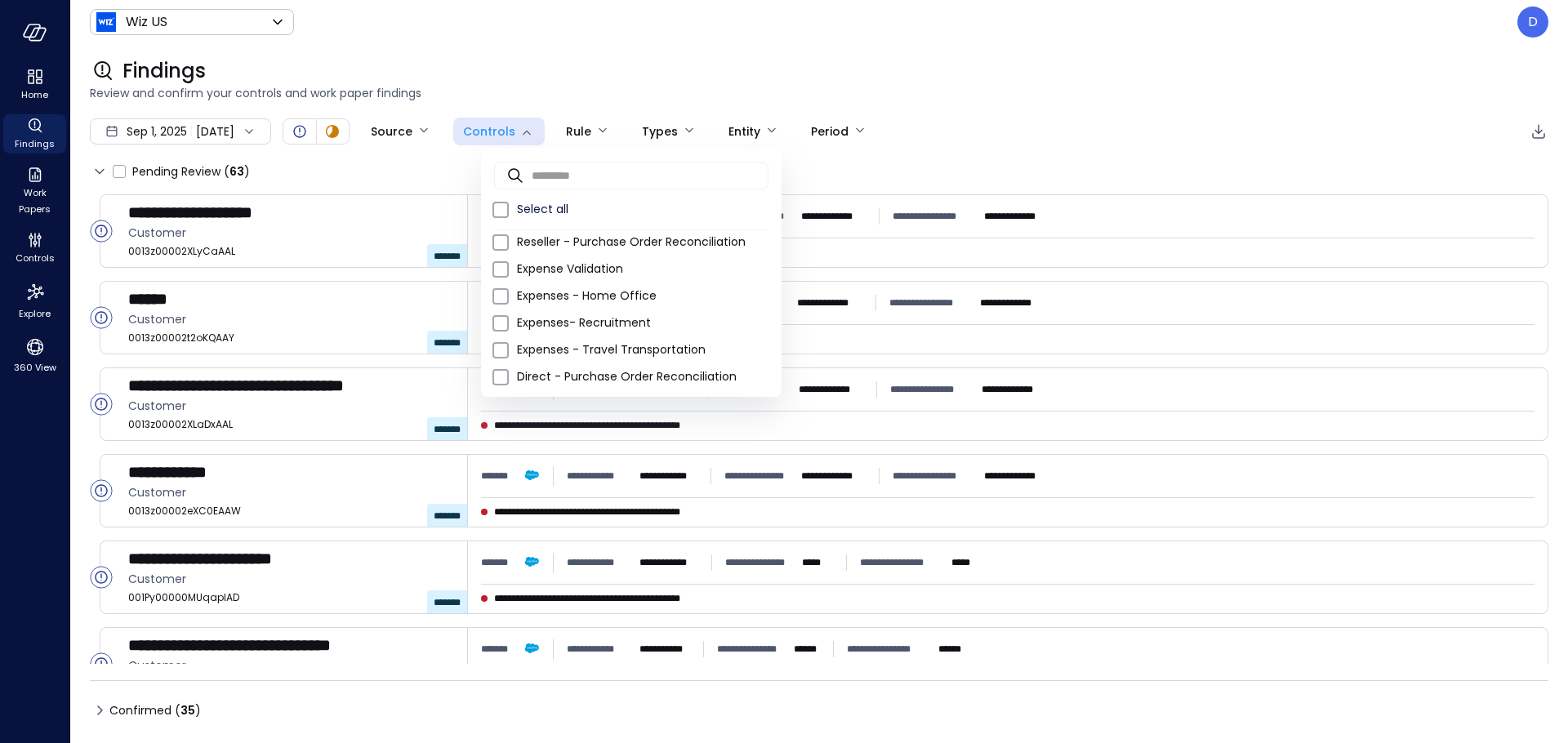
click at [706, 63] on div at bounding box center [784, 372] width 1568 height 743
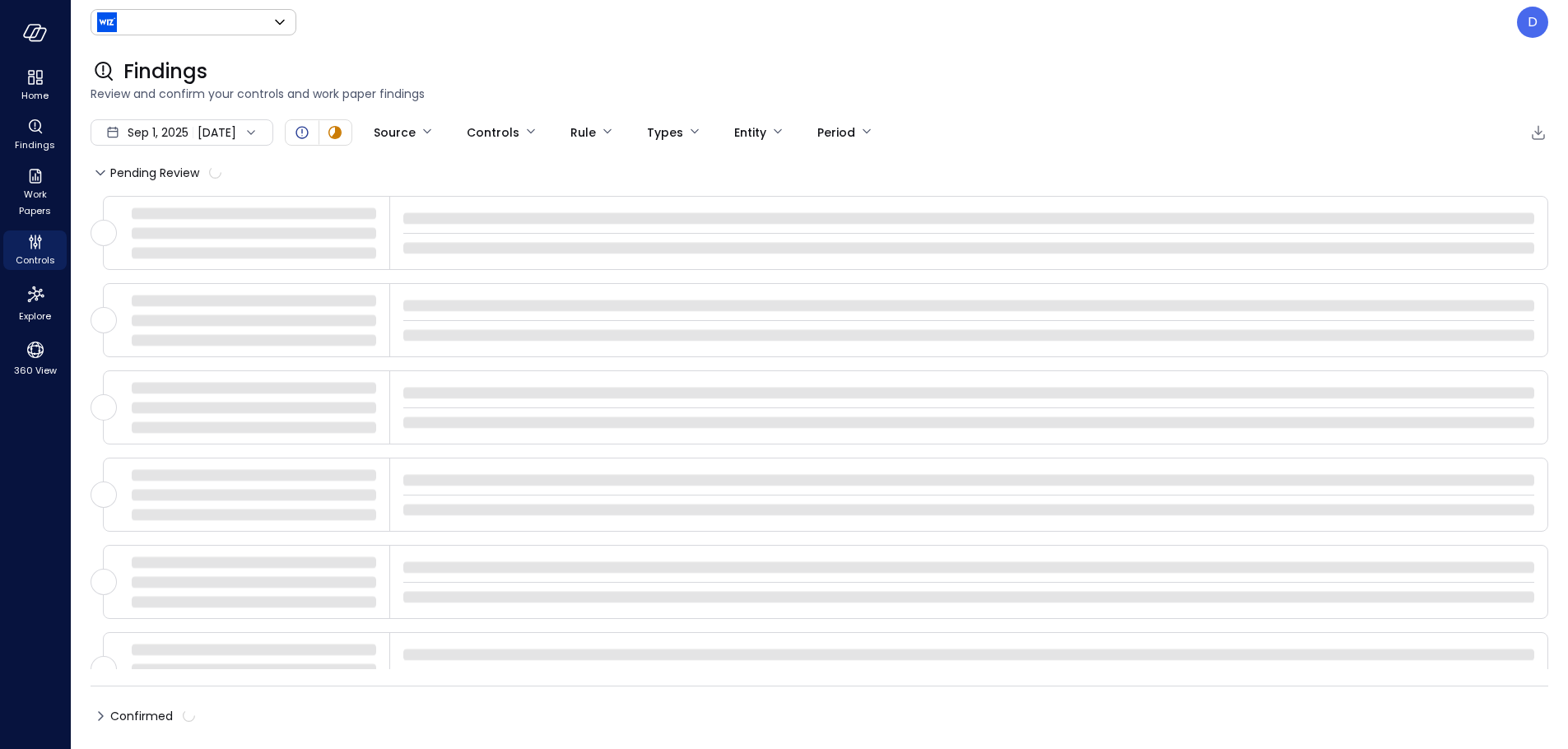
type input "******"
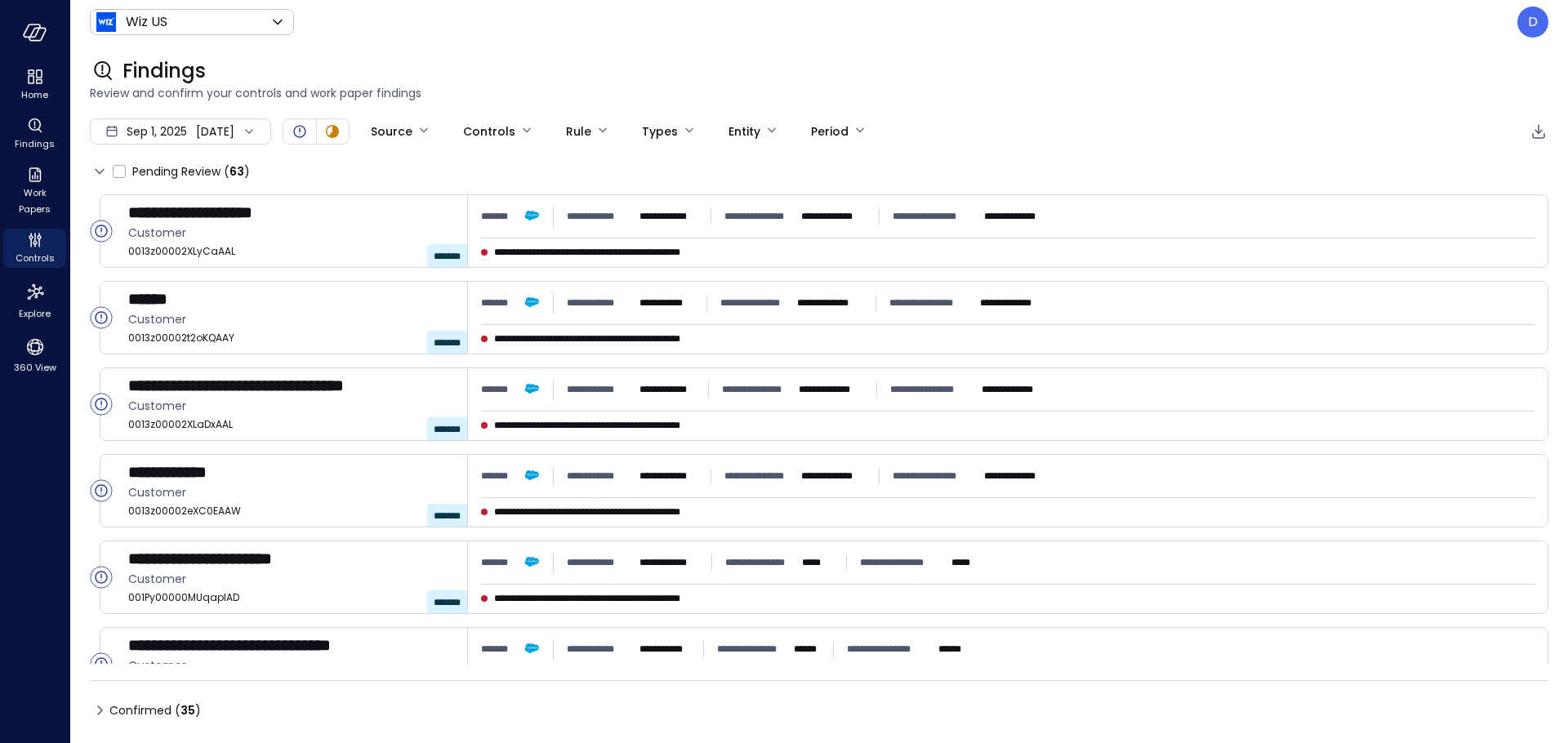
click at [433, 20] on div "Wiz US ****** ​ D" at bounding box center [818, 21] width 1459 height 31
click at [33, 339] on icon "360 View" at bounding box center [35, 347] width 16 height 16
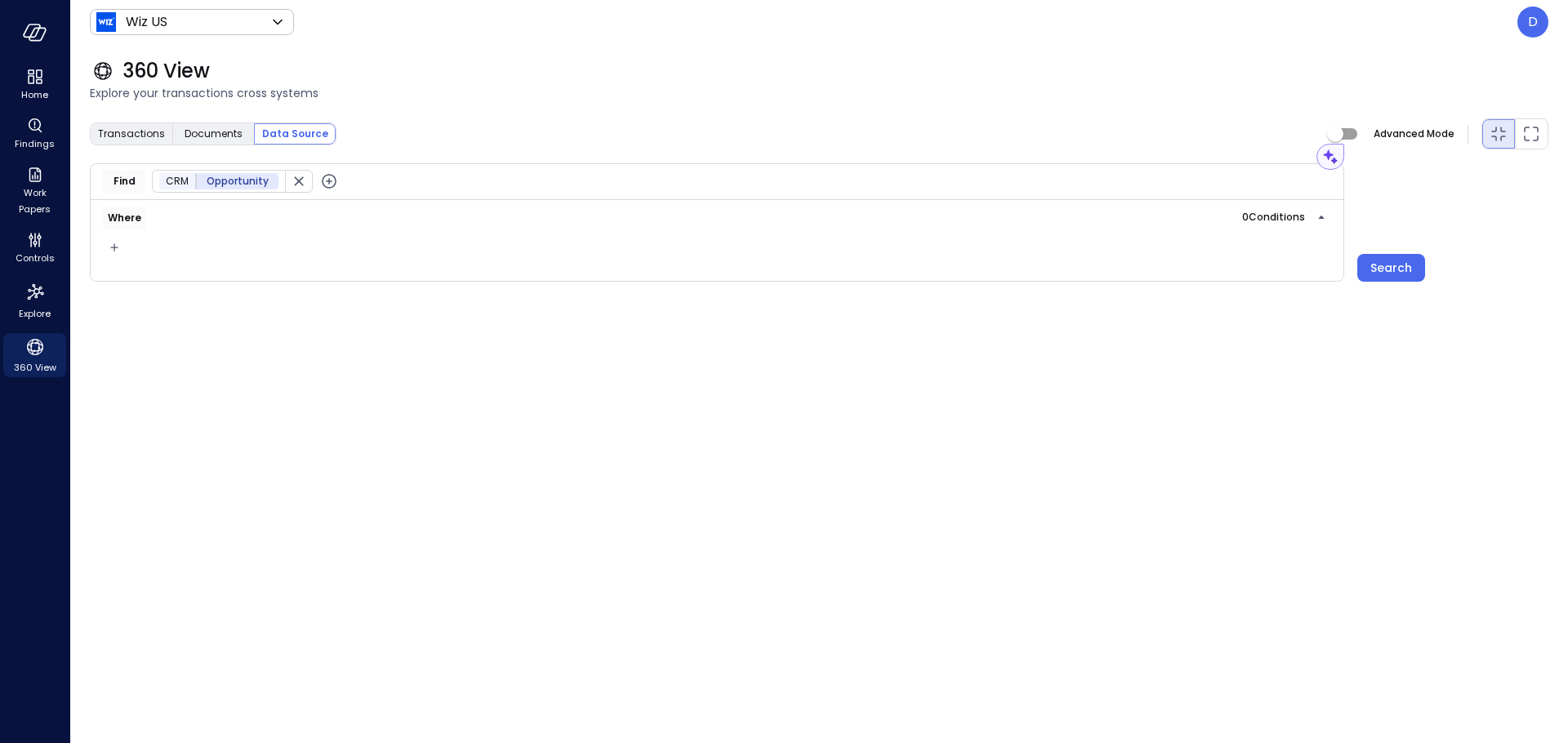
click at [249, 187] on span "Opportunity" at bounding box center [237, 181] width 62 height 16
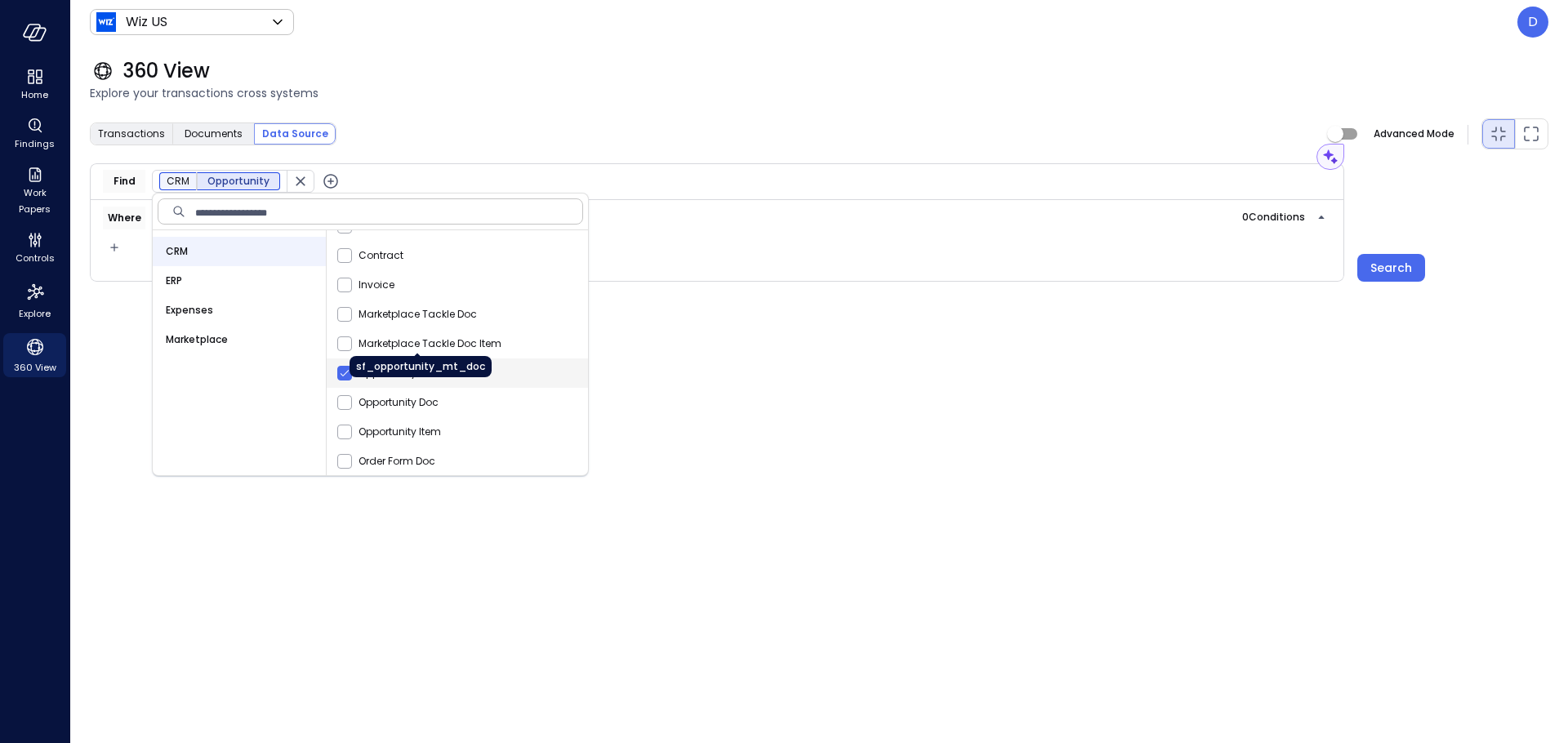
scroll to position [64, 0]
click at [193, 277] on div "ERP" at bounding box center [239, 280] width 173 height 30
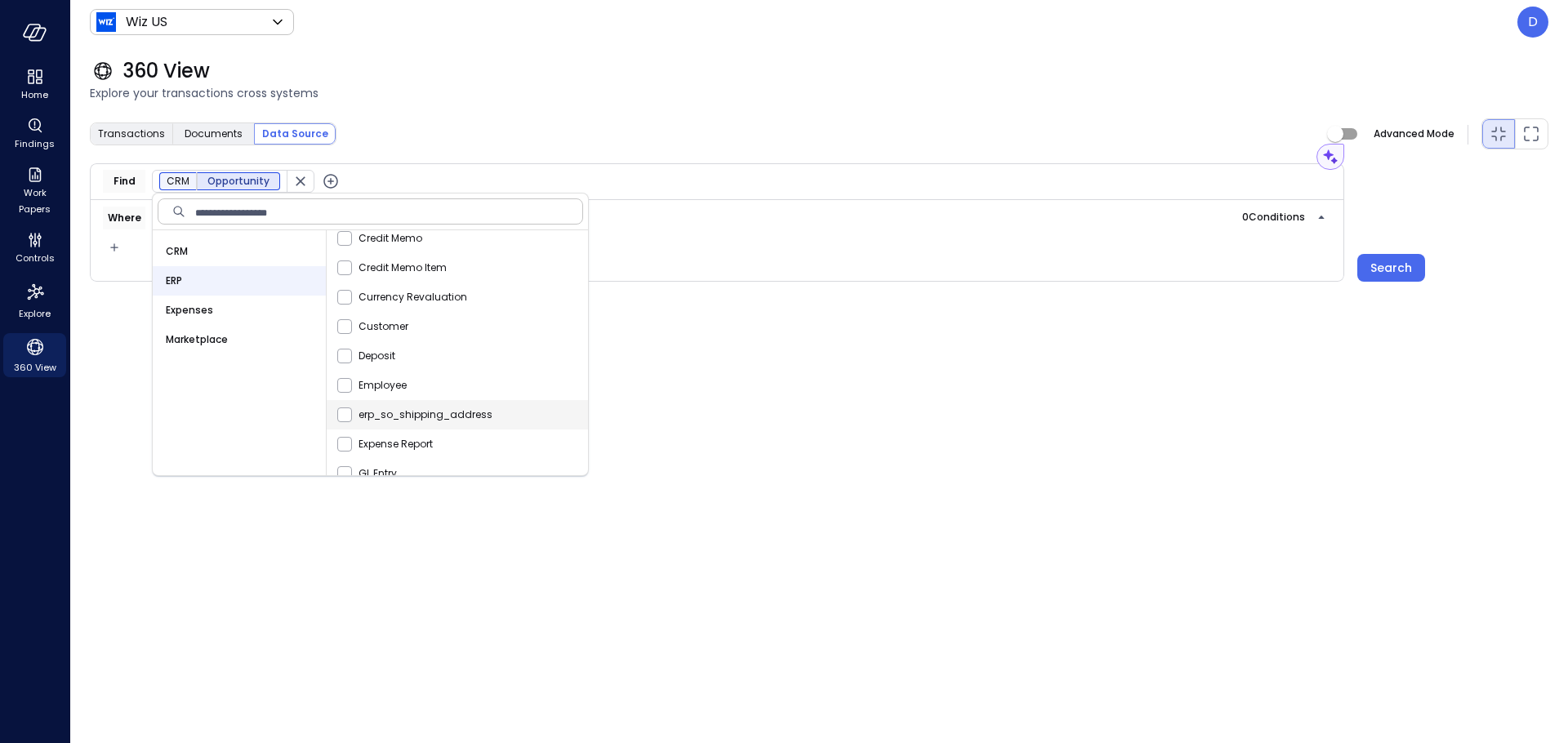
scroll to position [403, 0]
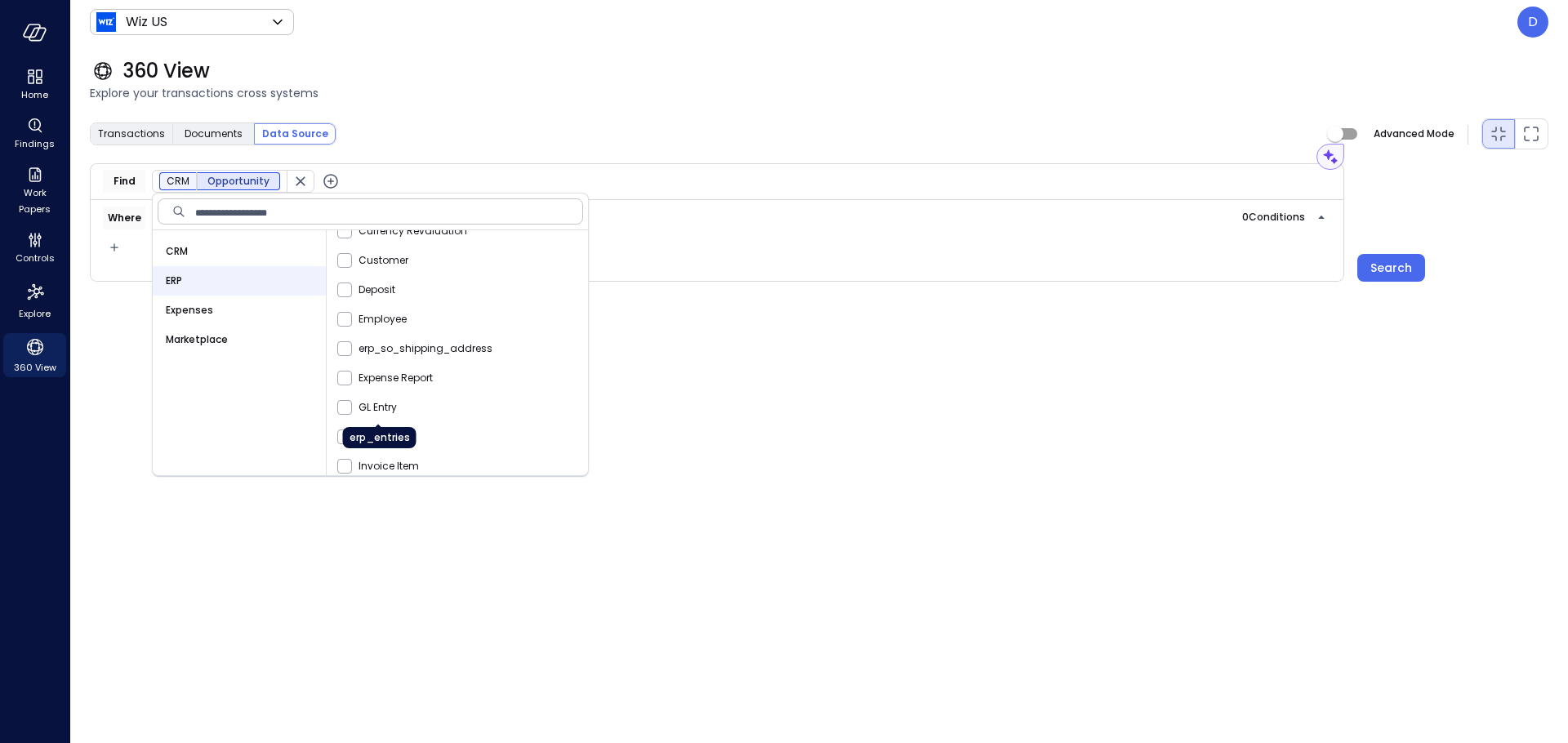
click at [380, 435] on div "erp_entries" at bounding box center [380, 438] width 73 height 21
click at [338, 560] on div "Transactions Documents Data Source Advanced Mode Assistant Find CRM Opportunity…" at bounding box center [818, 420] width 1459 height 606
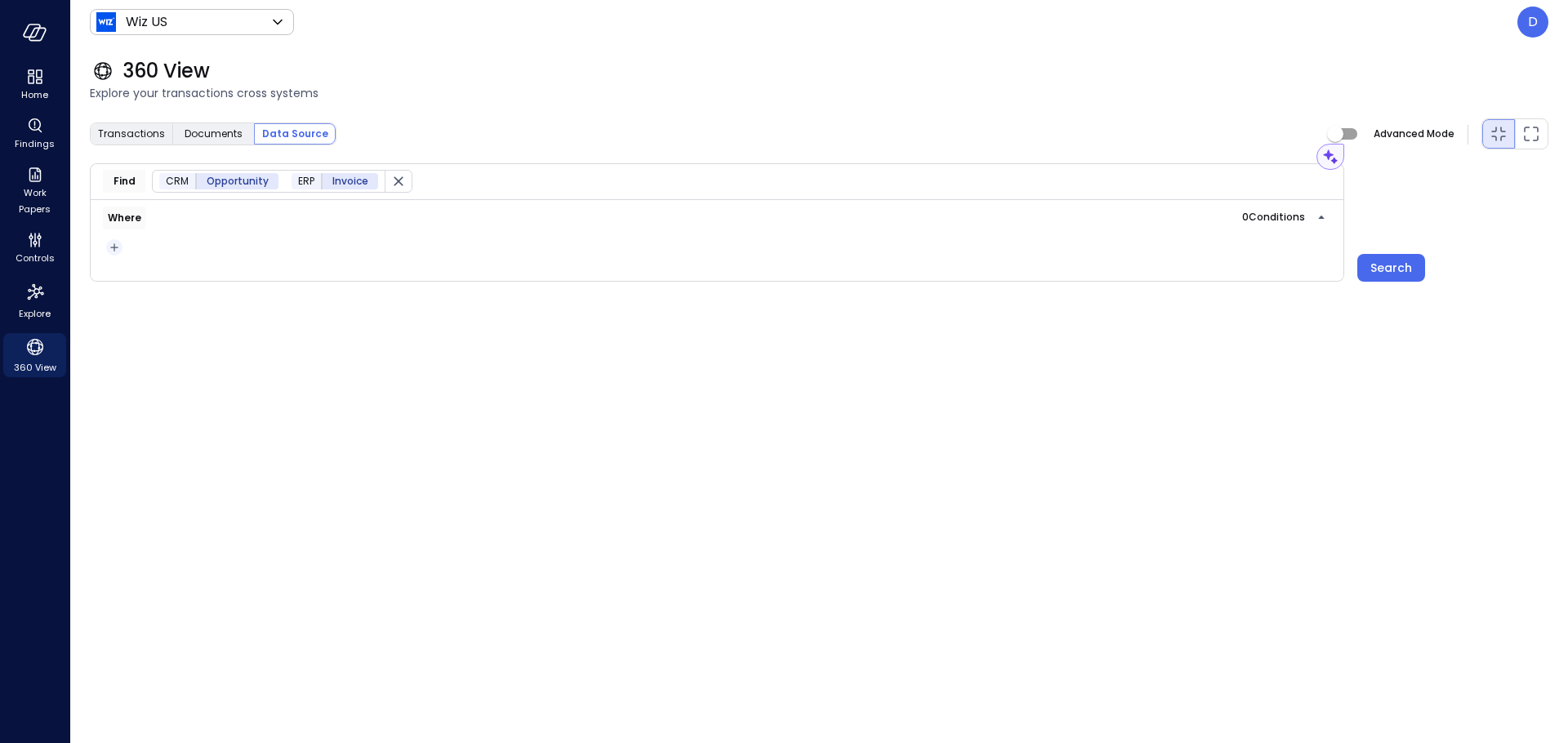
click at [116, 248] on icon "button" at bounding box center [115, 247] width 16 height 20
click at [158, 273] on li "Condition" at bounding box center [147, 277] width 81 height 20
click at [235, 278] on span "Data Source Conditions" at bounding box center [210, 282] width 188 height 16
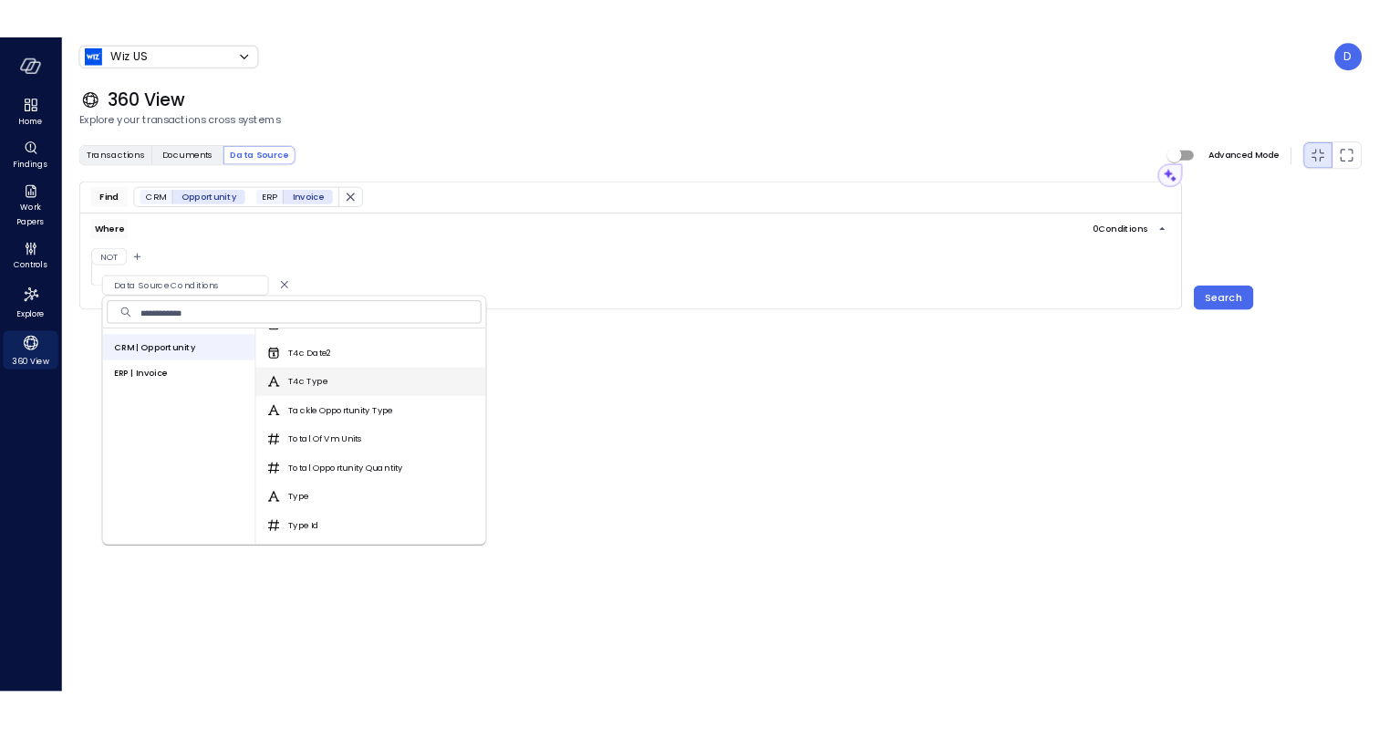
scroll to position [3536, 0]
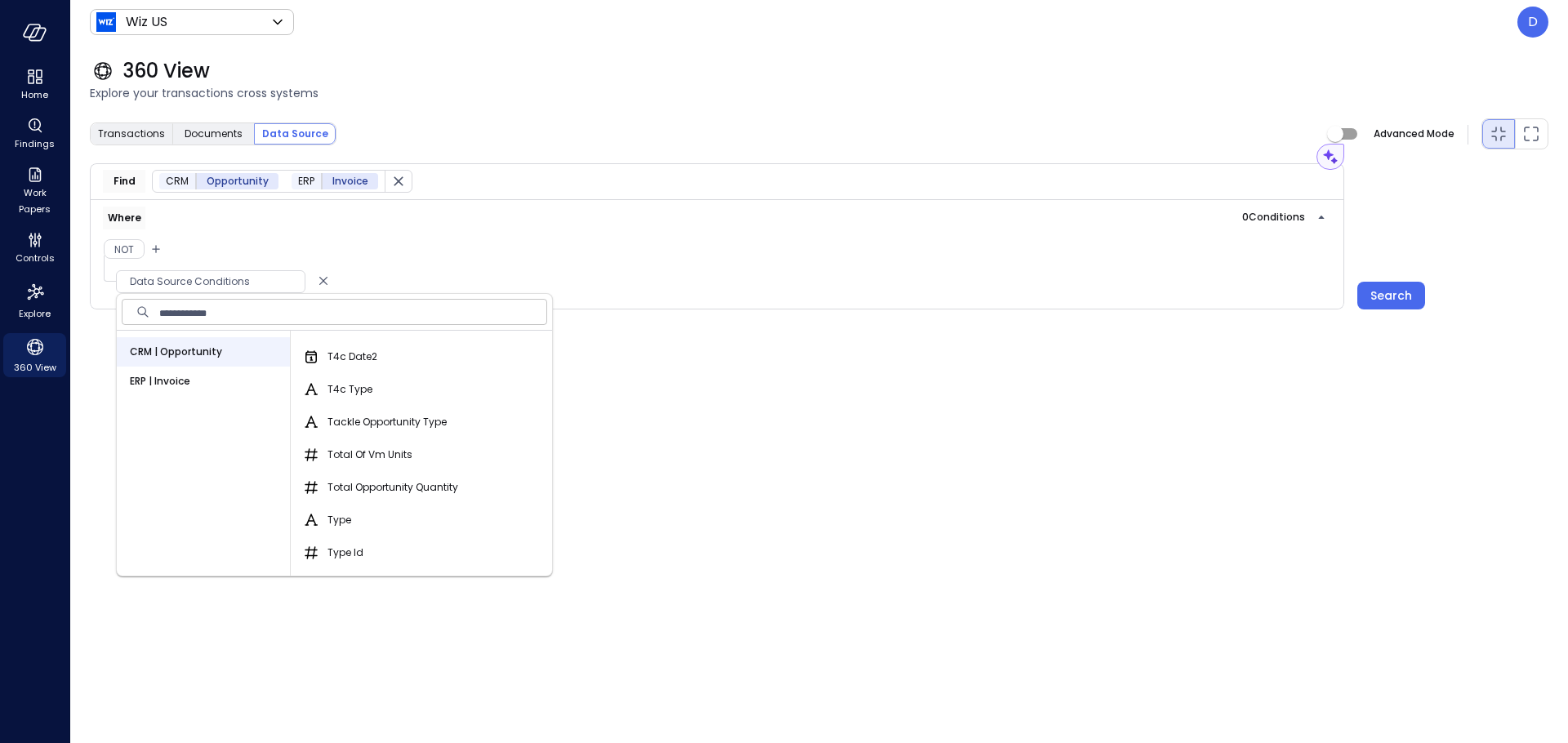
click at [485, 235] on div "Where 0 Condition s Not Data Source Conditions" at bounding box center [716, 254] width 1255 height 109
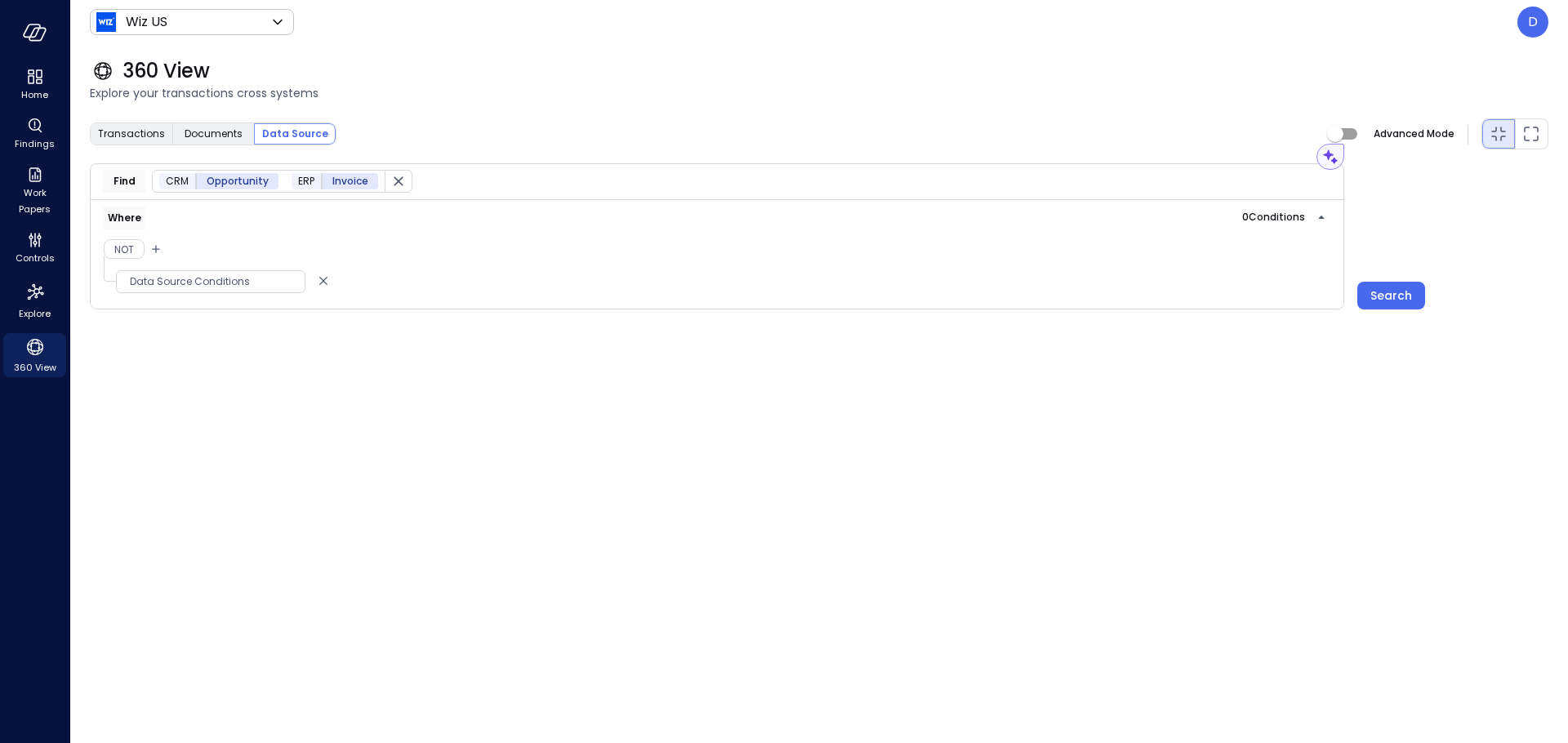
click at [485, 235] on div "Where 0 Condition s Not Data Source Conditions" at bounding box center [716, 254] width 1255 height 109
